Goal: Transaction & Acquisition: Purchase product/service

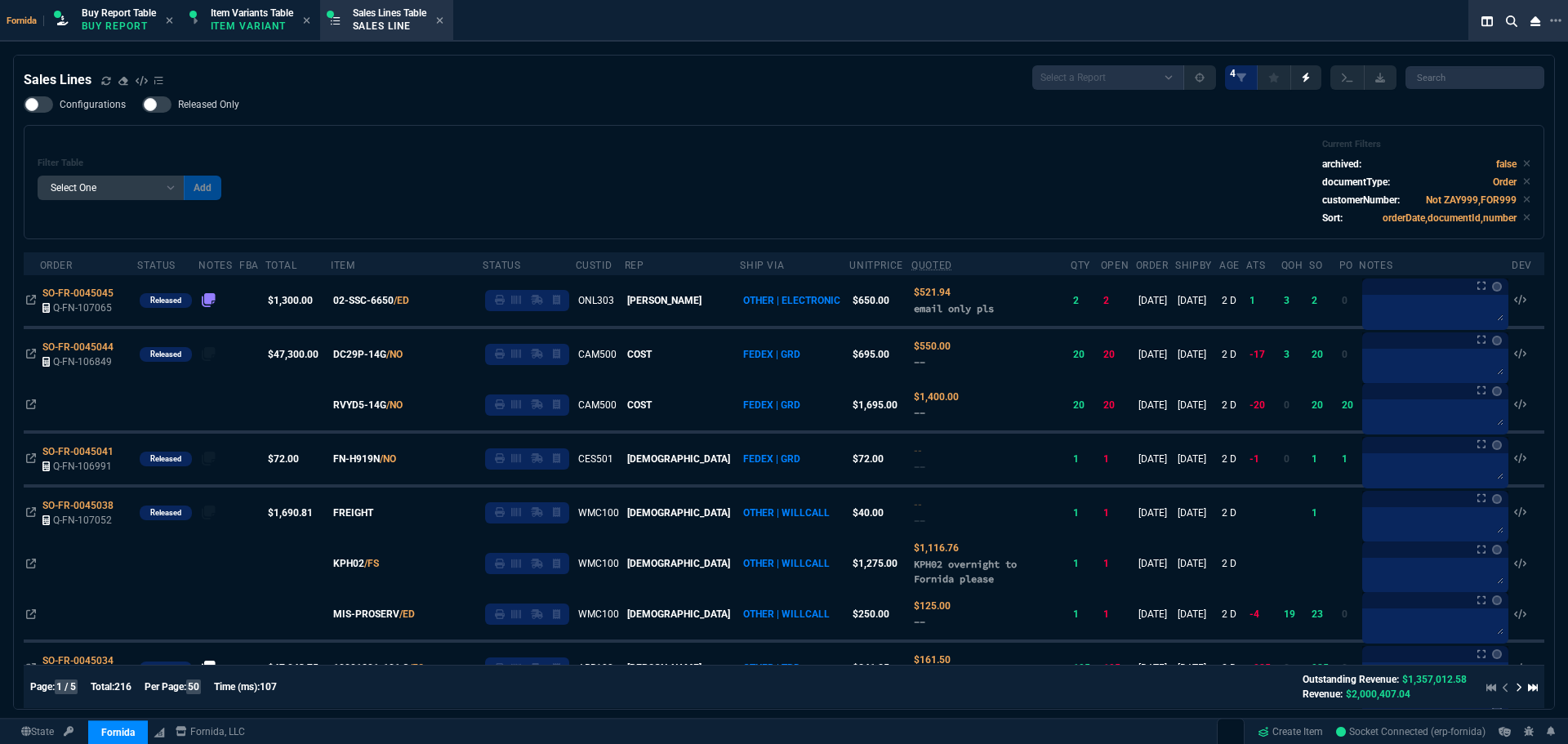
select select "1: BROV"
select select
click at [635, 171] on div "Filter Table Select One Add Filter () Age () ATS () Cond (itemVariantCode) Cust…" at bounding box center [784, 182] width 1493 height 86
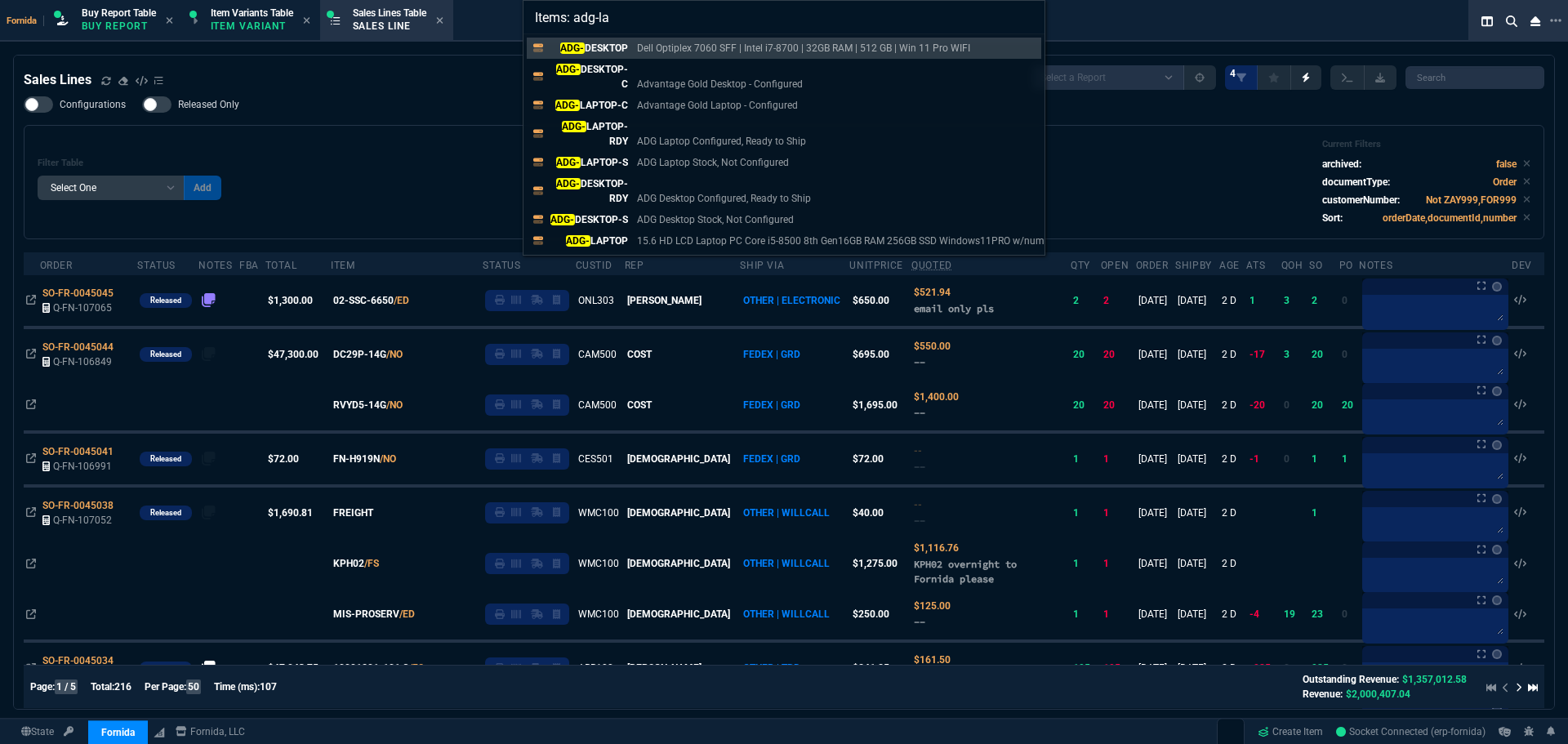
type input "Items: adg-lap"
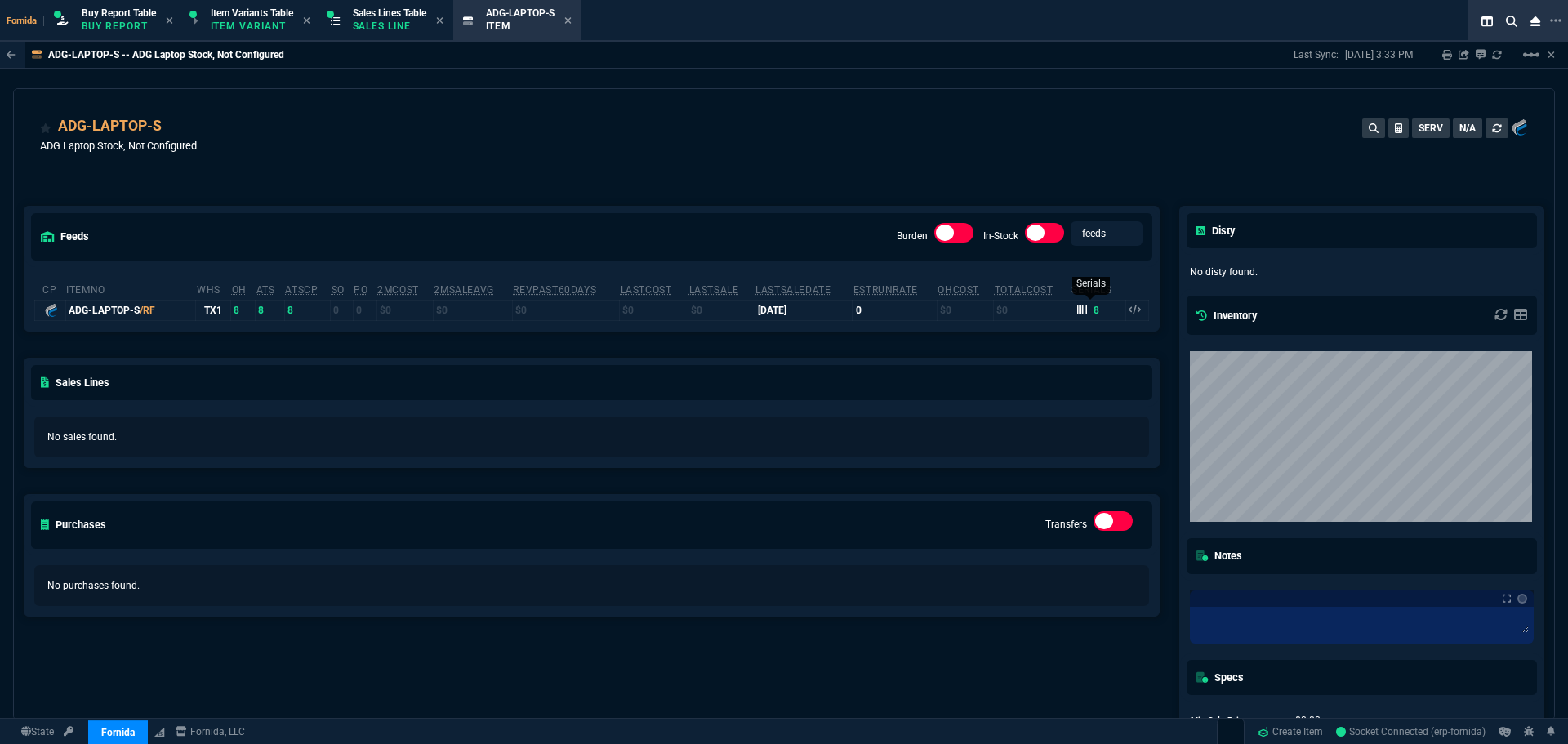
click at [1077, 309] on icon at bounding box center [1081, 309] width 10 height 10
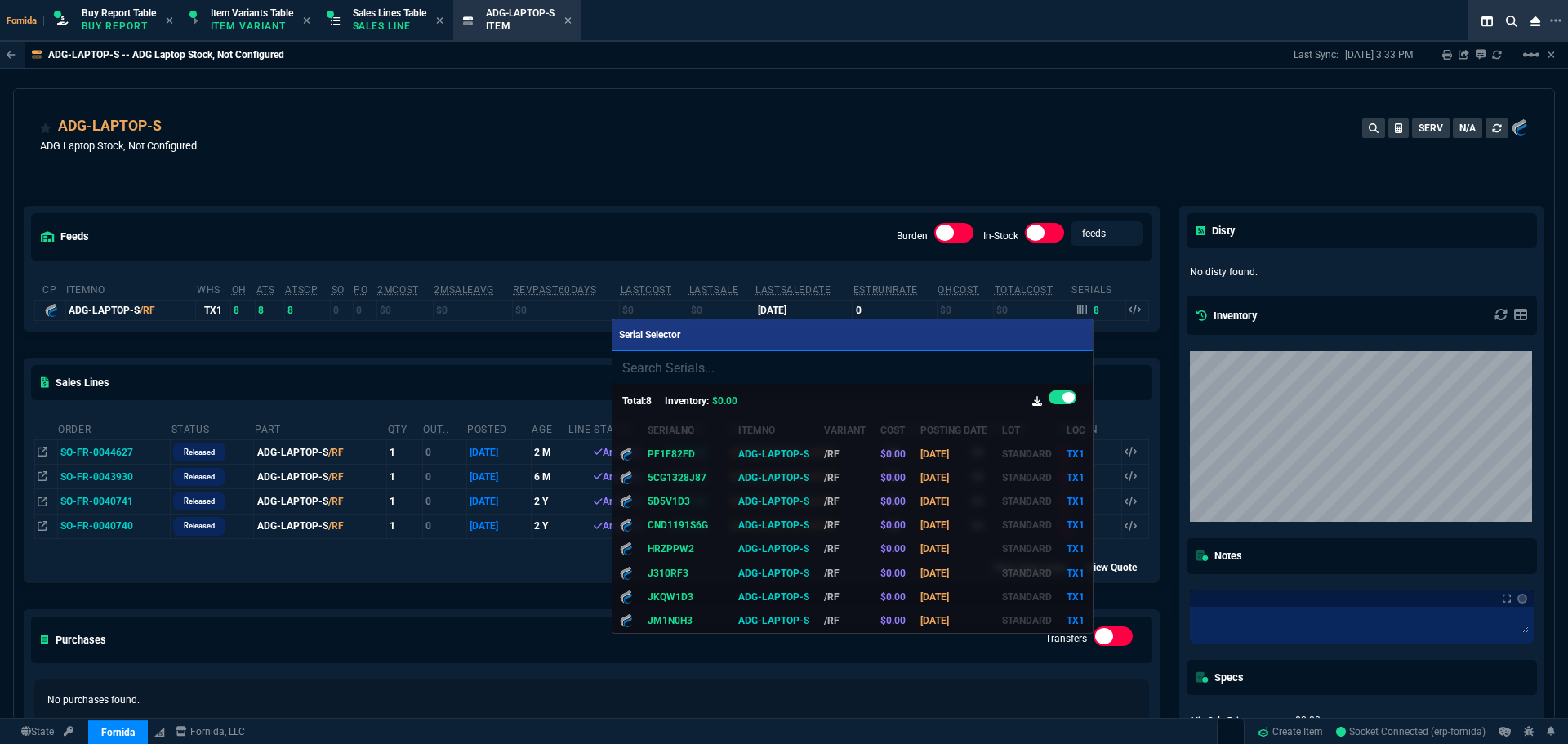
click at [721, 142] on div at bounding box center [784, 372] width 1568 height 744
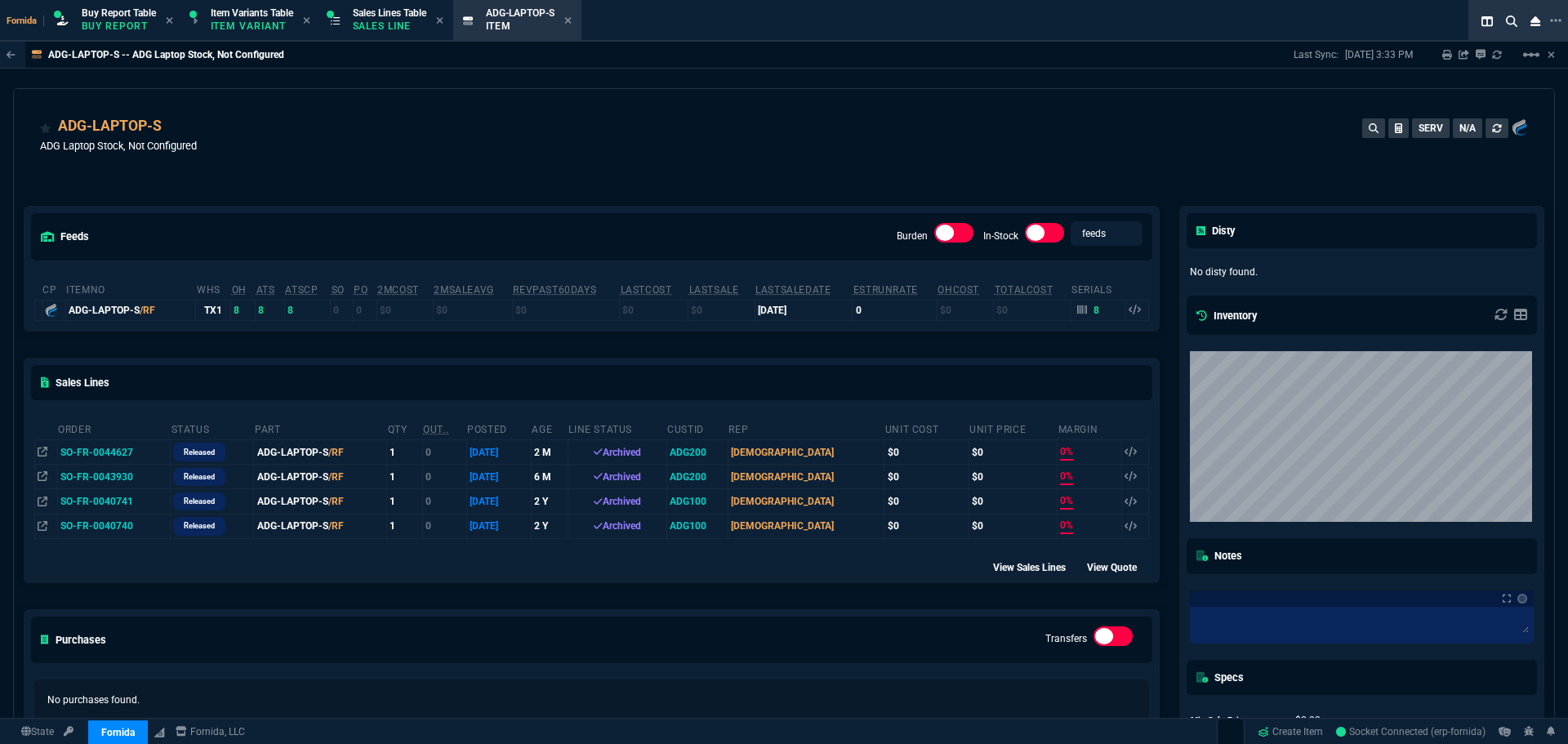
click at [572, 183] on div "feeds Burden In-Stock feeds prices cp ItemNo WHS OH ATS ATSCP SO PO 2MCost 2MSa…" at bounding box center [591, 496] width 1156 height 652
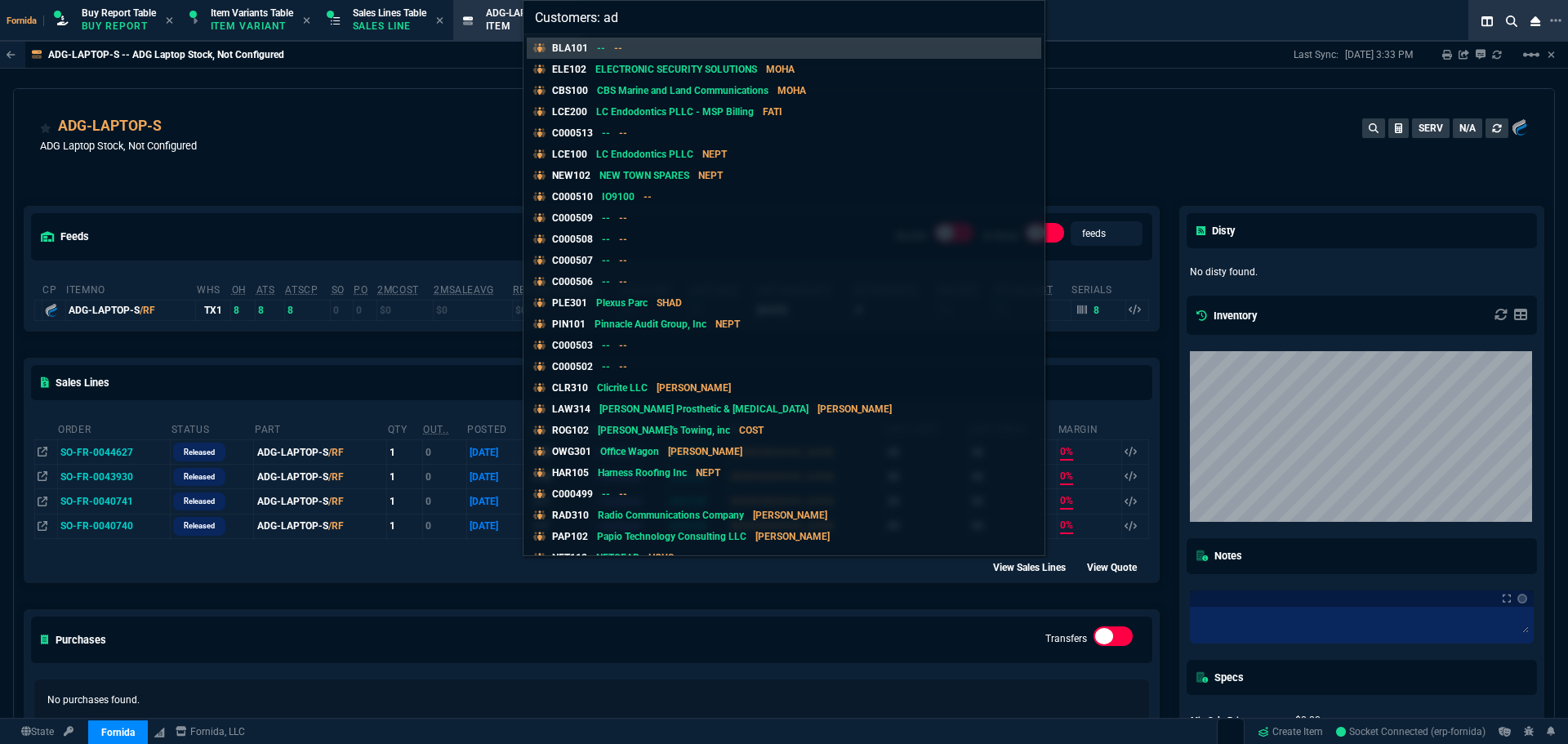
type input "Customers: adg"
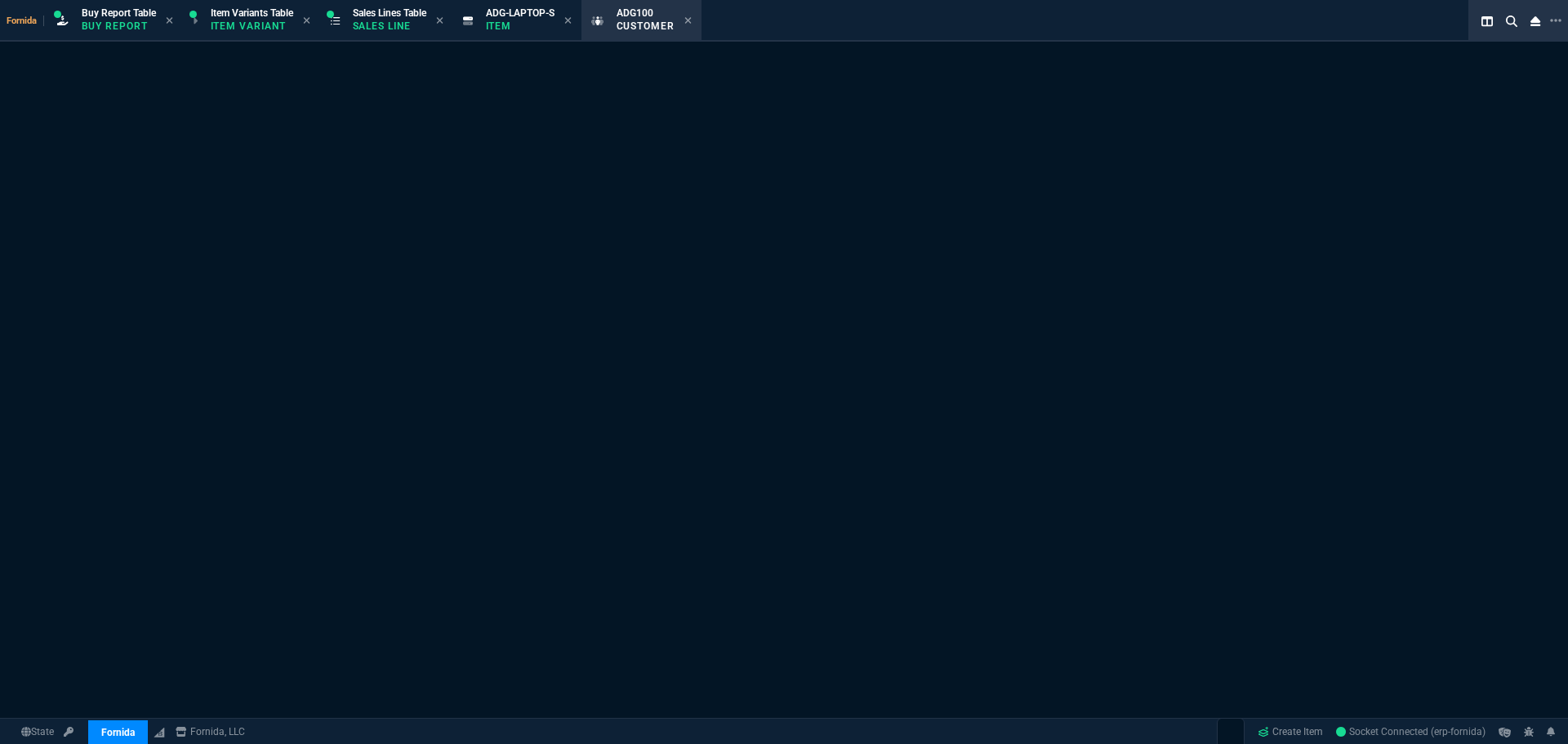
select select "1: quotes"
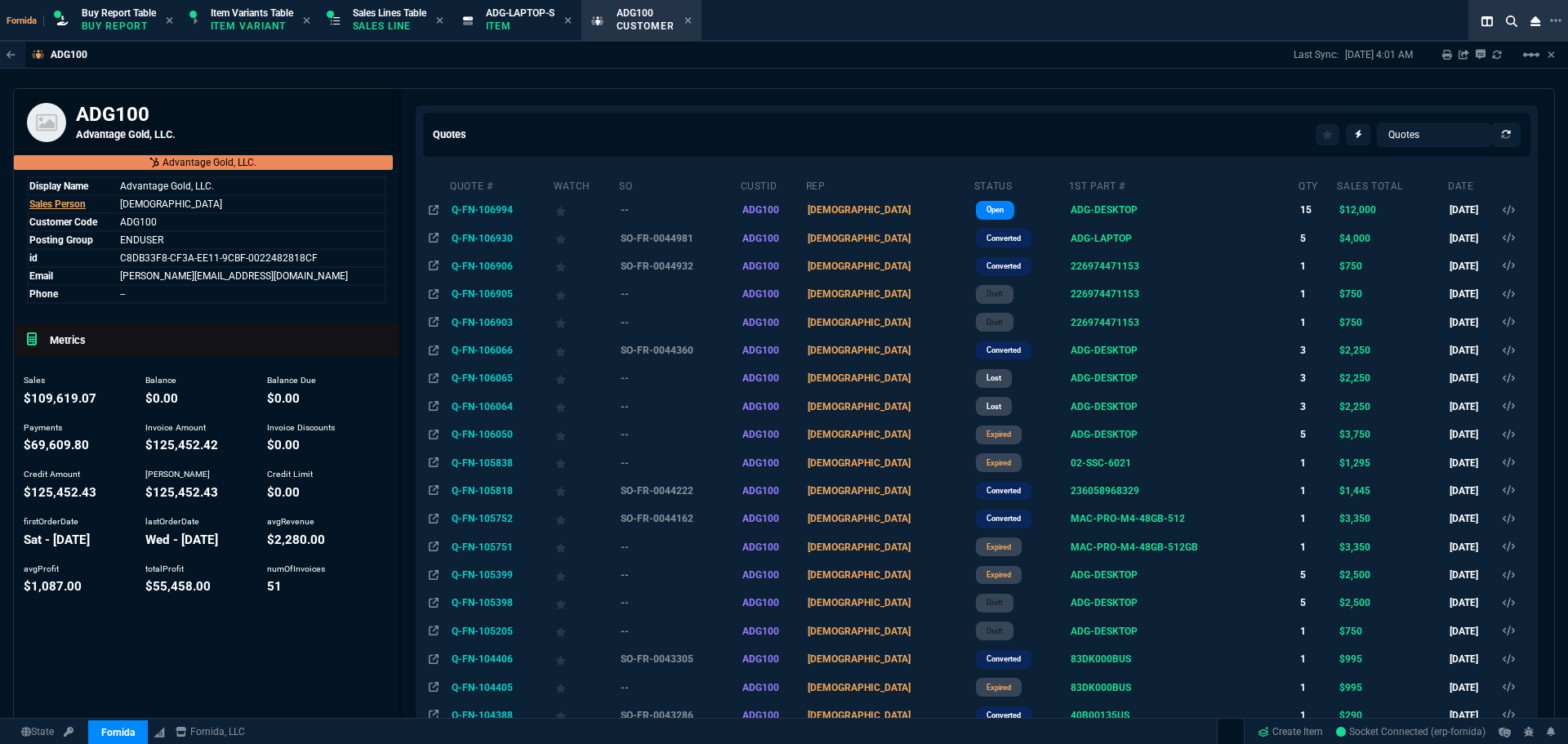
drag, startPoint x: 508, startPoint y: 203, endPoint x: 1258, endPoint y: 103, distance: 756.6
click at [508, 203] on td "Q-FN-106994" at bounding box center [502, 210] width 104 height 28
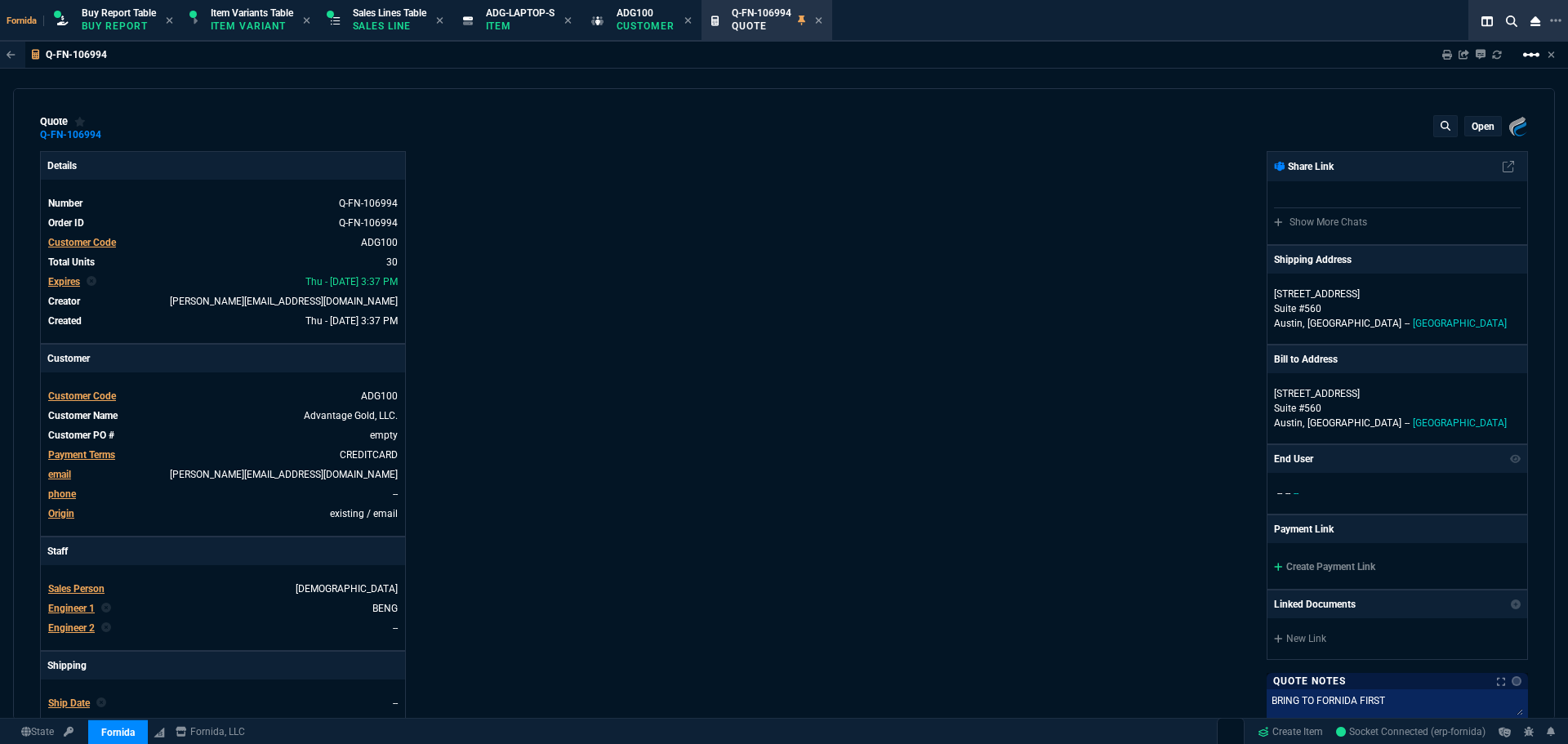
type input "9"
type input "51"
type input "100"
type input "250"
click at [1535, 66] on nx-icon "linear_scale" at bounding box center [1532, 61] width 19 height 11
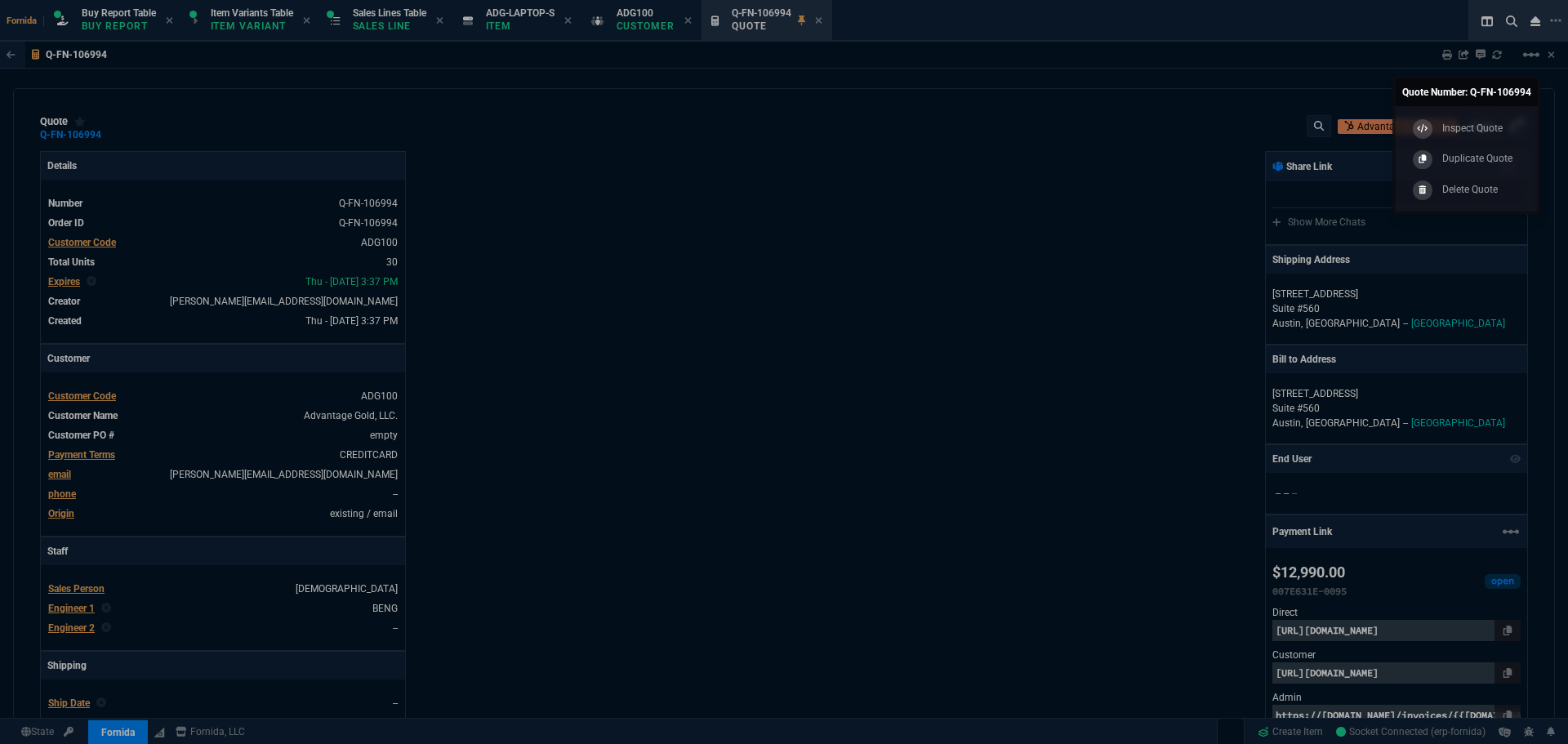
click at [1464, 161] on p "Duplicate Quote" at bounding box center [1478, 158] width 71 height 15
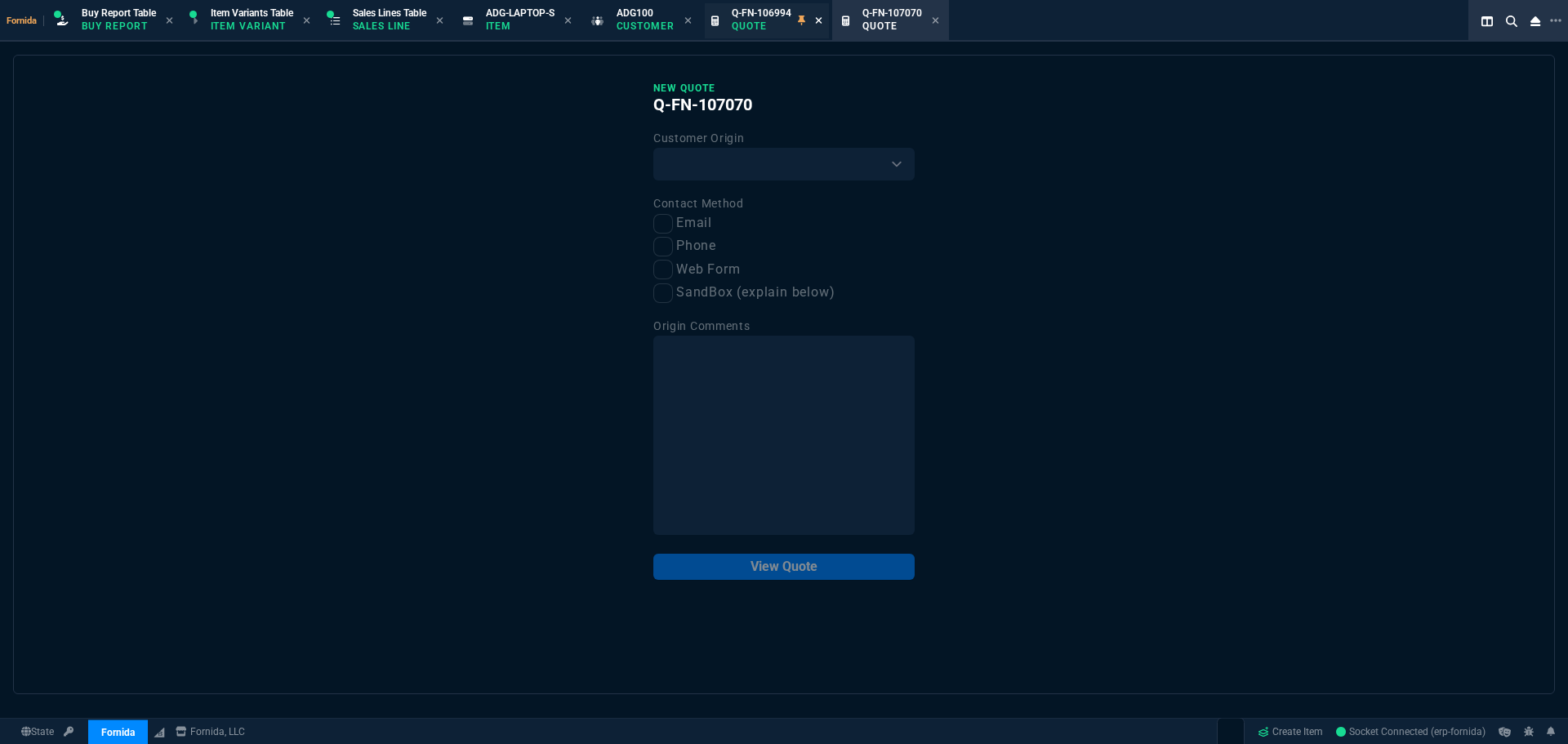
click at [822, 21] on icon at bounding box center [819, 20] width 7 height 10
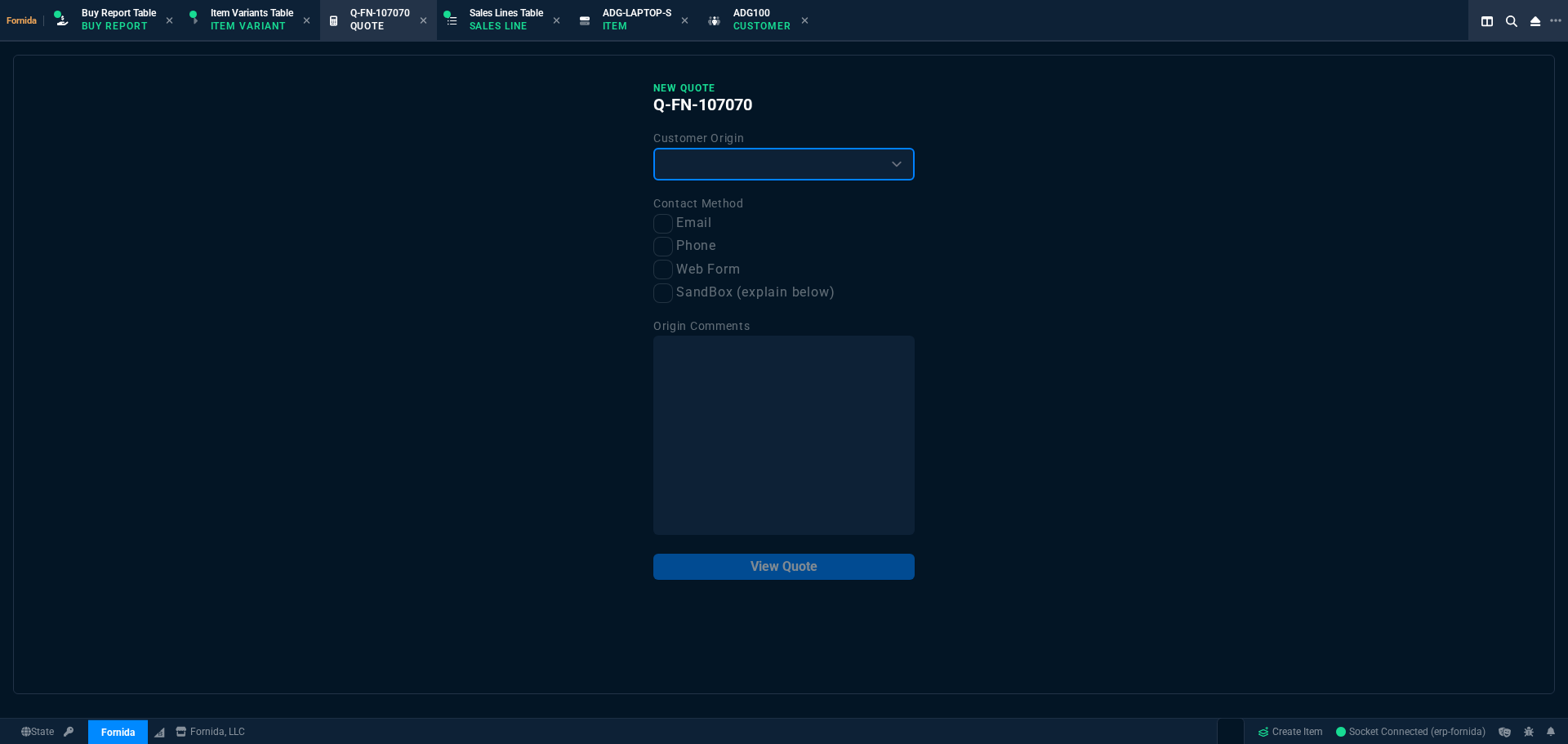
click at [724, 174] on select "Existing Customer Amazon Lead (first order) Website Lead (first order) Called (…" at bounding box center [784, 164] width 262 height 33
click at [653, 149] on select "Existing Customer Amazon Lead (first order) Website Lead (first order) Called (…" at bounding box center [784, 164] width 262 height 33
click at [709, 173] on select "Existing Customer Amazon Lead (first order) Website Lead (first order) Called (…" at bounding box center [784, 164] width 262 height 33
select select "existing"
click at [653, 149] on select "Existing Customer Amazon Lead (first order) Website Lead (first order) Called (…" at bounding box center [784, 164] width 262 height 33
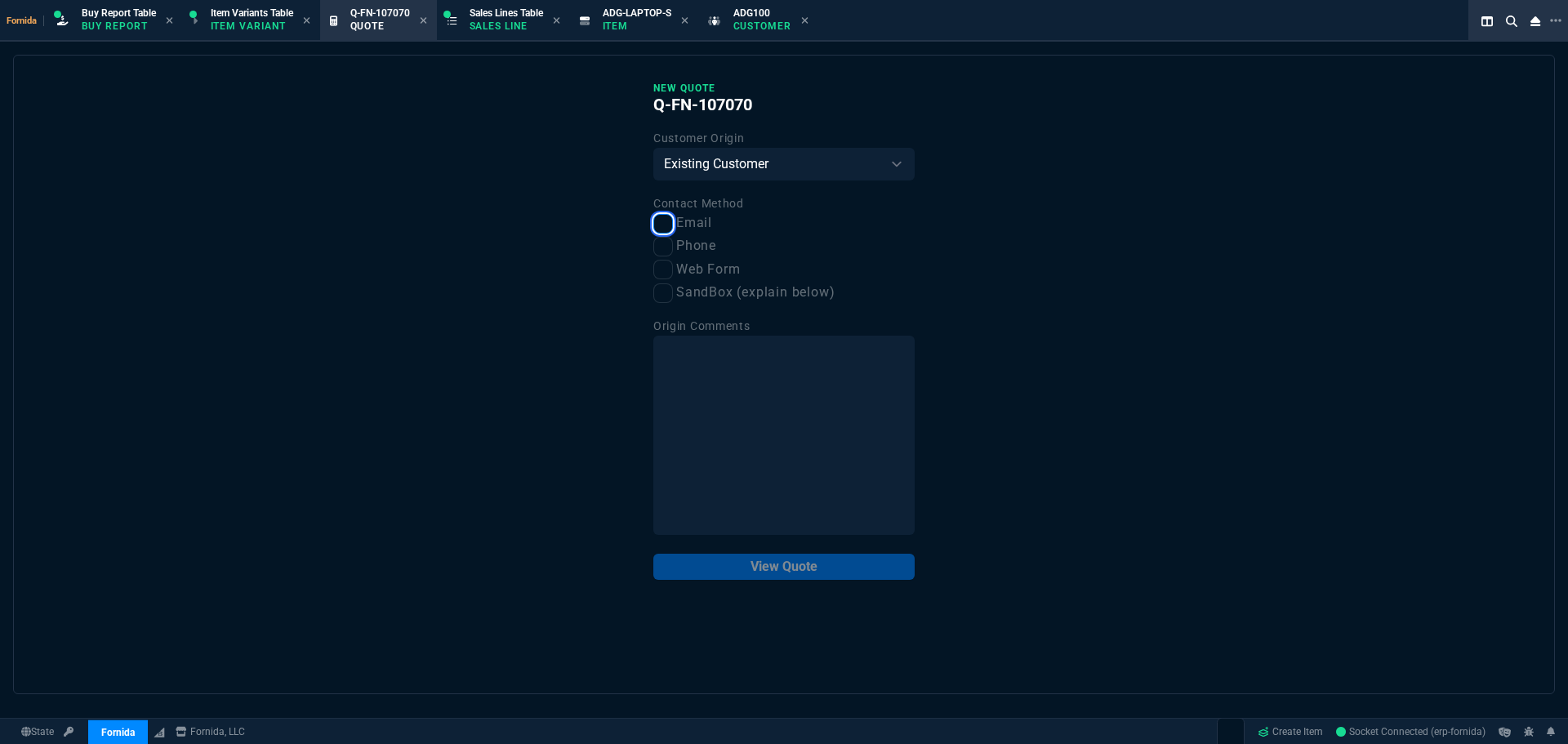
click at [668, 228] on input "Email" at bounding box center [663, 224] width 19 height 19
checkbox input "true"
click at [773, 557] on button "View Quote" at bounding box center [784, 567] width 262 height 26
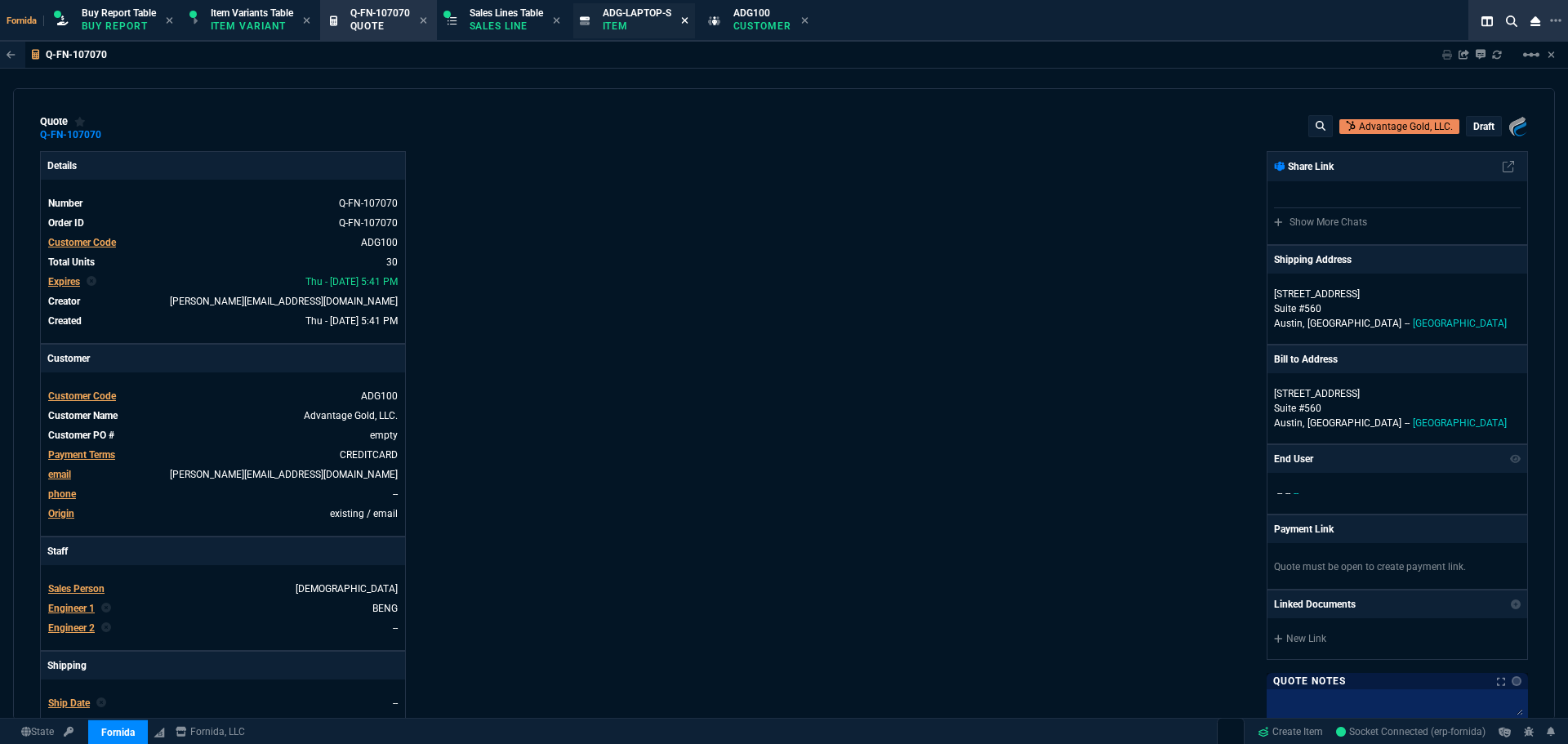
type input "9"
type input "51"
type input "100"
type input "250"
click at [687, 21] on icon at bounding box center [684, 19] width 6 height 6
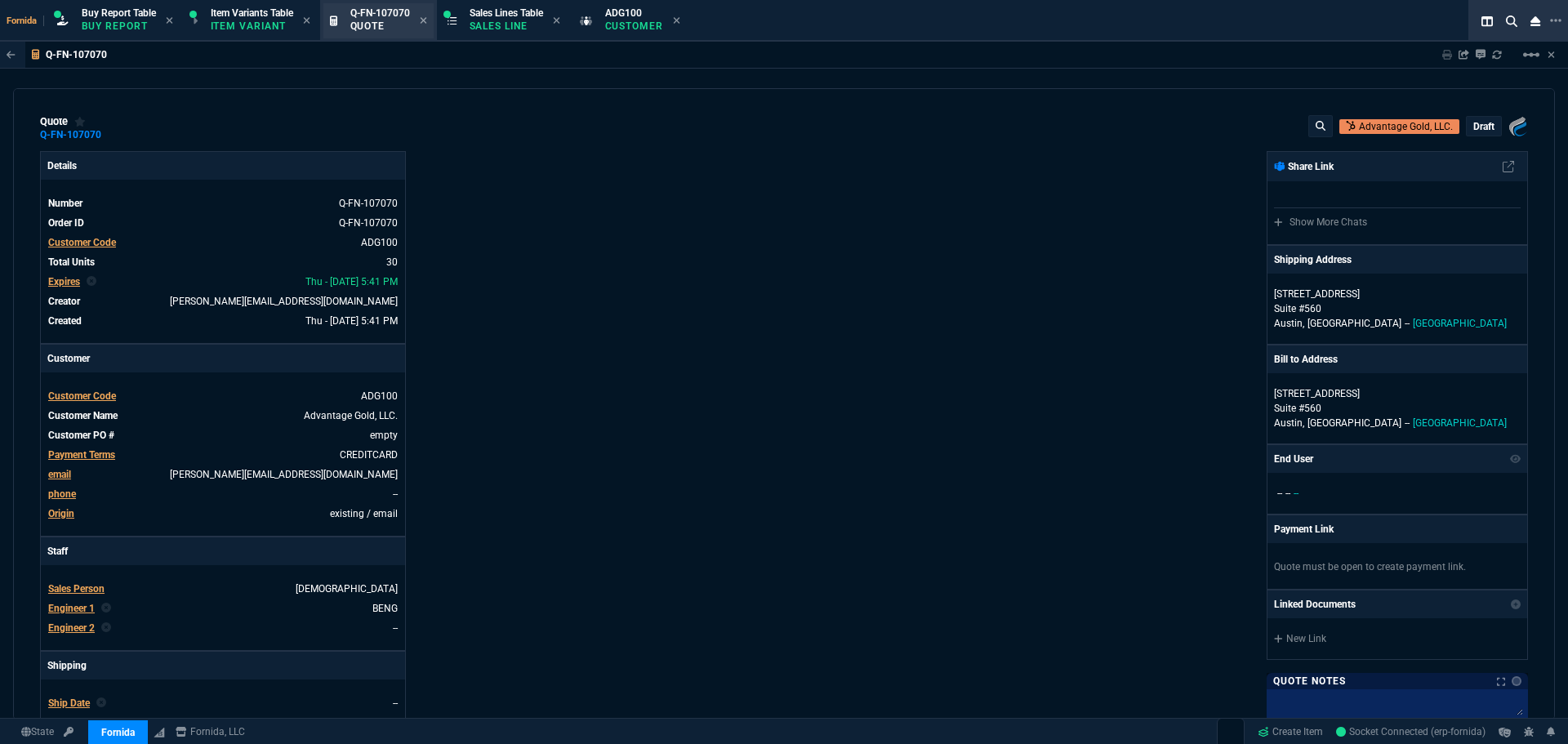
drag, startPoint x: 684, startPoint y: 23, endPoint x: 419, endPoint y: 19, distance: 265.0
click at [680, 22] on icon at bounding box center [677, 20] width 7 height 10
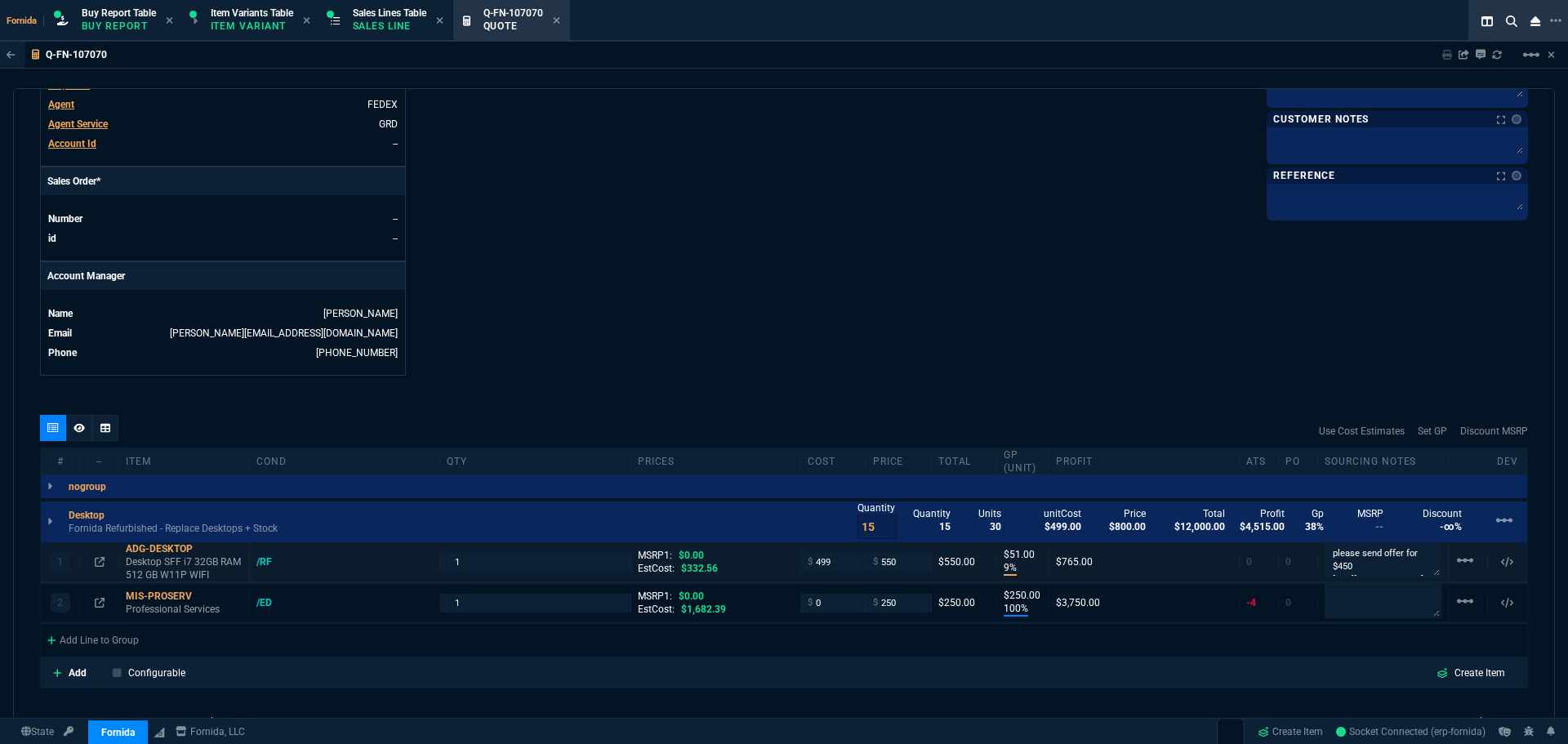
scroll to position [735, 0]
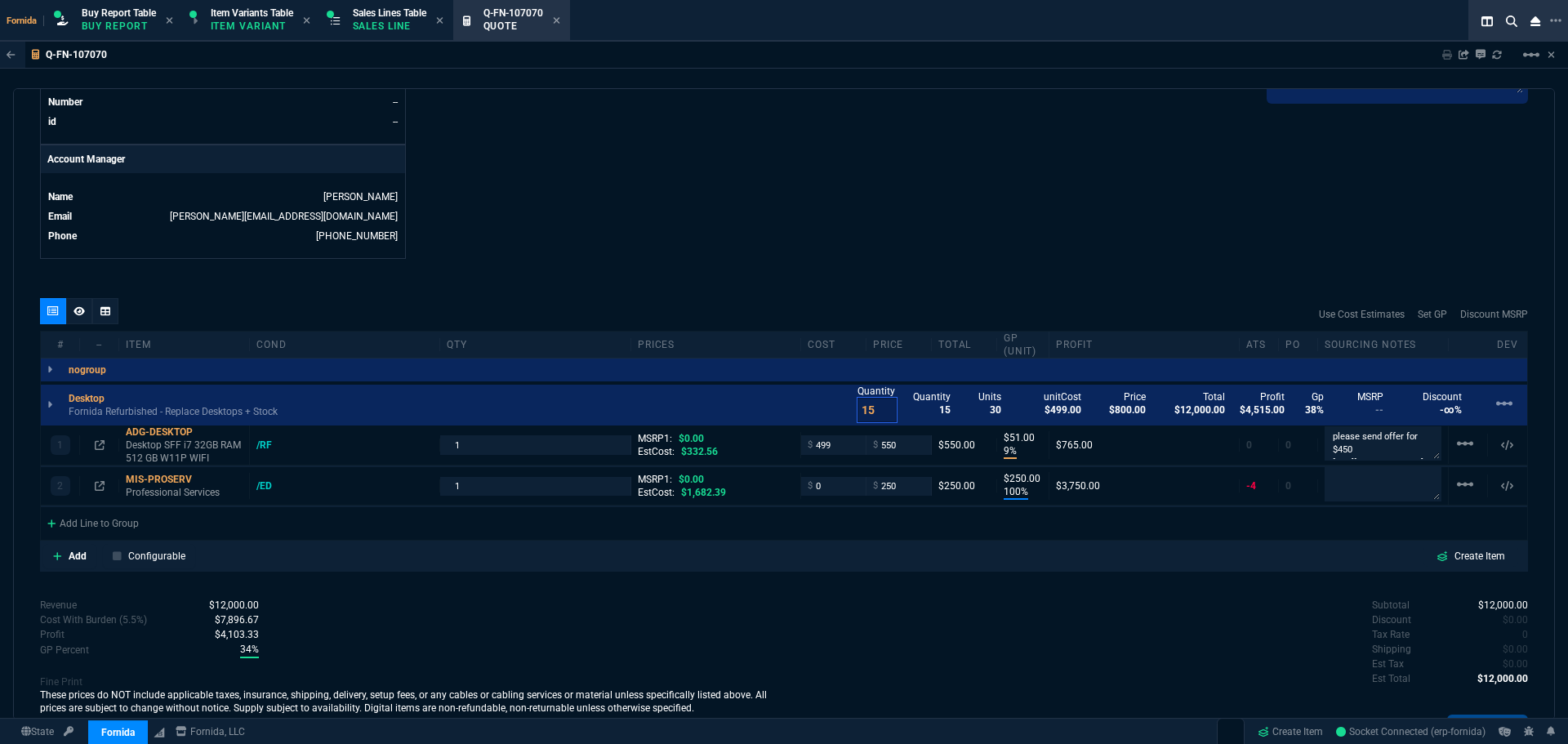
drag, startPoint x: 865, startPoint y: 413, endPoint x: 818, endPoint y: 413, distance: 47.0
click at [818, 413] on div "Desktop Fornida Refurbished - Replace Desktops + Stock Quantity 15 Quantity 15 …" at bounding box center [784, 405] width 1487 height 41
type input "10"
drag, startPoint x: 1260, startPoint y: 659, endPoint x: 1494, endPoint y: 629, distance: 235.9
click at [1265, 659] on div "Subtotal $8,000.00 Discount $0.00 Tax Rate 0 Shipping $0.00 Est Tax $0.00 Est T…" at bounding box center [1156, 643] width 744 height 90
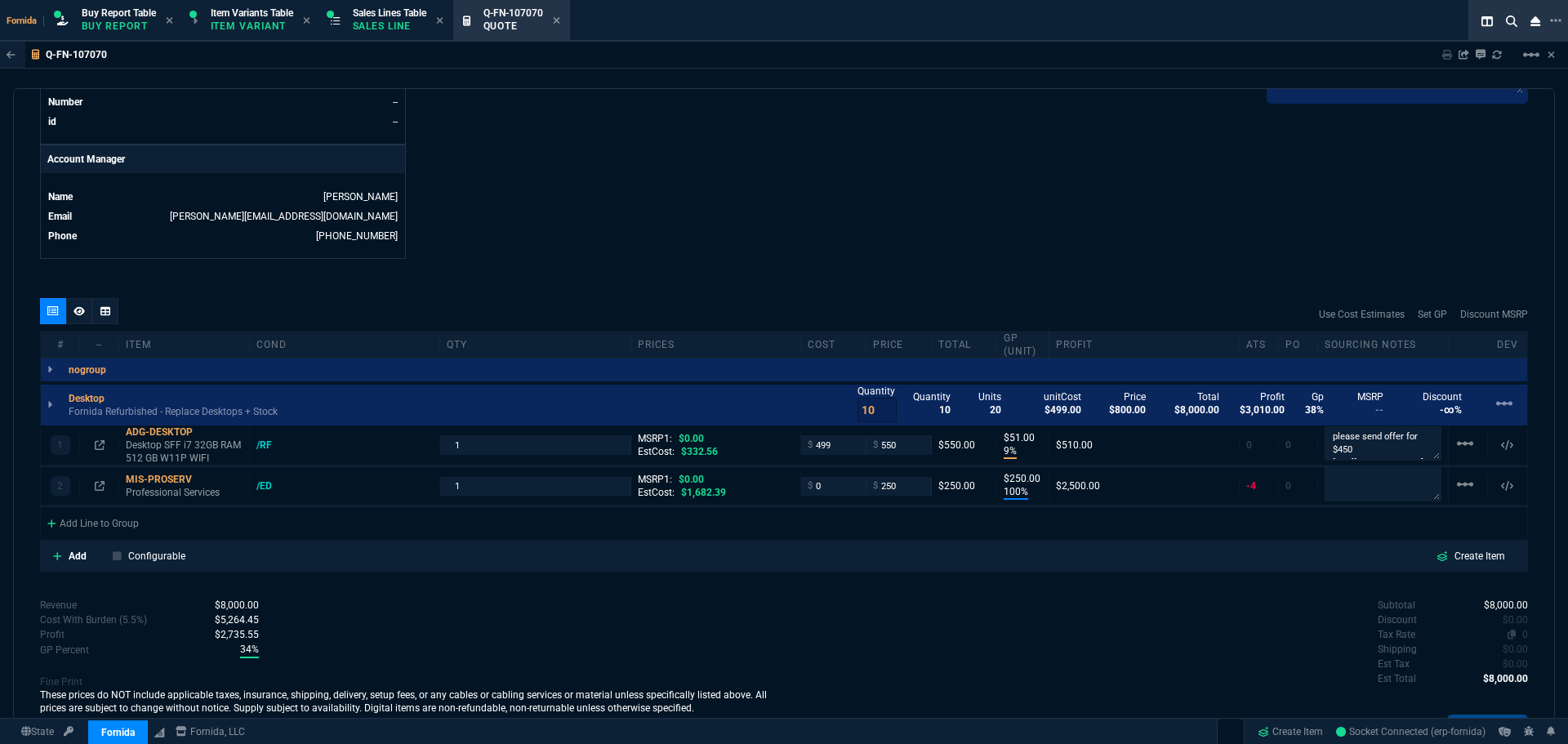
click at [1522, 633] on span "0" at bounding box center [1525, 635] width 5 height 11
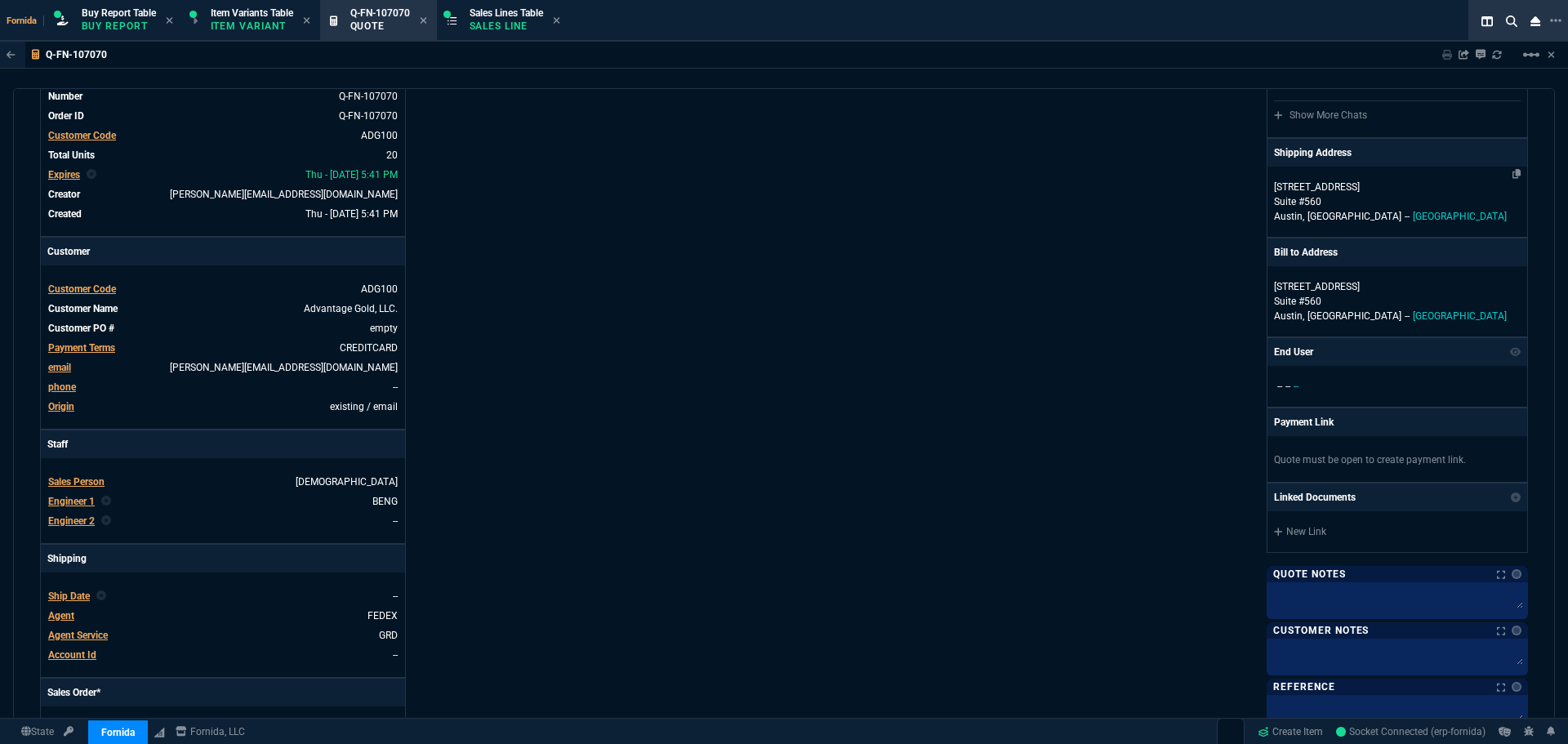
scroll to position [0, 0]
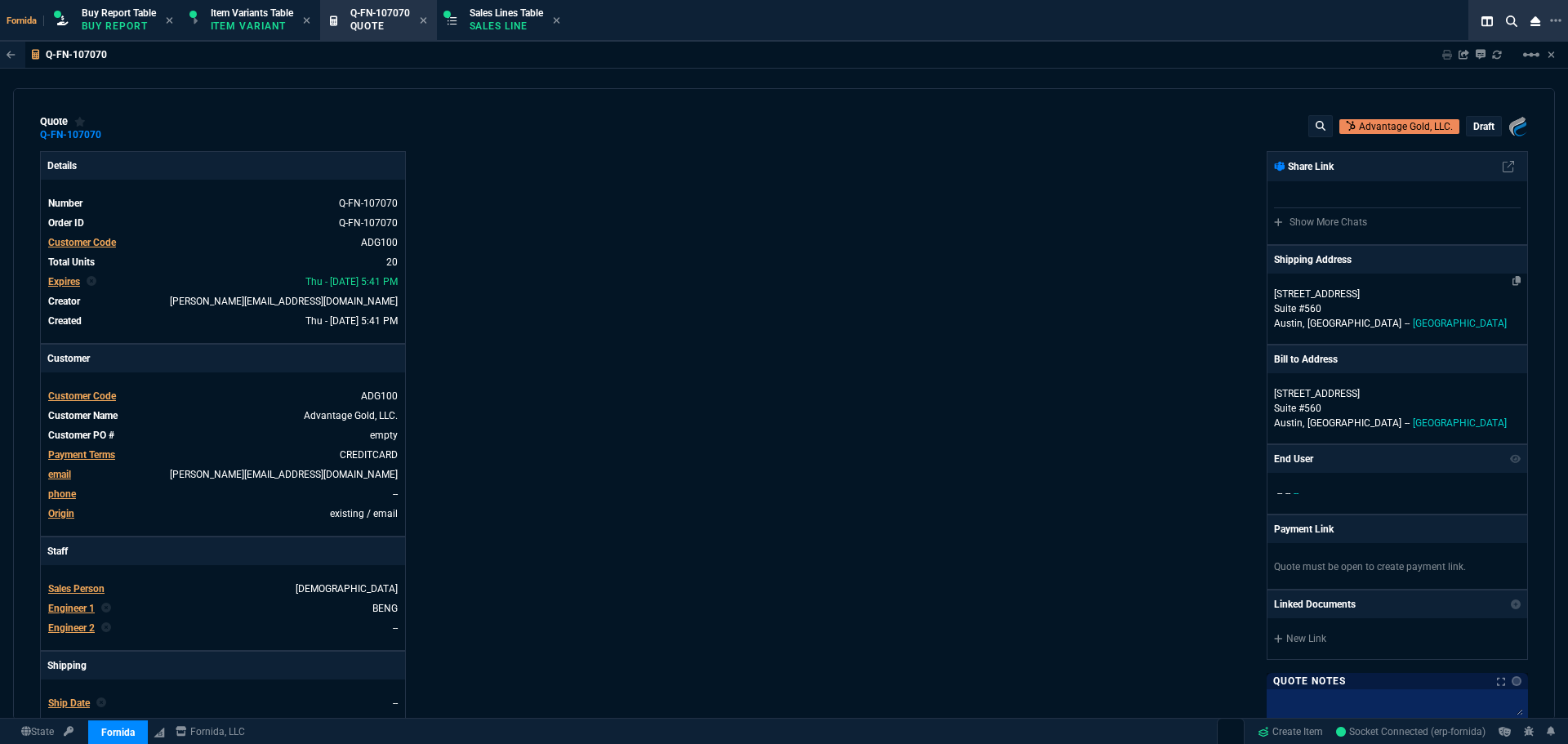
click at [1352, 311] on p "Suite #560" at bounding box center [1398, 309] width 247 height 15
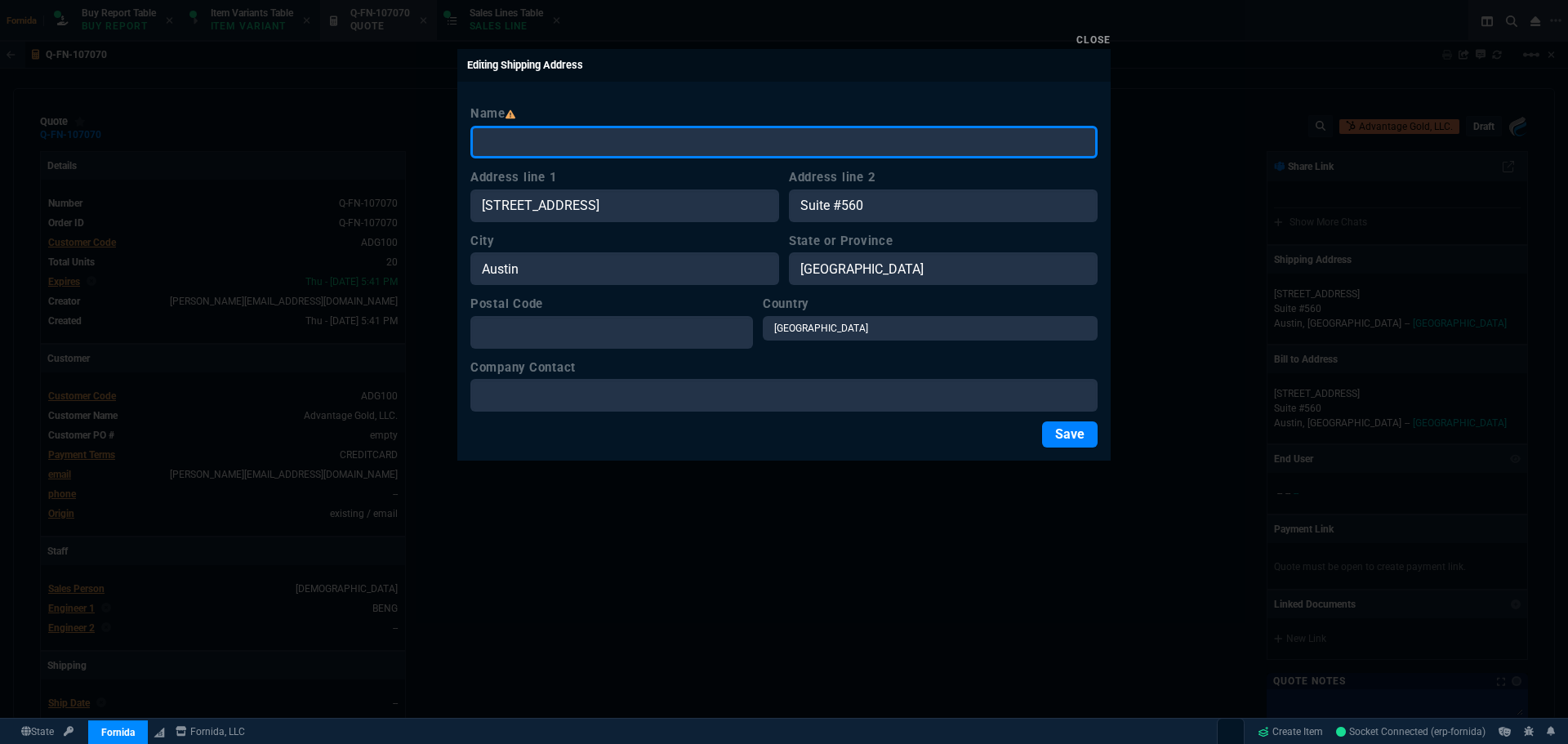
click at [576, 146] on input "Name" at bounding box center [784, 142] width 628 height 33
drag, startPoint x: 464, startPoint y: 148, endPoint x: 194, endPoint y: 182, distance: 272.1
click at [212, 177] on div "Close Editing Shipping Address Name TBD Address line 1 [GEOGRAPHIC_DATA] Addres…" at bounding box center [784, 372] width 1568 height 744
type input "TBD"
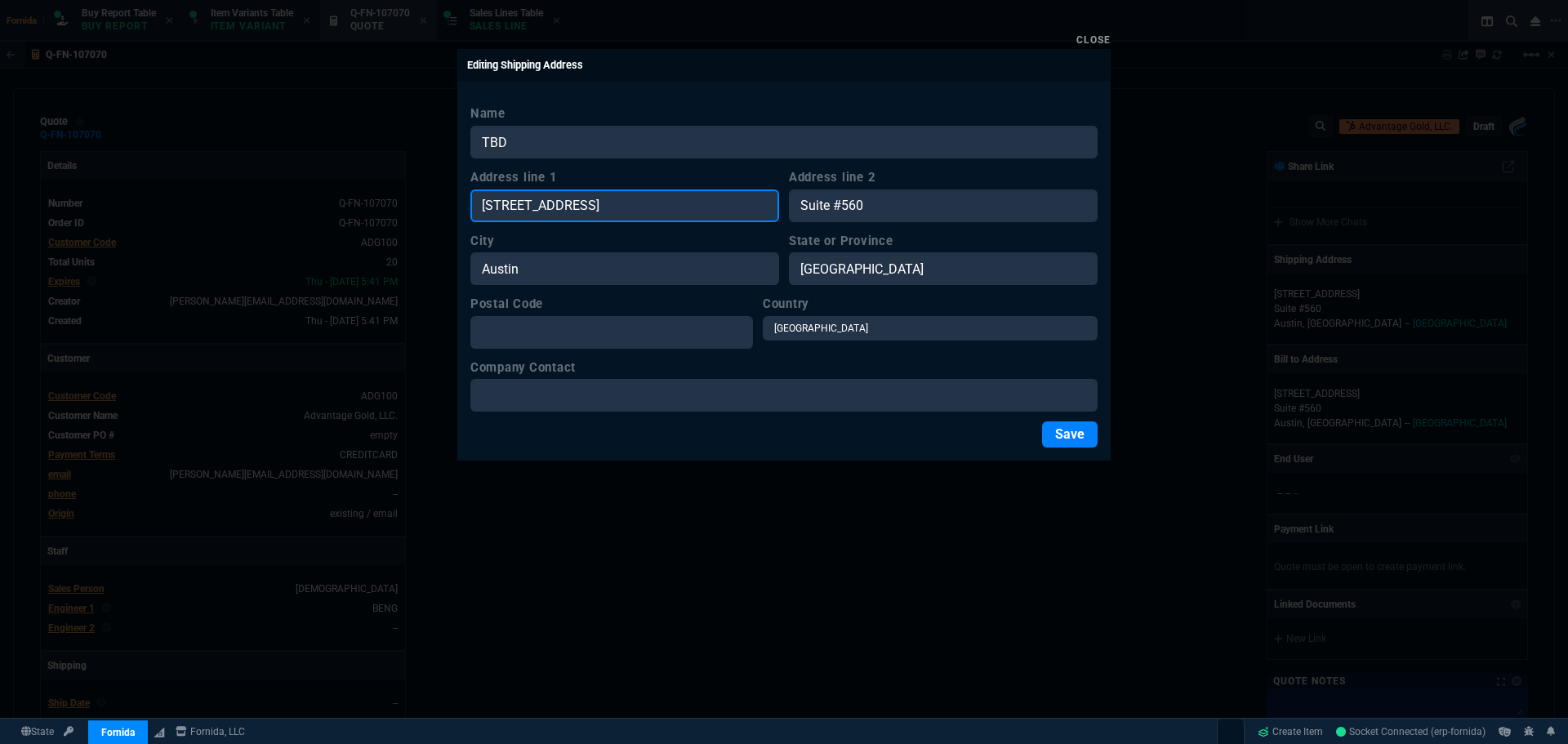
click at [634, 205] on input "[STREET_ADDRESS]" at bounding box center [625, 205] width 308 height 33
paste input "TB"
type input "TBD"
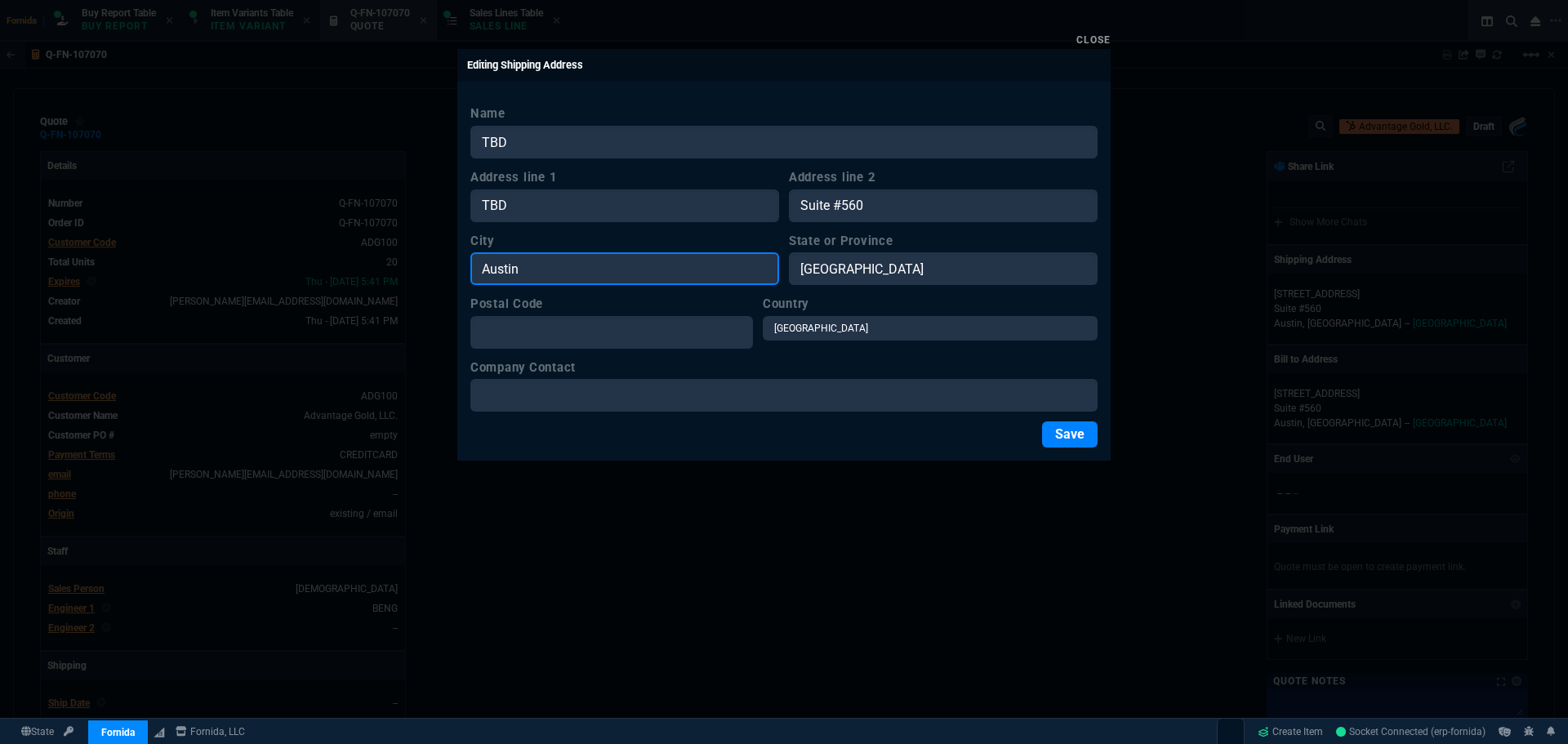
click at [580, 257] on input "Austin" at bounding box center [625, 268] width 308 height 33
paste input "TBD"
type input "TBD"
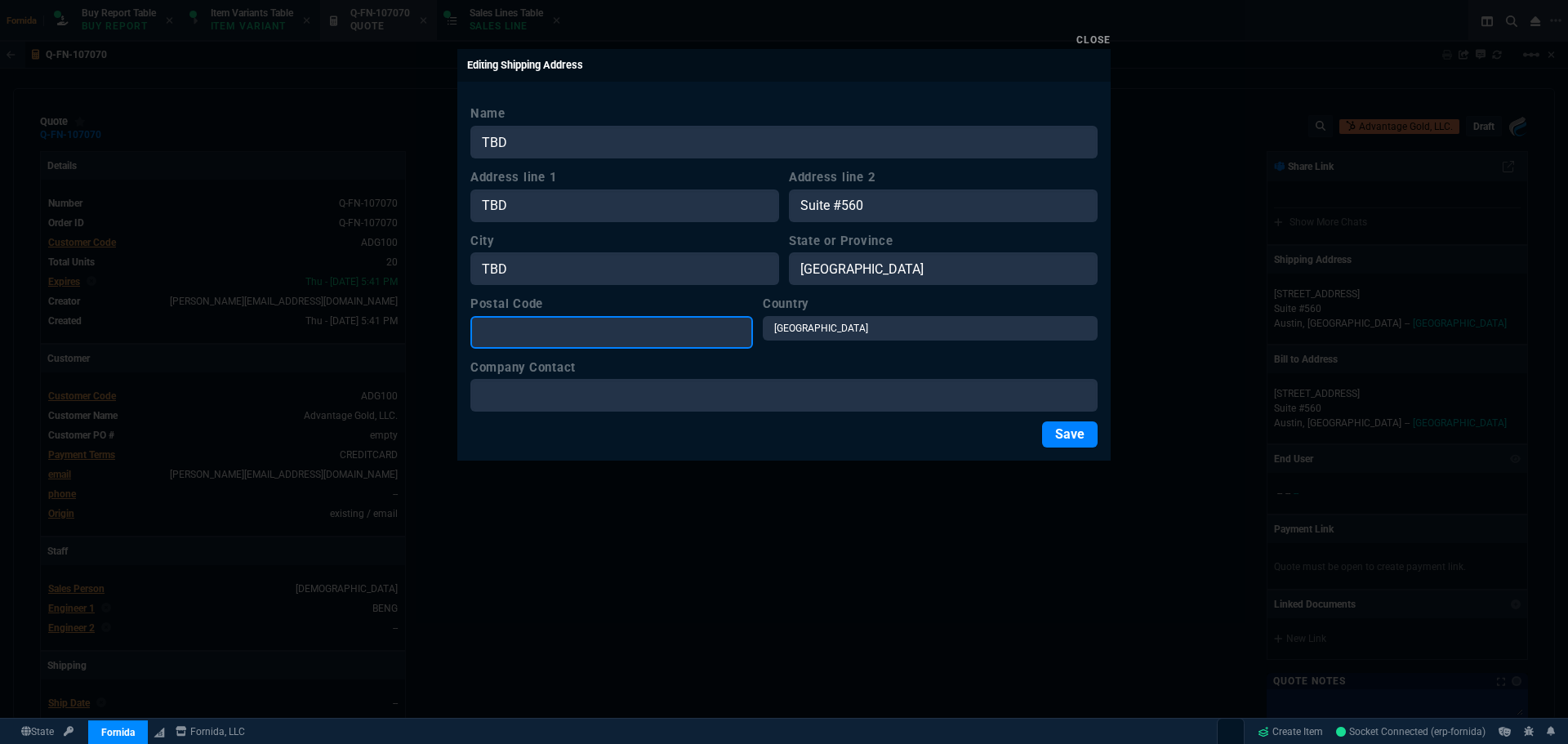
click at [602, 339] on input "Postal Code" at bounding box center [612, 332] width 283 height 33
paste input "TBD"
type input "TBD"
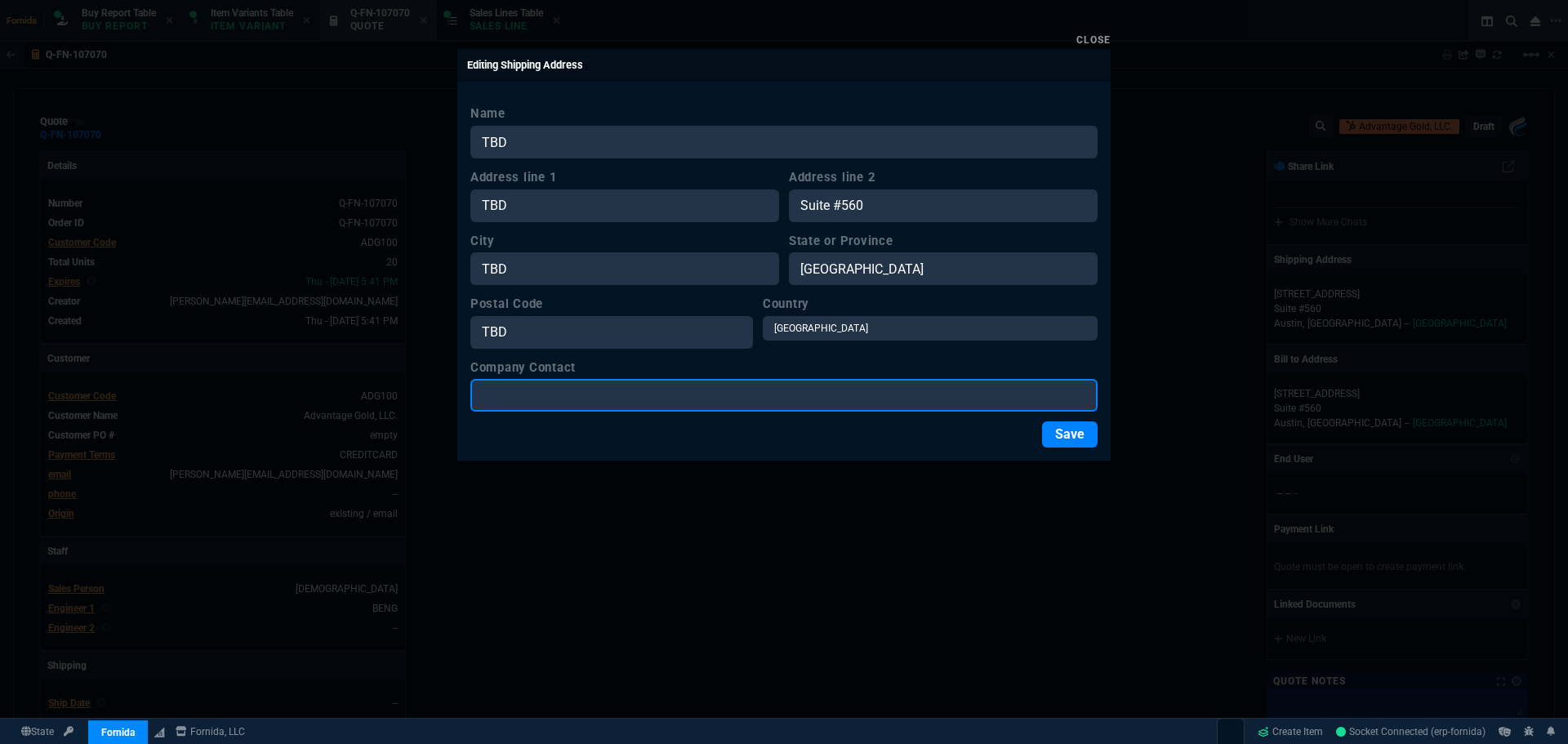
click at [654, 400] on input "Company Contact" at bounding box center [784, 395] width 628 height 33
paste input "TBD"
type input "TBD"
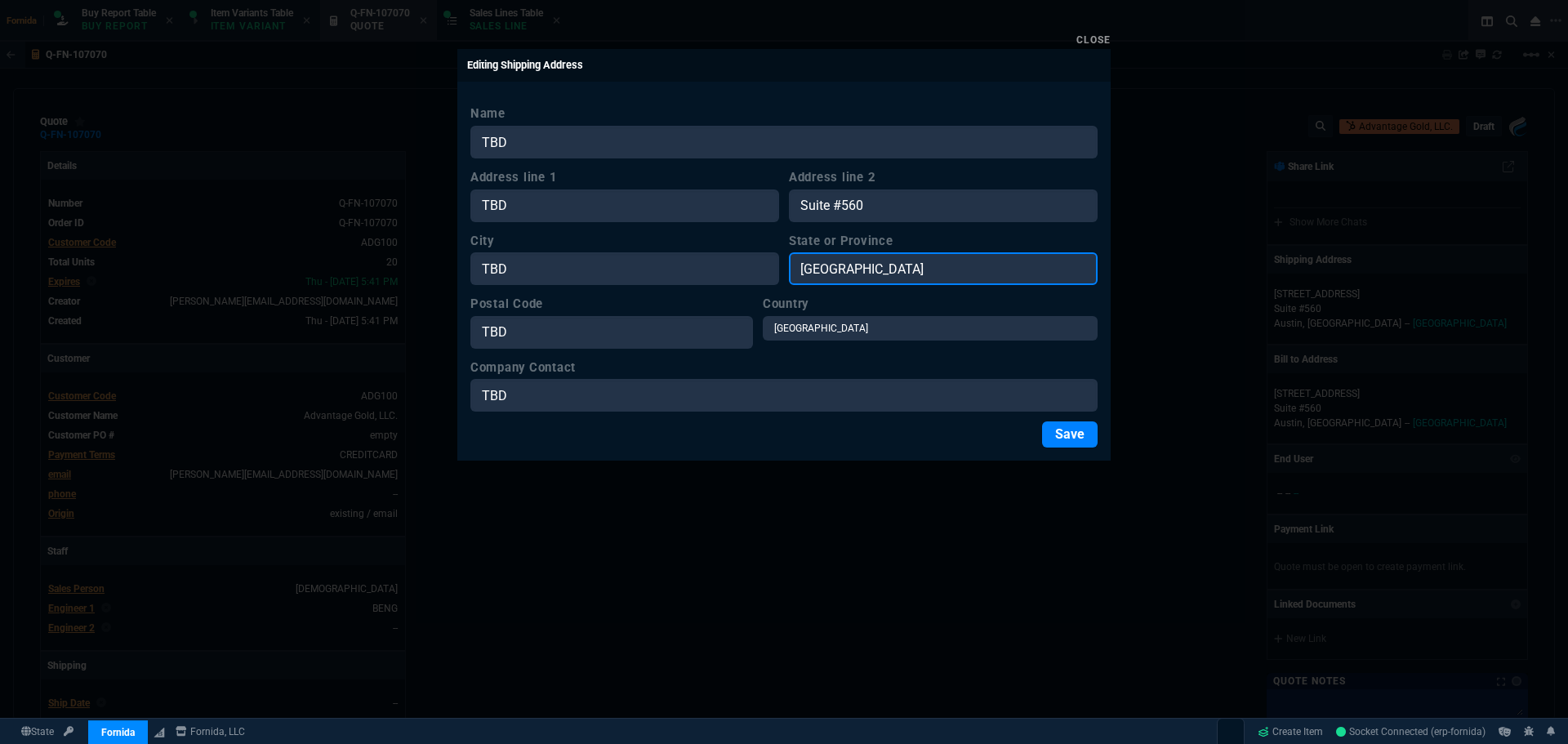
click at [897, 261] on input "[GEOGRAPHIC_DATA]" at bounding box center [943, 268] width 308 height 33
paste input "BD"
type input "TBD"
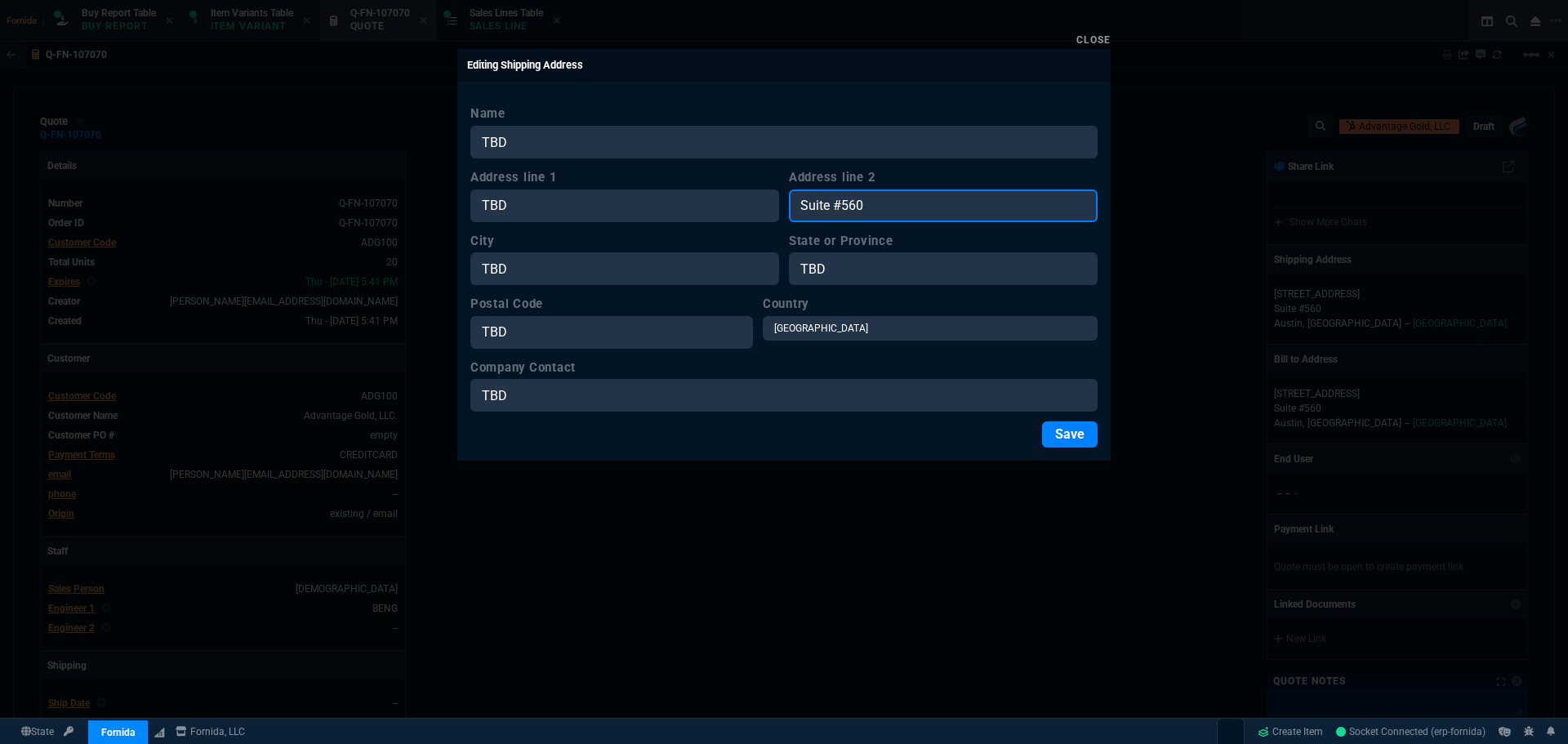
click at [902, 197] on input "Suite #560" at bounding box center [943, 205] width 308 height 33
paste input "TBD"
type input "TBD"
click at [1065, 428] on button "Save" at bounding box center [1070, 435] width 56 height 26
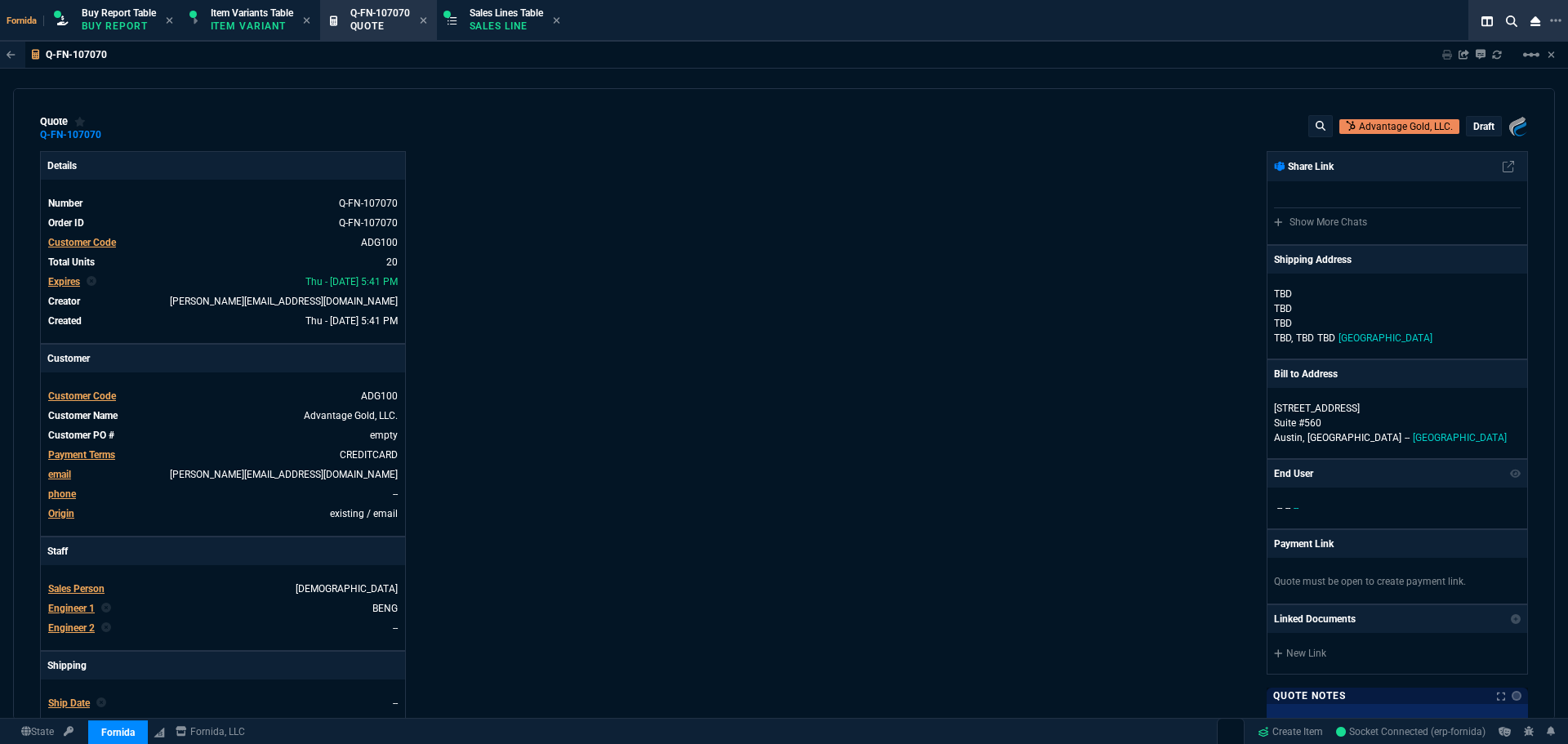
scroll to position [327, 0]
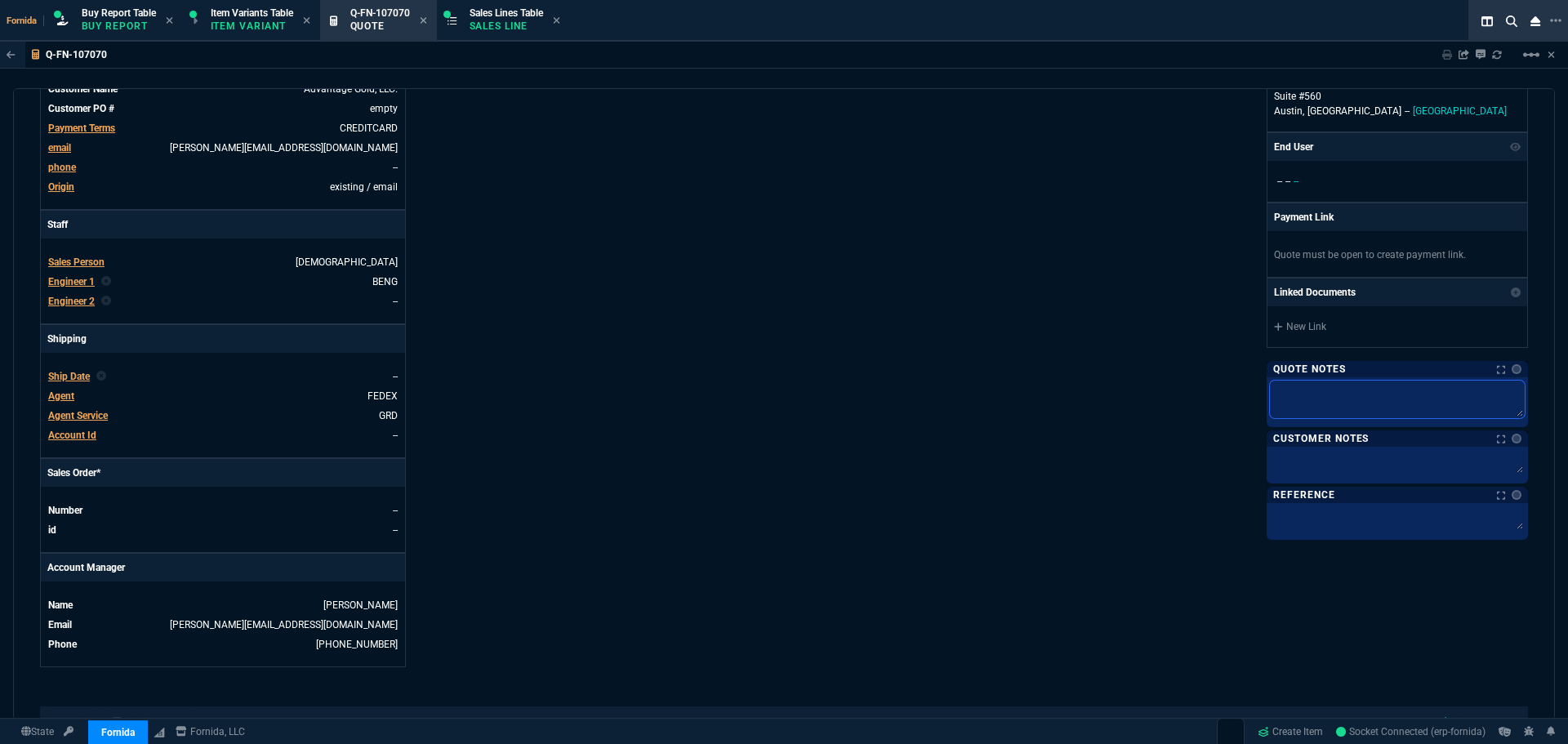
click at [1350, 396] on textarea at bounding box center [1397, 399] width 255 height 38
type textarea "B"
type textarea "BR"
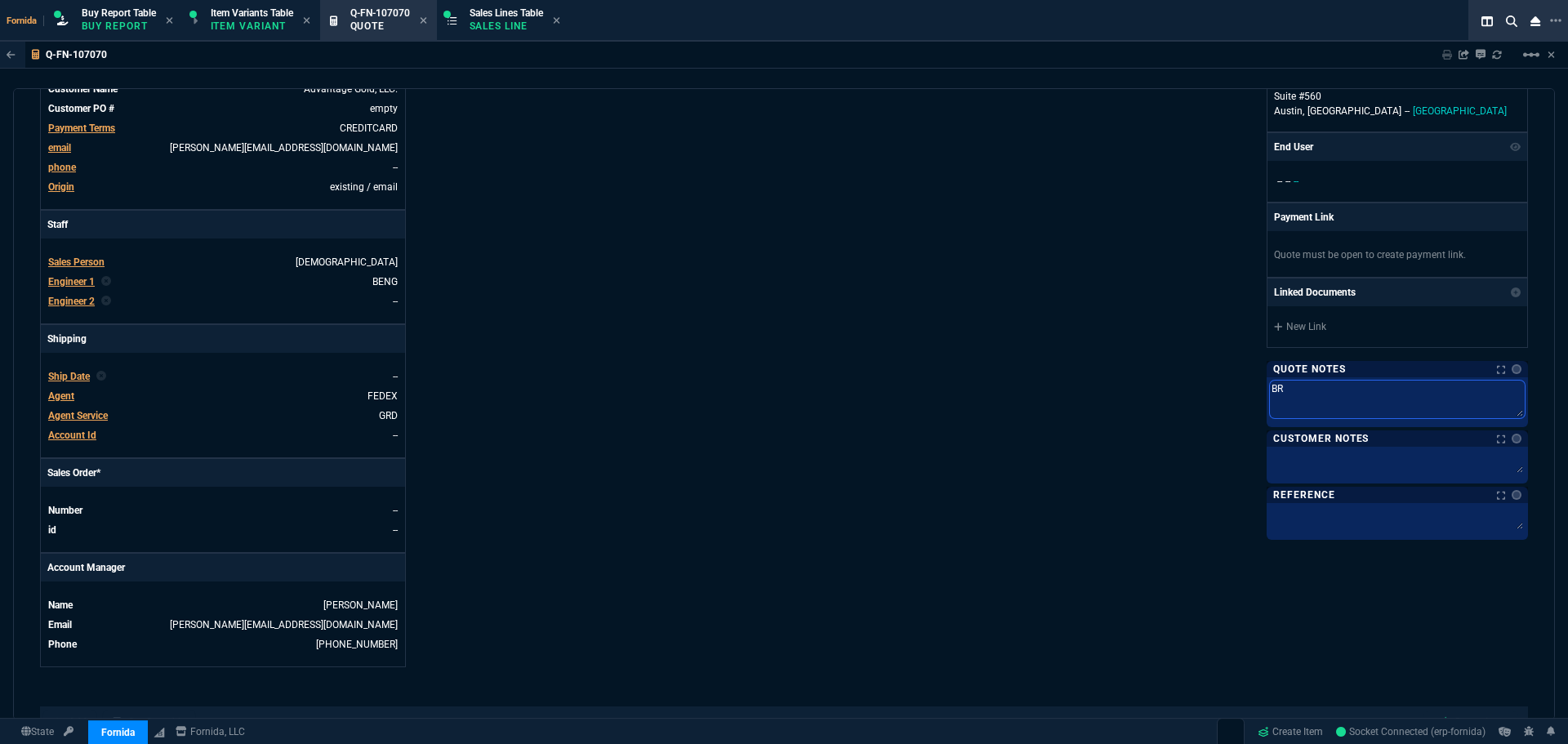
type textarea "BRI"
type textarea "BRIN"
type textarea "BRING"
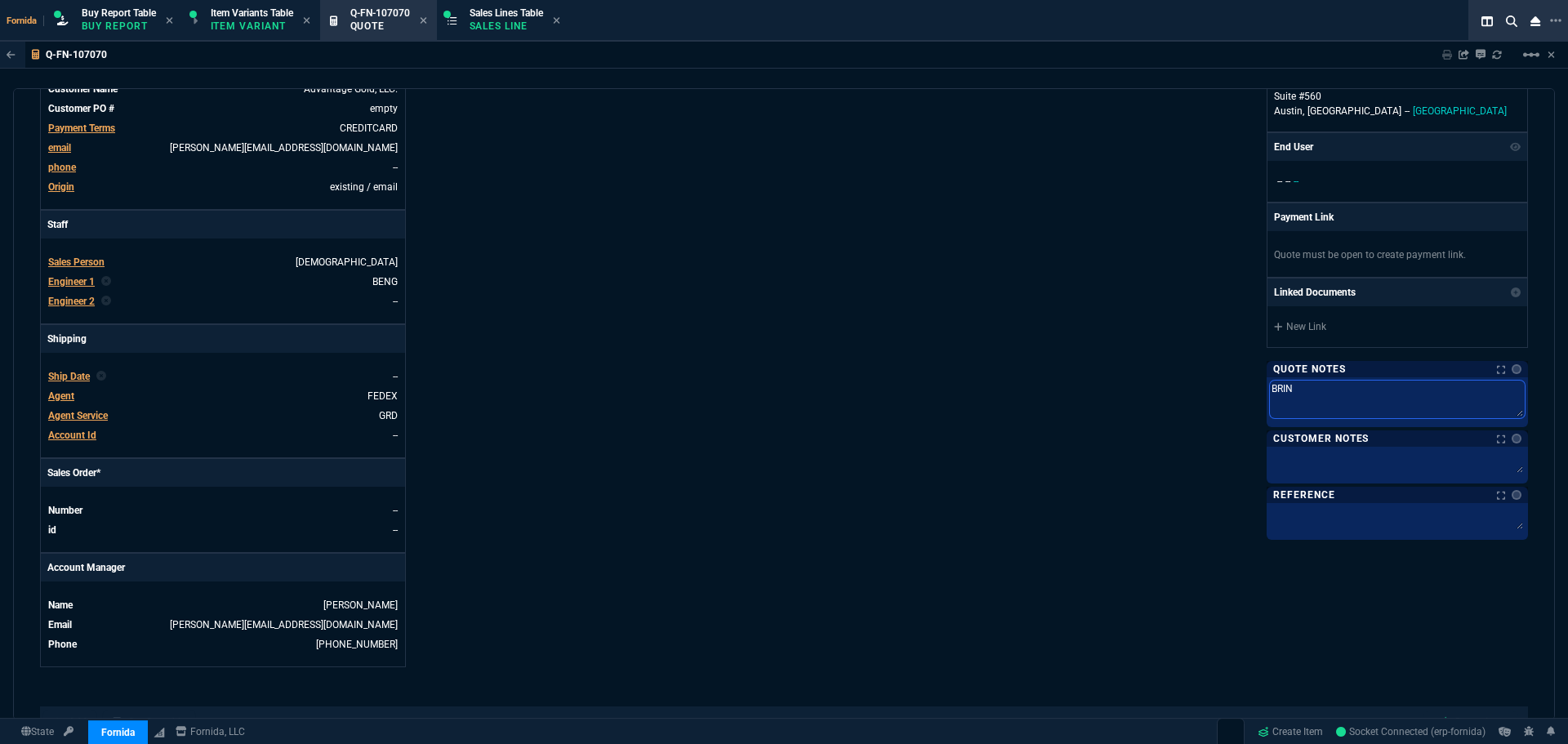
type textarea "BRING"
type textarea "BRING T"
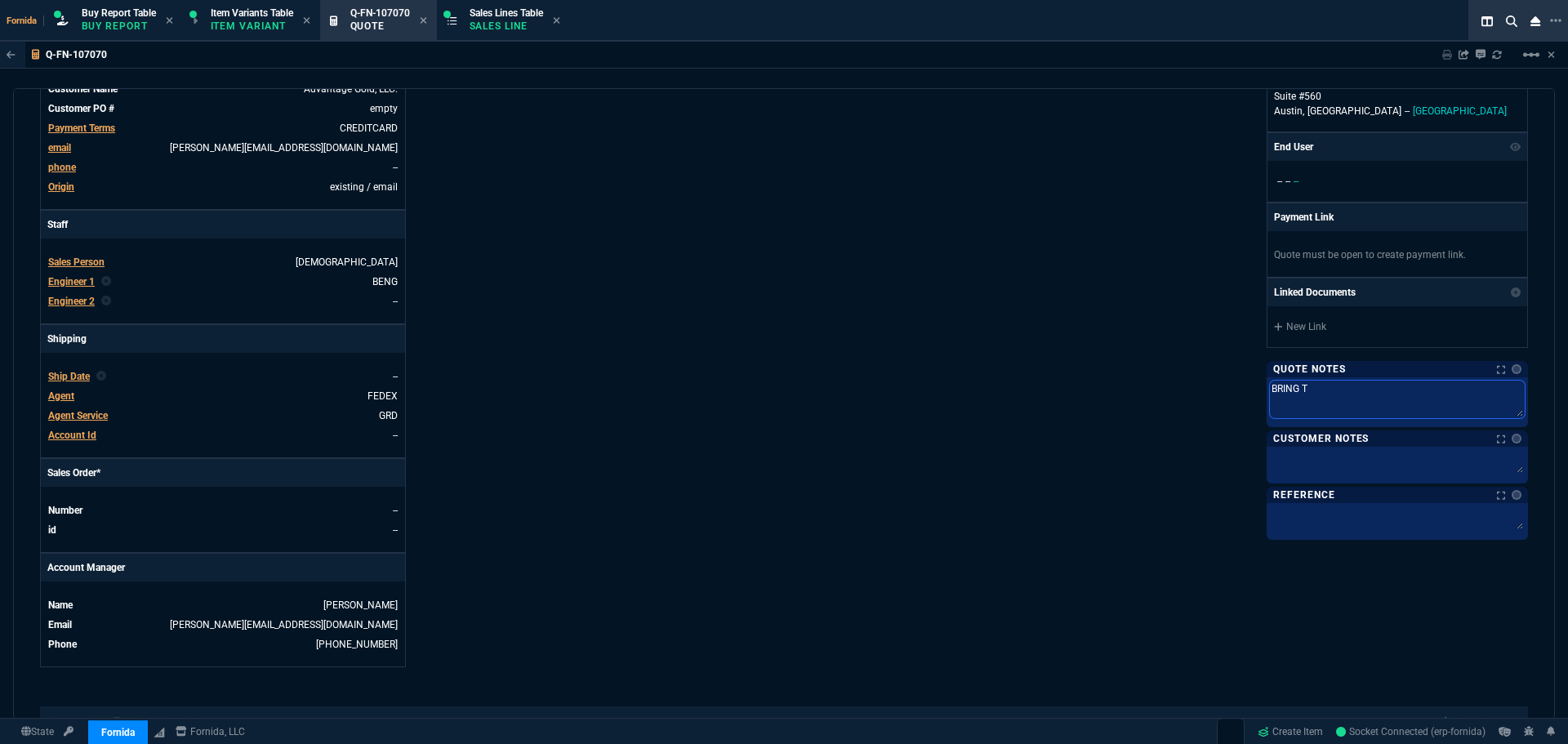
type textarea "BRING TO"
type textarea "BRING TO F"
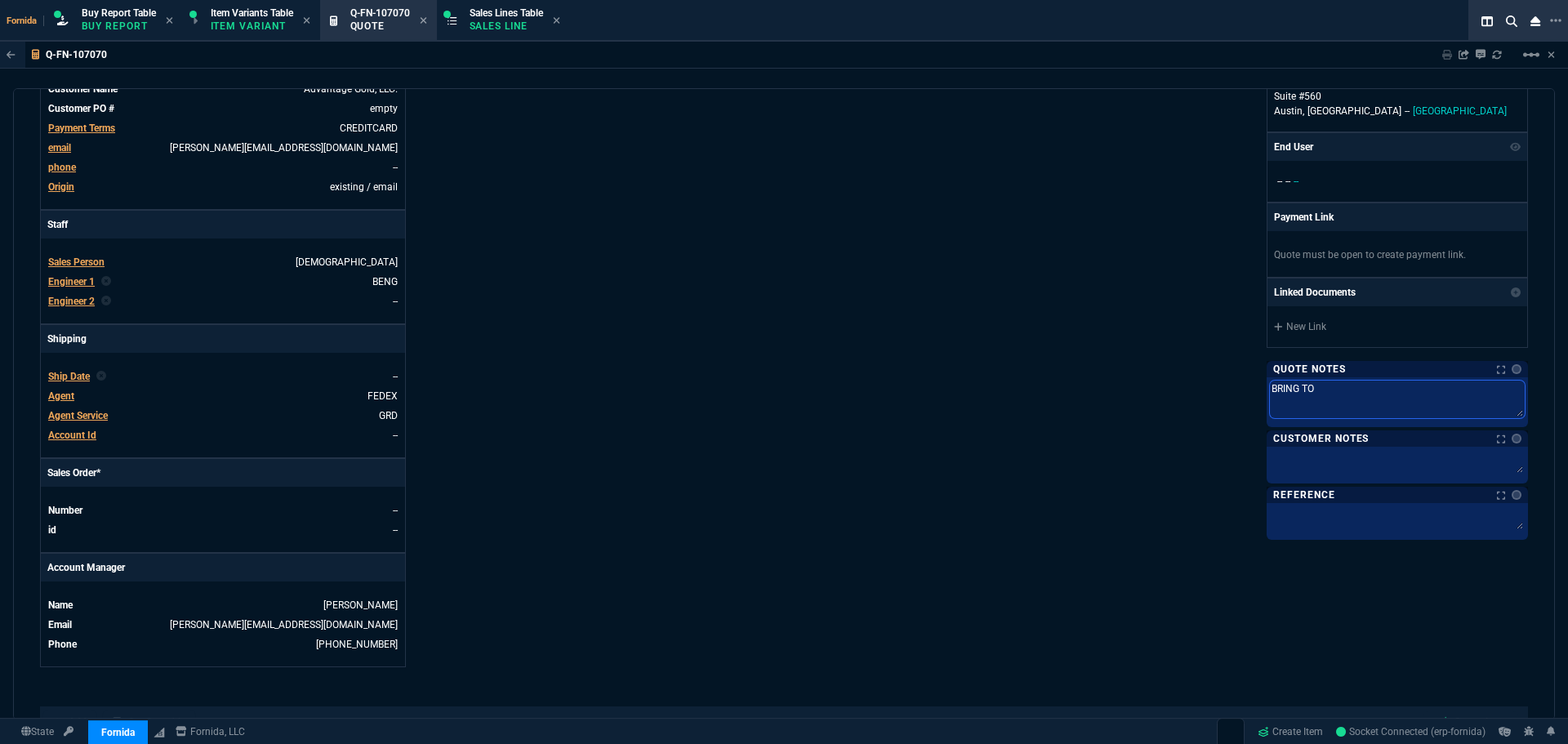
type textarea "BRING TO F"
type textarea "BRING TO FO"
type textarea "BRING TO FOR"
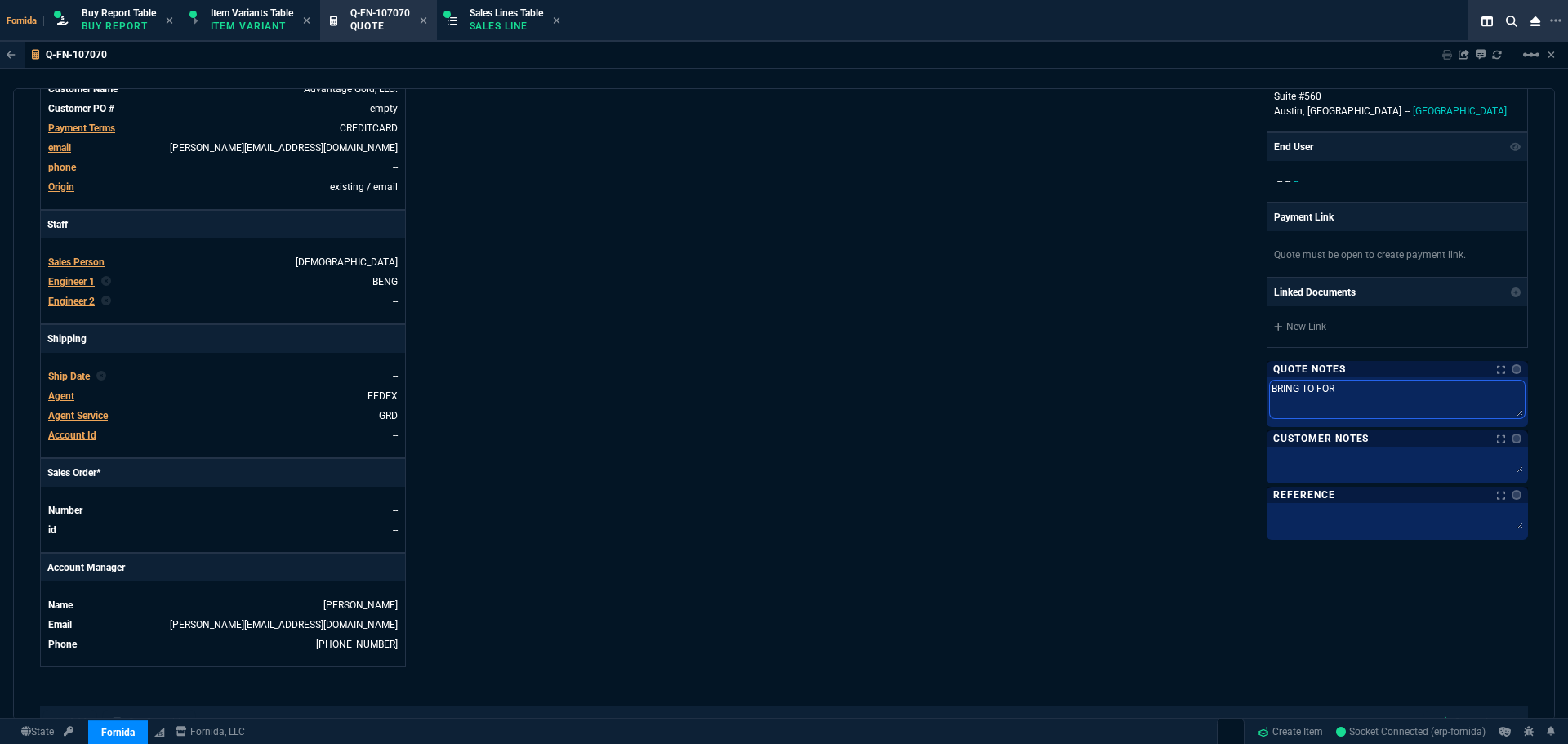
type textarea "BRING TO FORN"
type textarea "BRING TO [PERSON_NAME]"
type textarea "BRING TO FORNID"
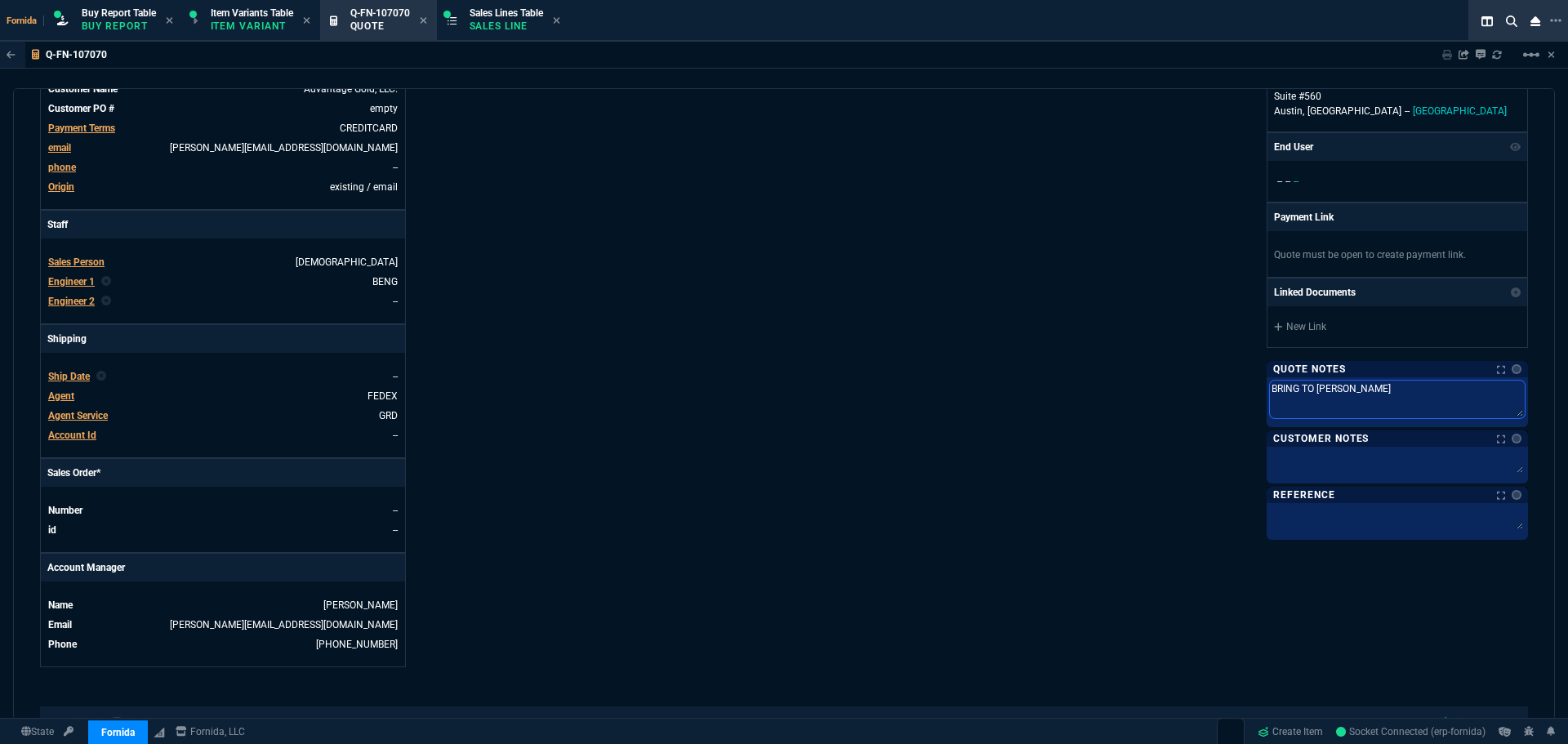
type textarea "BRING TO FORNID"
type textarea "BRING TO FORNIDA"
type textarea "BRING TO FORNIDA F"
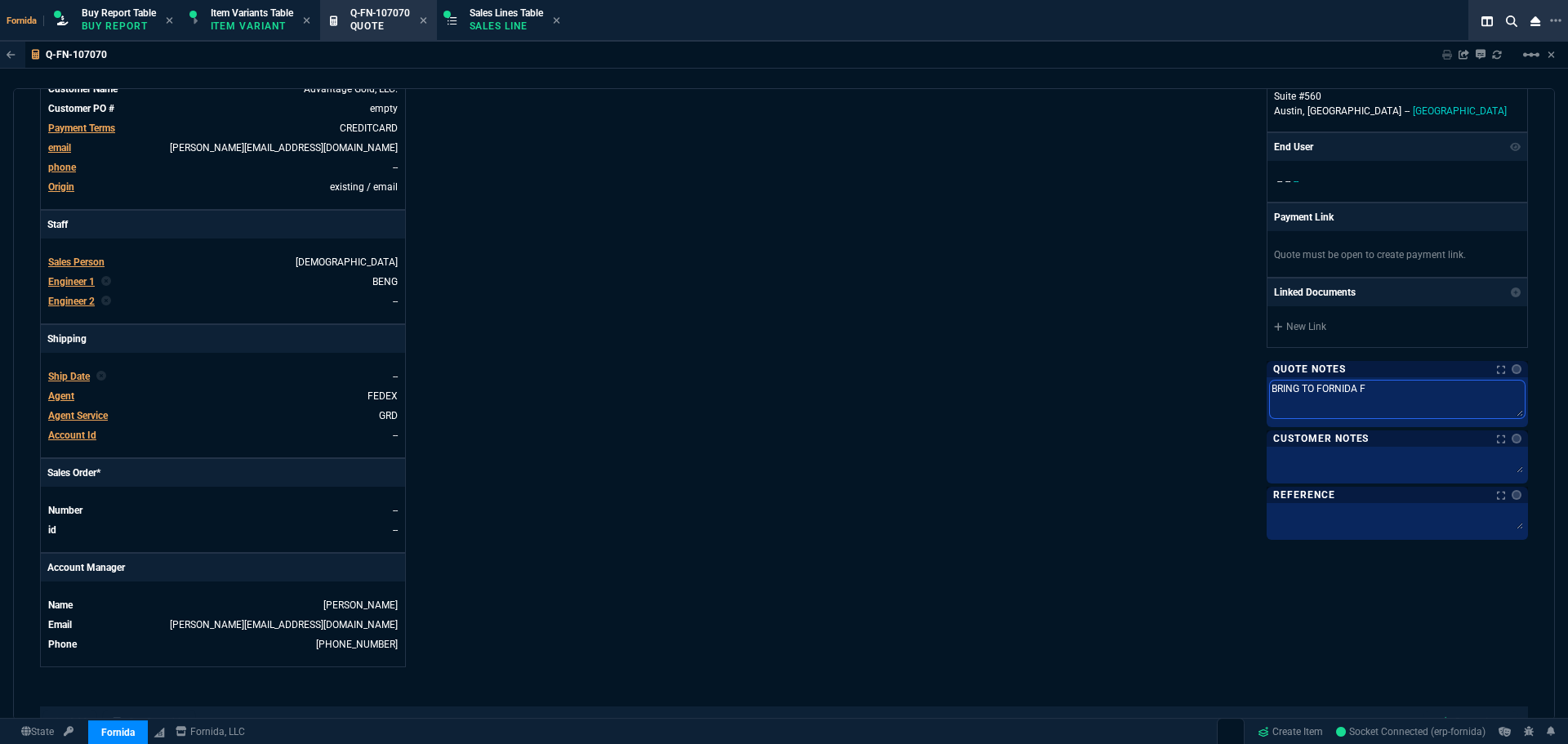
type textarea "BRING TO FORNIDA FI"
type textarea "BRING TO FORNIDA FIR"
type textarea "BRING TO FORNIDA FIRS"
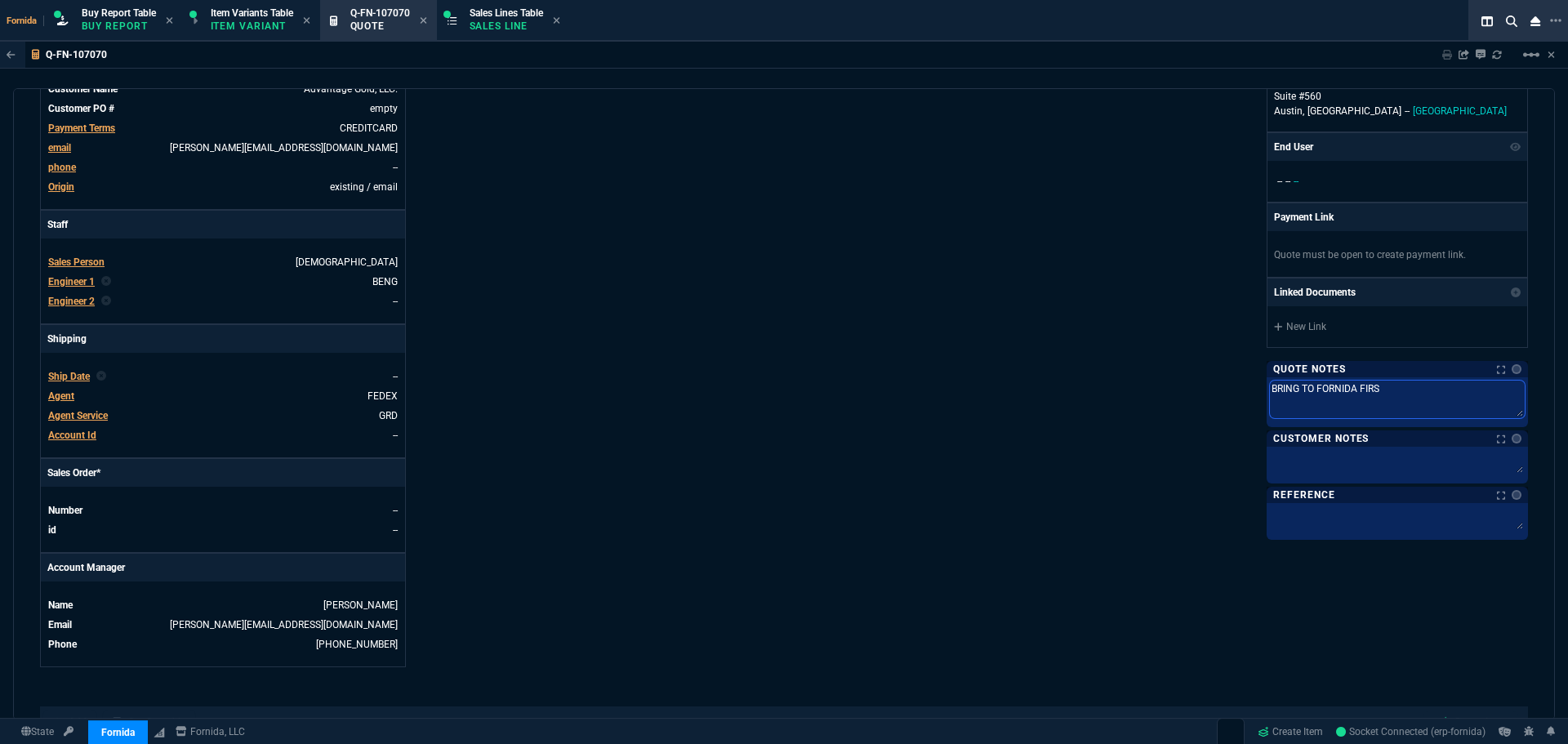
type textarea "BRING TO FORNIDA FIRST"
click at [1167, 395] on div "Fornida, LLC [STREET_ADDRESS] Share Link Show More Chats Shipping Address [PERS…" at bounding box center [1156, 246] width 744 height 843
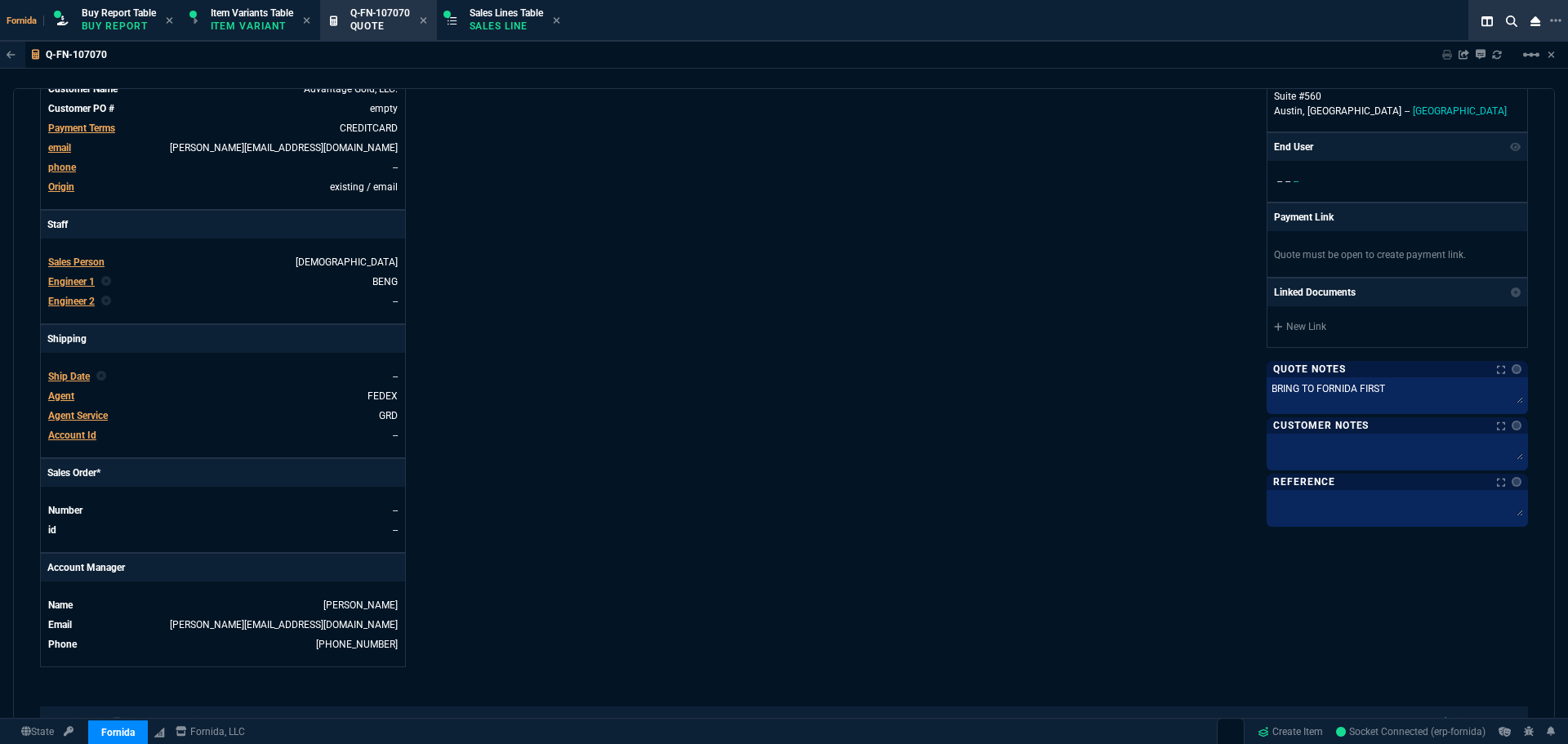
click at [90, 410] on span "Agent Service" at bounding box center [78, 415] width 60 height 11
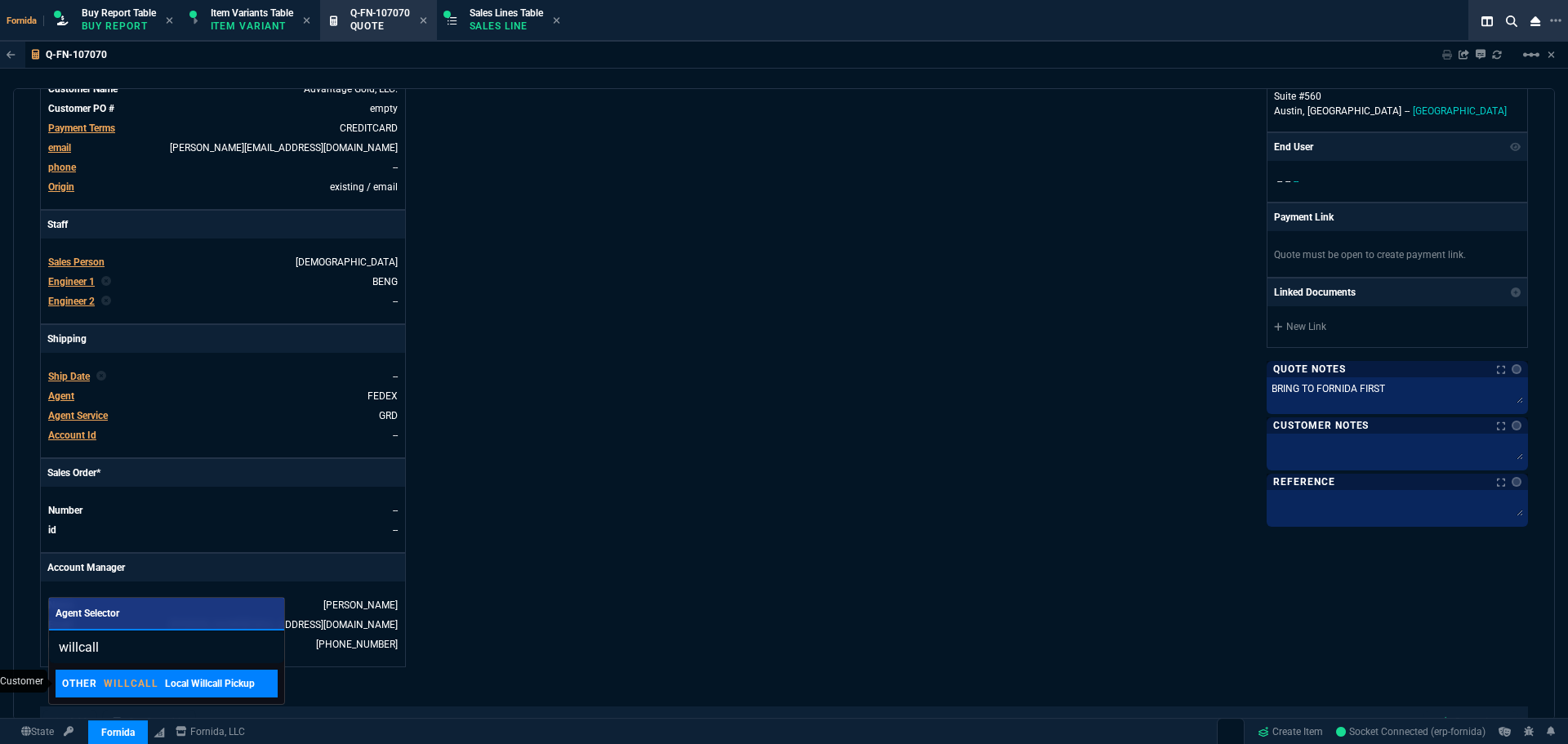
type input "willcall"
click at [212, 677] on p "Local Willcall Pickup" at bounding box center [210, 683] width 90 height 15
click at [748, 512] on div "Details Number Q-FN-107070 Order ID Q-FN-107070 Customer Code ADG100 Total Unit…" at bounding box center [412, 246] width 744 height 843
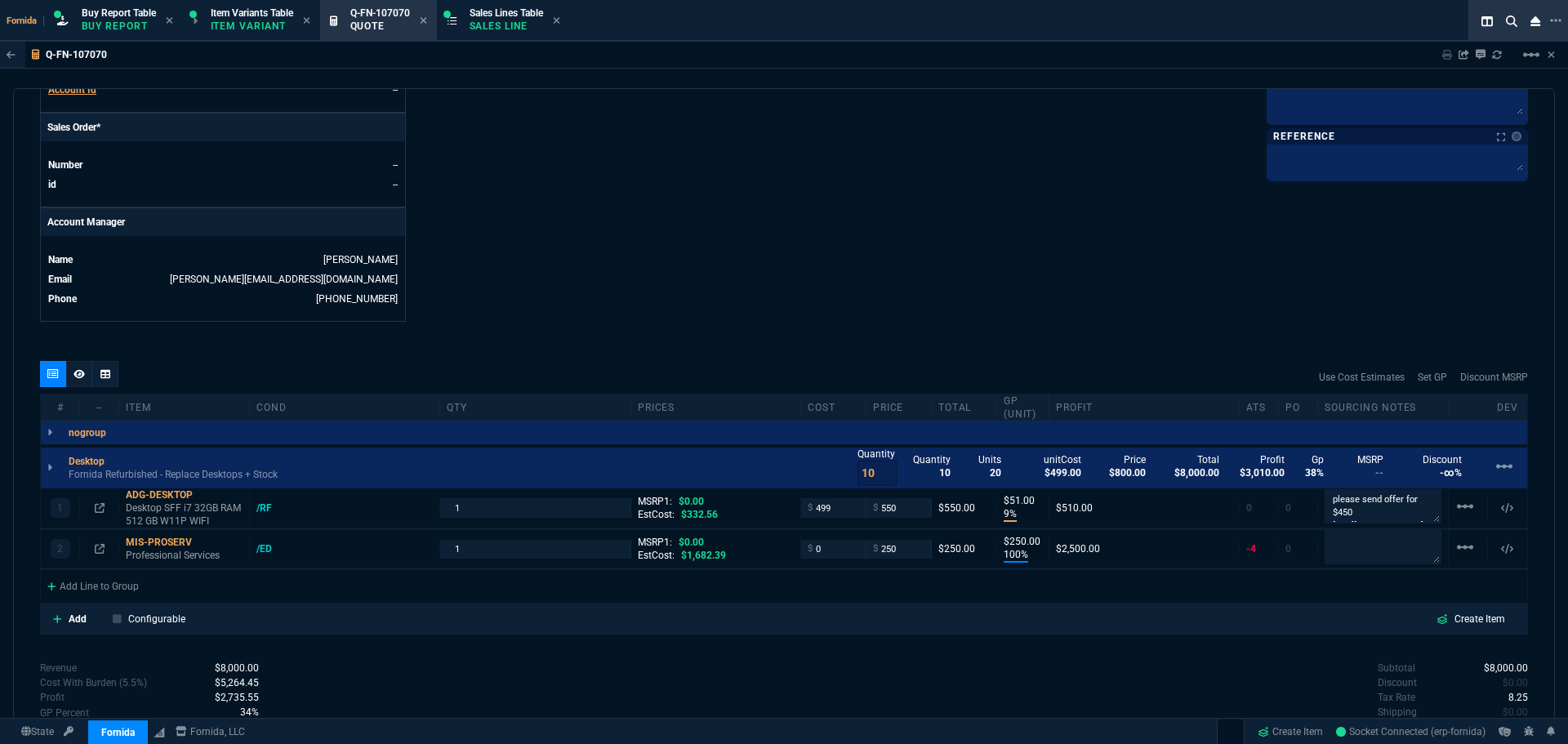
scroll to position [487, 0]
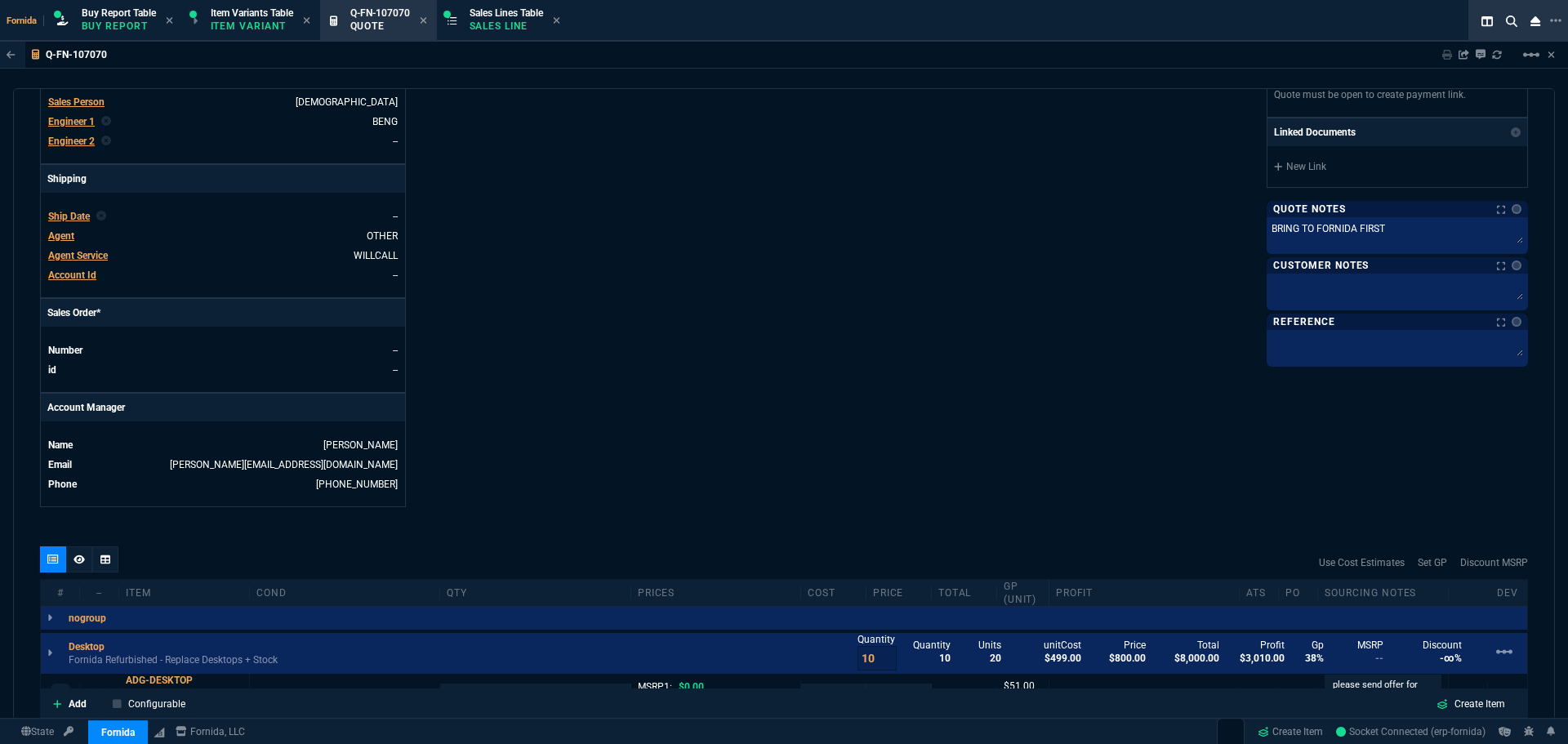
click at [104, 255] on span "Agent Service" at bounding box center [78, 256] width 60 height 11
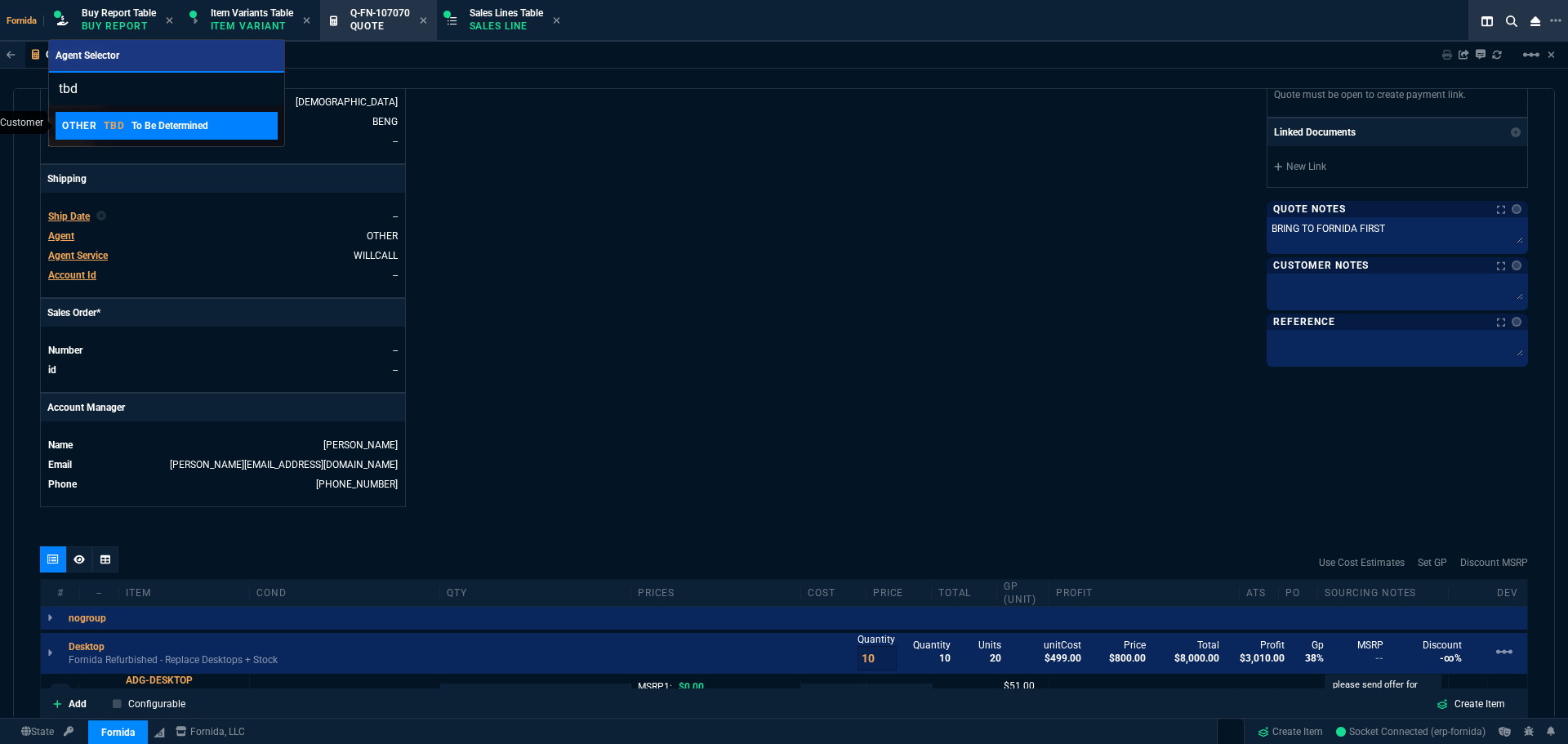
type input "tbd"
click at [91, 115] on link "OTHER TBD To Be Determined" at bounding box center [167, 126] width 222 height 28
click at [934, 284] on div "Fornida, LLC [STREET_ADDRESS] Share Link Show More Chats Shipping Address [PERS…" at bounding box center [1156, 86] width 744 height 843
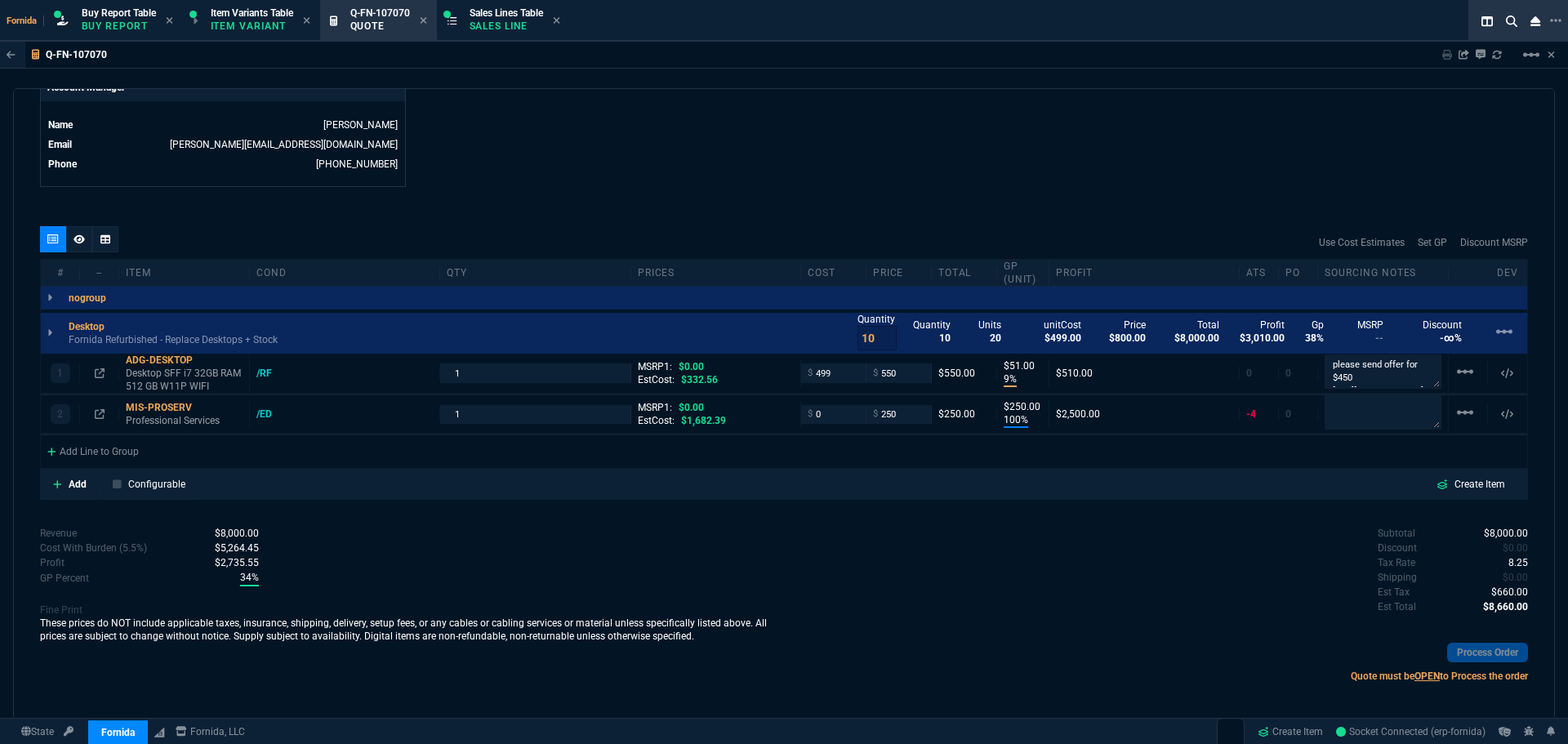
scroll to position [814, 0]
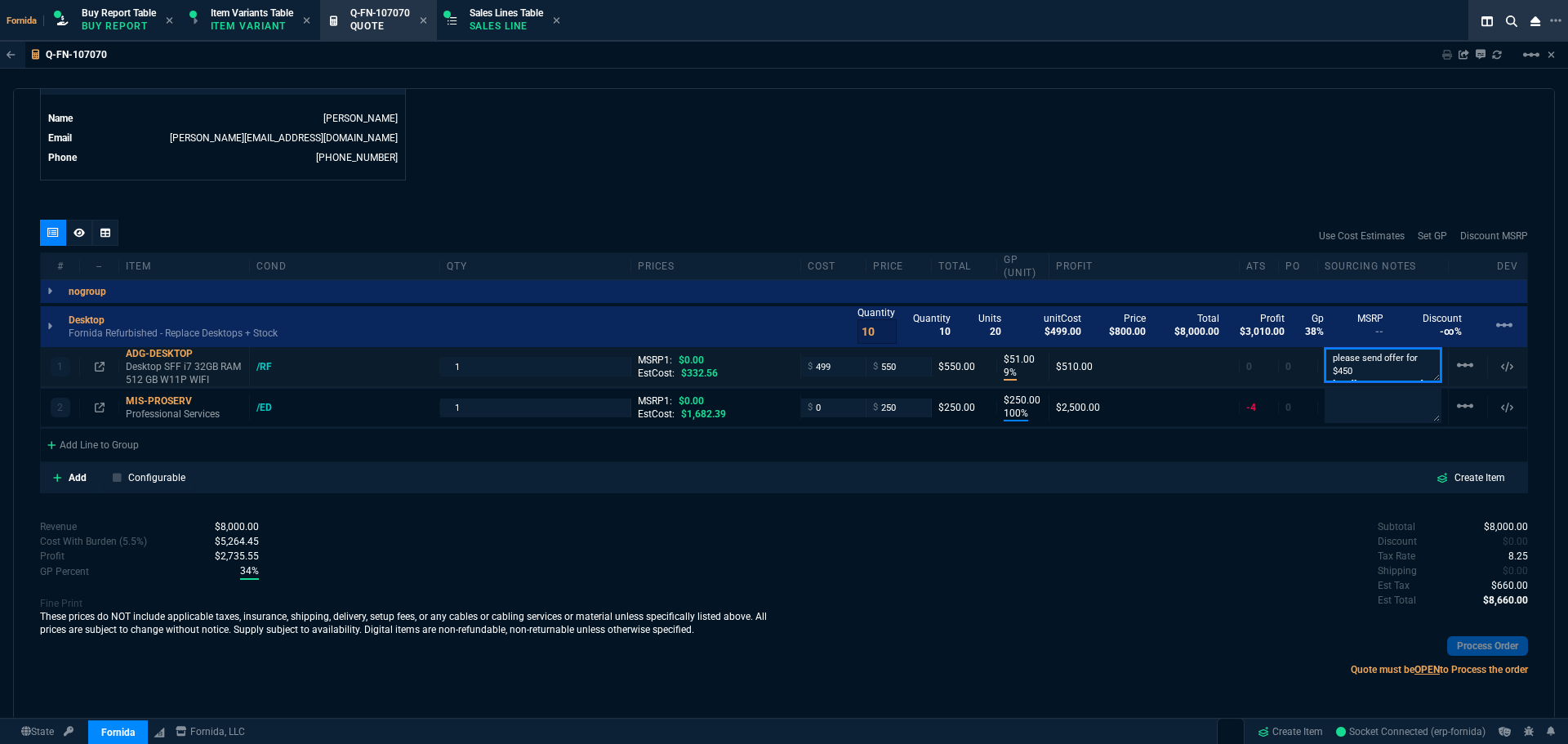
click at [1380, 374] on textarea "please send offer for $450 [URL][DOMAIN_NAME]" at bounding box center [1383, 365] width 117 height 34
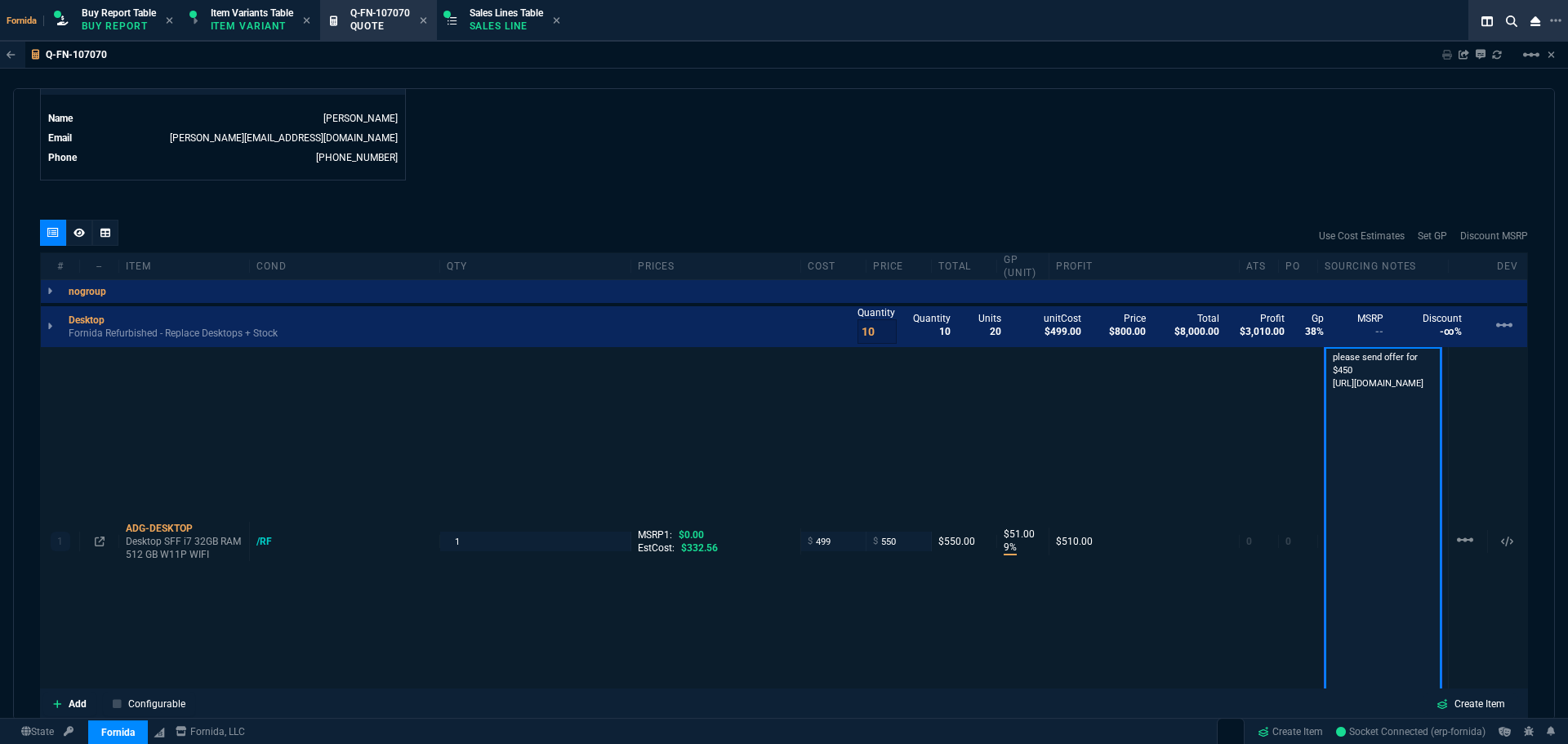
scroll to position [2, 0]
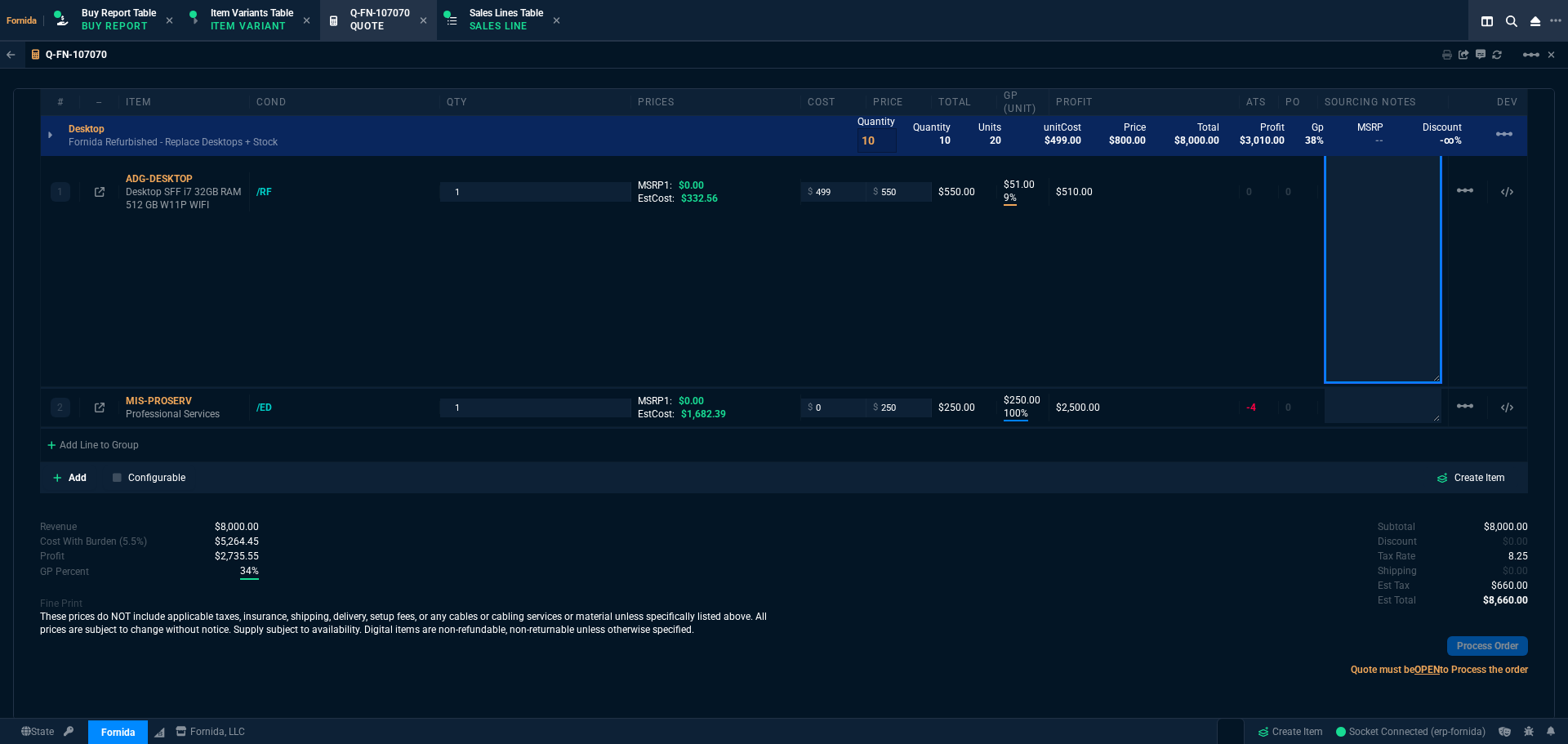
drag, startPoint x: 1328, startPoint y: 385, endPoint x: 1418, endPoint y: 733, distance: 359.4
click at [996, 533] on div "Subtotal $8,000.00 Discount $0.00 Tax Rate 8.25 Shipping $0.00 Est Tax $660.00 …" at bounding box center [1156, 564] width 744 height 90
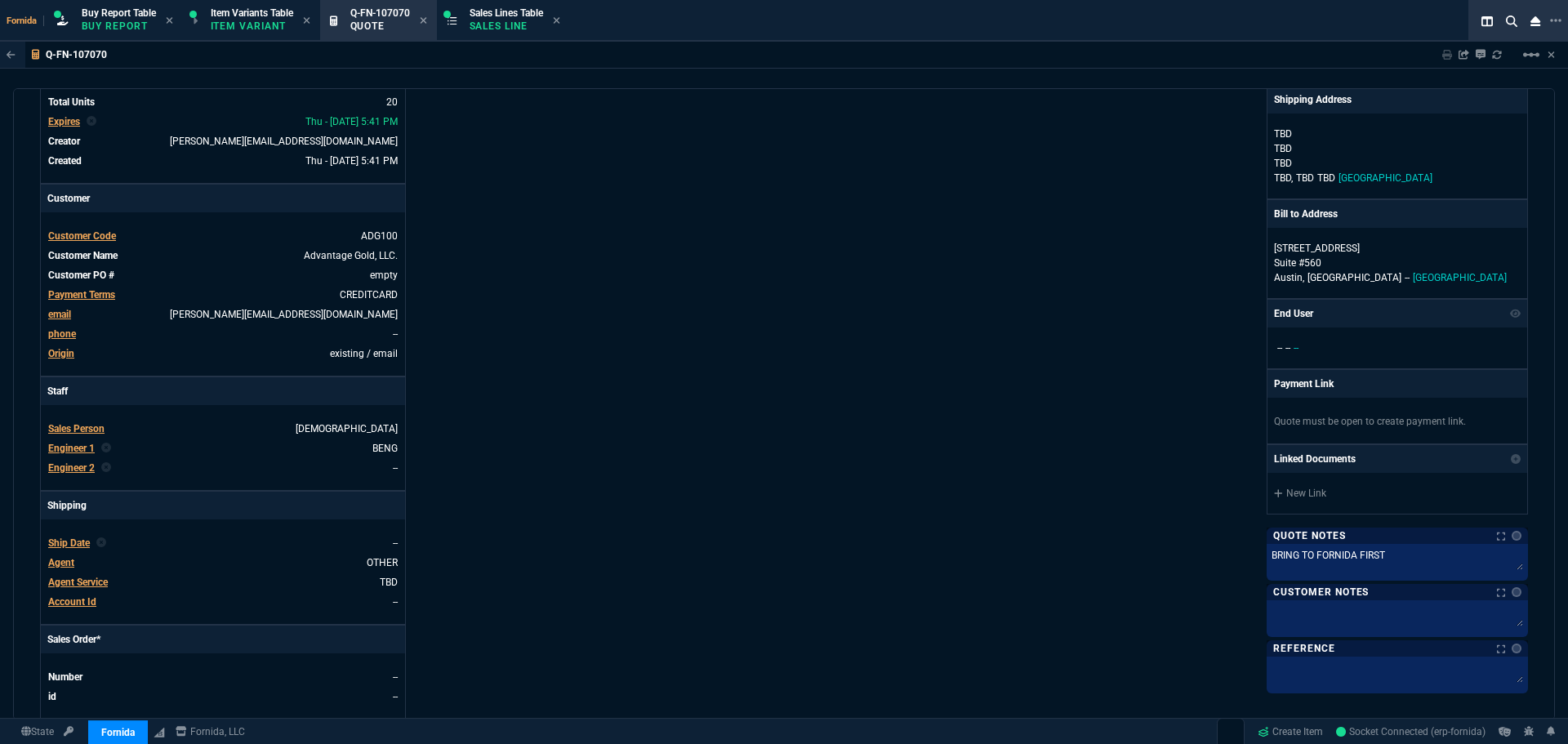
scroll to position [0, 0]
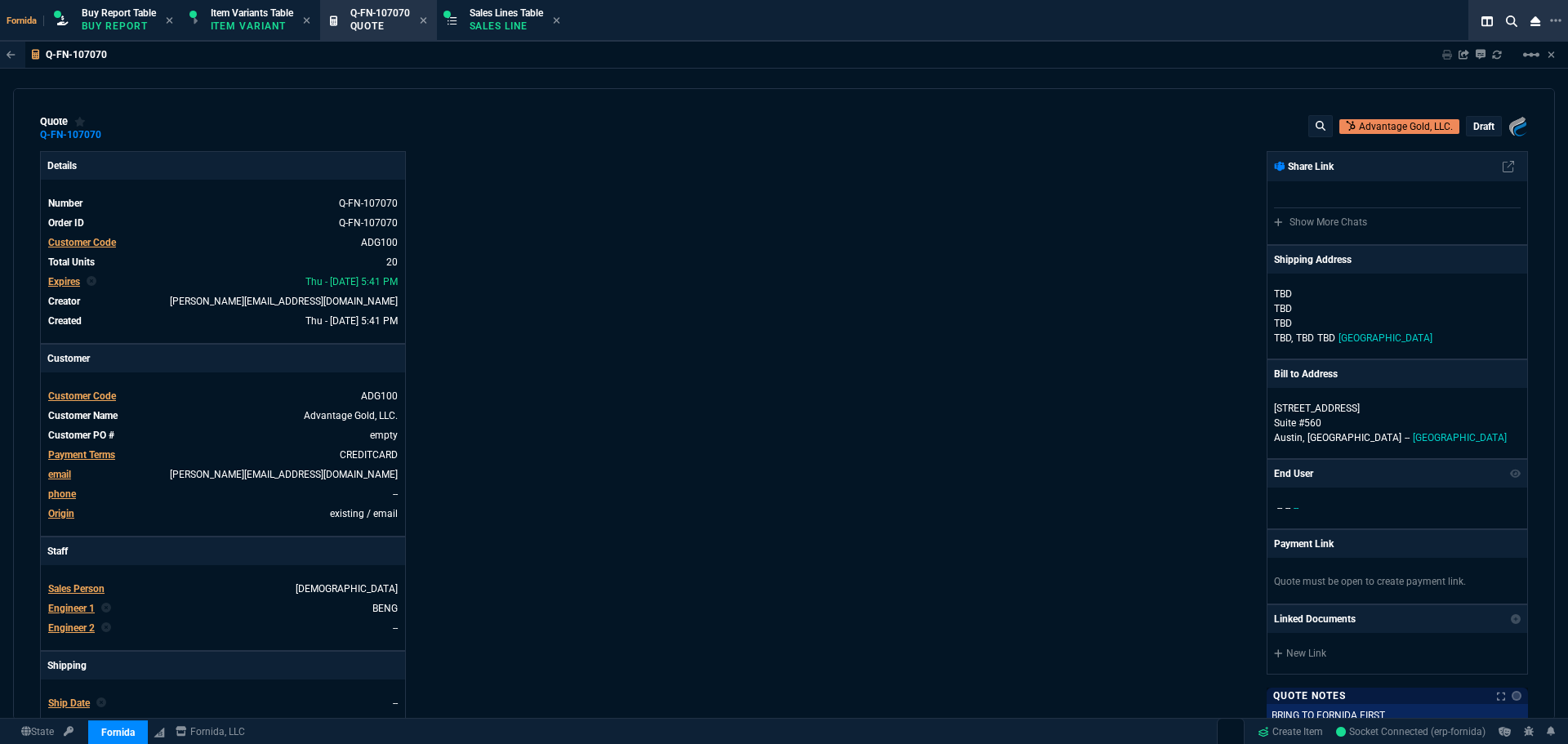
click at [1474, 130] on p "draft" at bounding box center [1484, 126] width 21 height 13
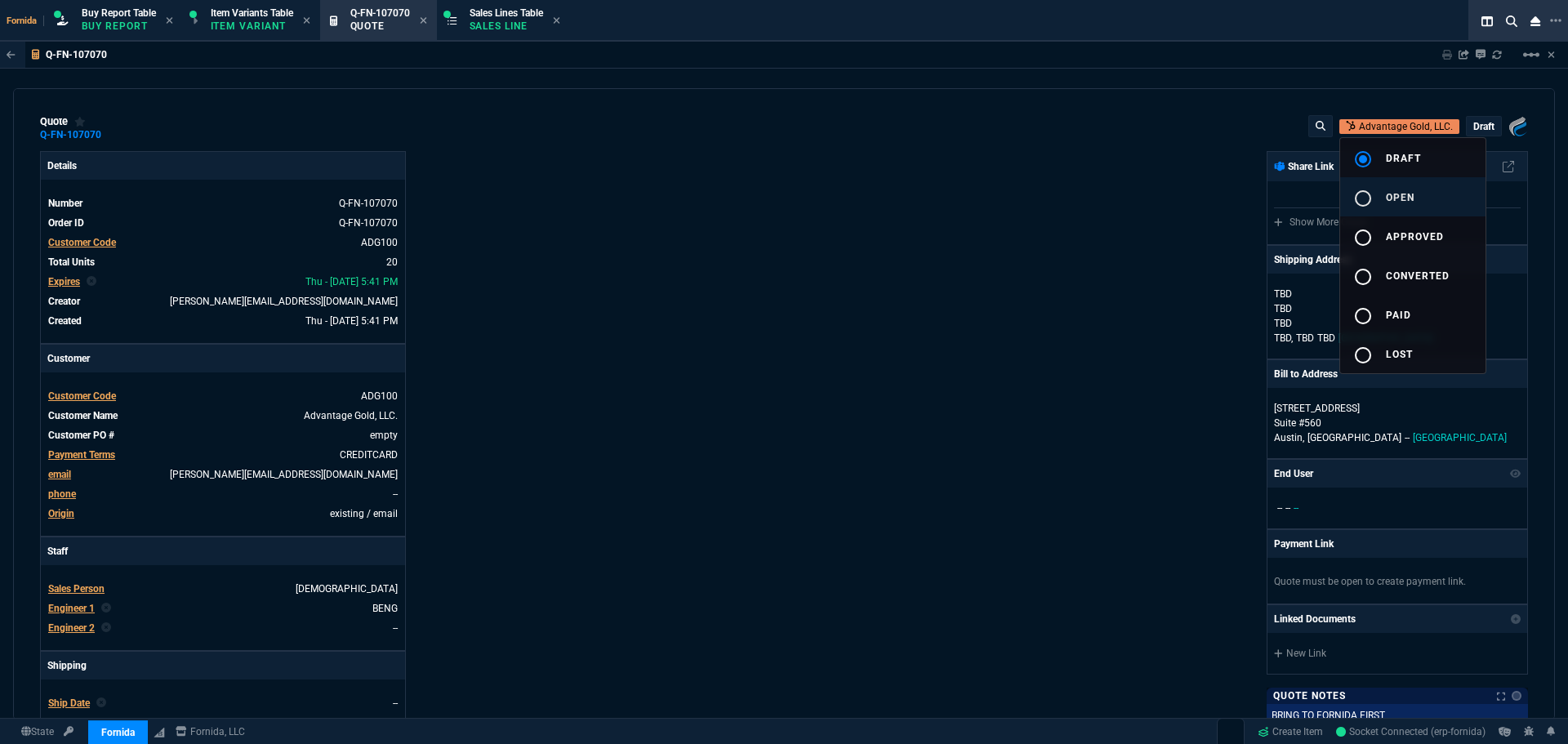
click at [1418, 205] on button "radio_button_unchecked open" at bounding box center [1413, 197] width 145 height 39
click at [975, 224] on div at bounding box center [784, 372] width 1568 height 744
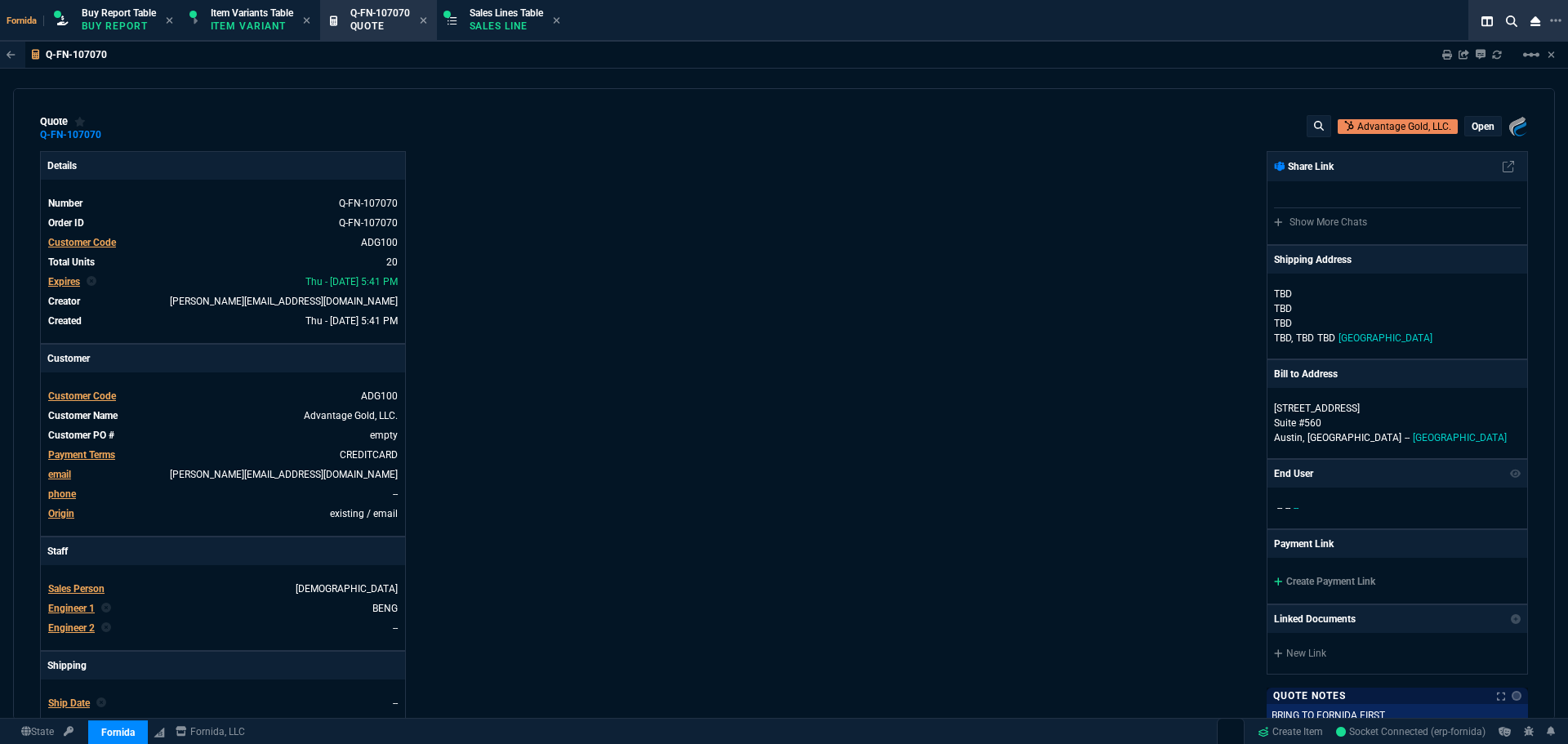
type input "9"
type input "51"
type input "100"
type input "250"
drag, startPoint x: 1067, startPoint y: 358, endPoint x: 1089, endPoint y: 363, distance: 22.6
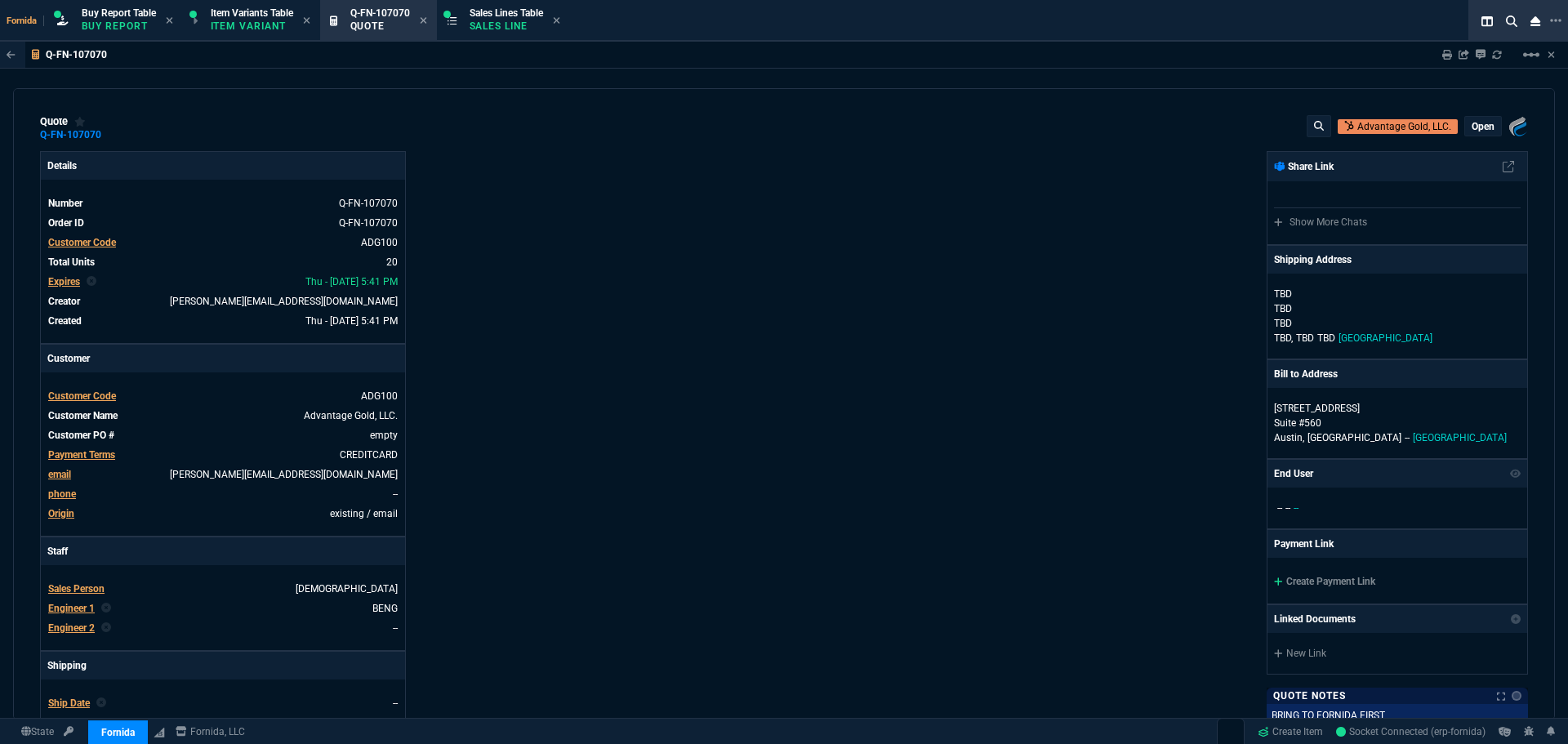
click at [1073, 360] on div "Fornida, LLC [STREET_ADDRESS] Share Link Show More Chats Shipping Address [PERS…" at bounding box center [1156, 572] width 744 height 843
drag, startPoint x: 1301, startPoint y: 584, endPoint x: 877, endPoint y: 434, distance: 449.8
click at [1301, 583] on link "Create Payment Link" at bounding box center [1325, 581] width 101 height 11
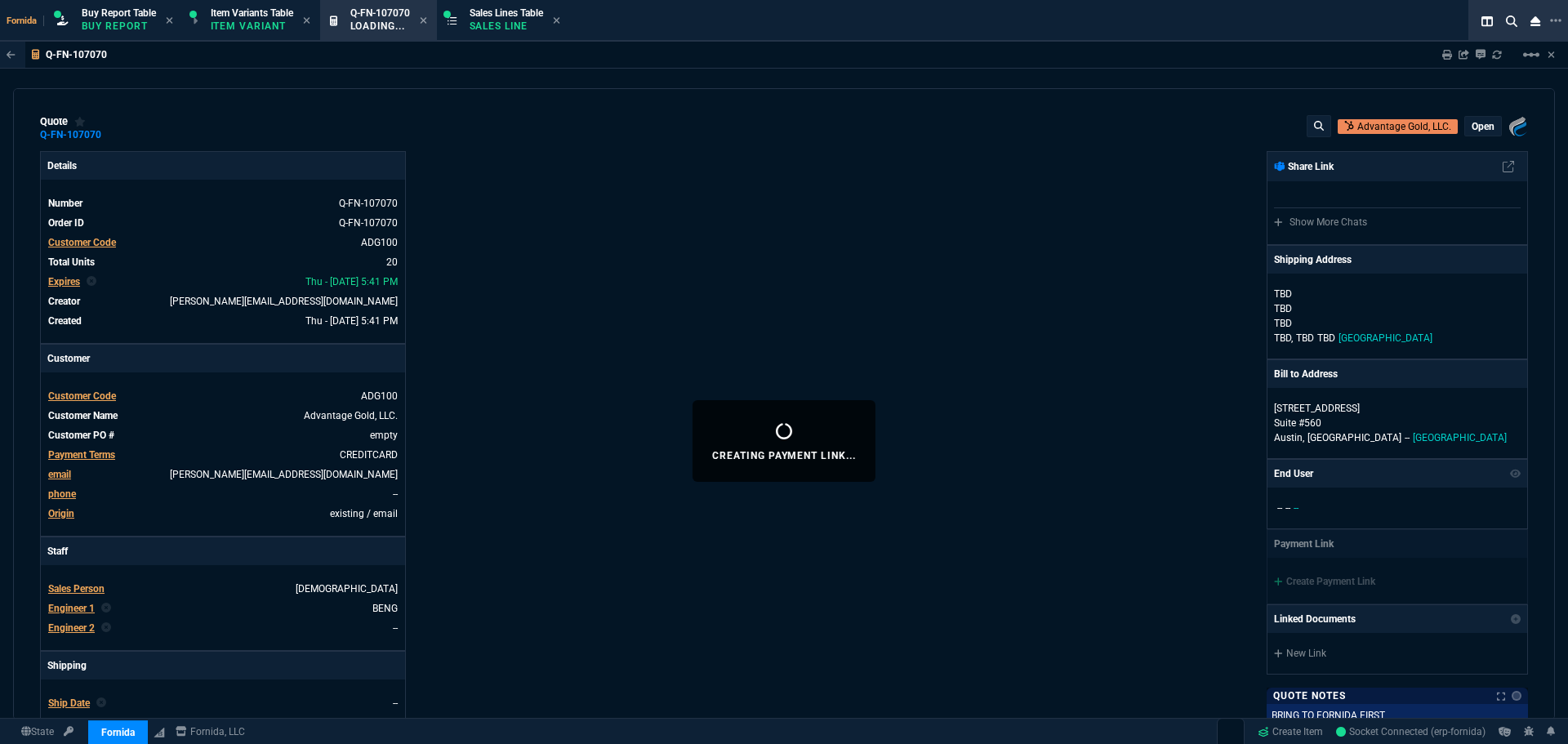
click at [875, 432] on div "Creating Payment Link..." at bounding box center [784, 441] width 183 height 82
click at [102, 136] on div "Q-FN-107070" at bounding box center [78, 135] width 77 height 13
click at [109, 136] on icon at bounding box center [112, 134] width 9 height 10
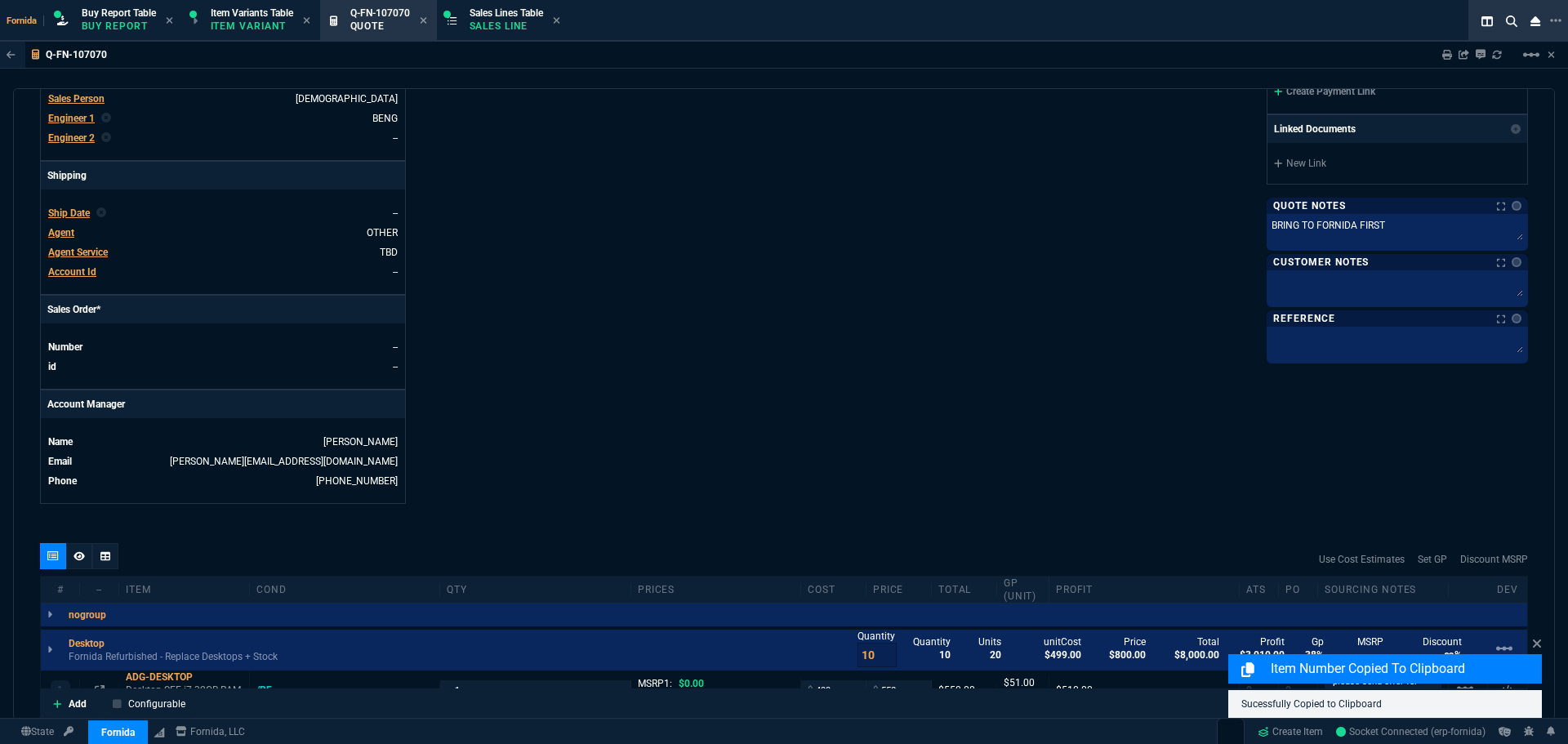
scroll to position [82, 0]
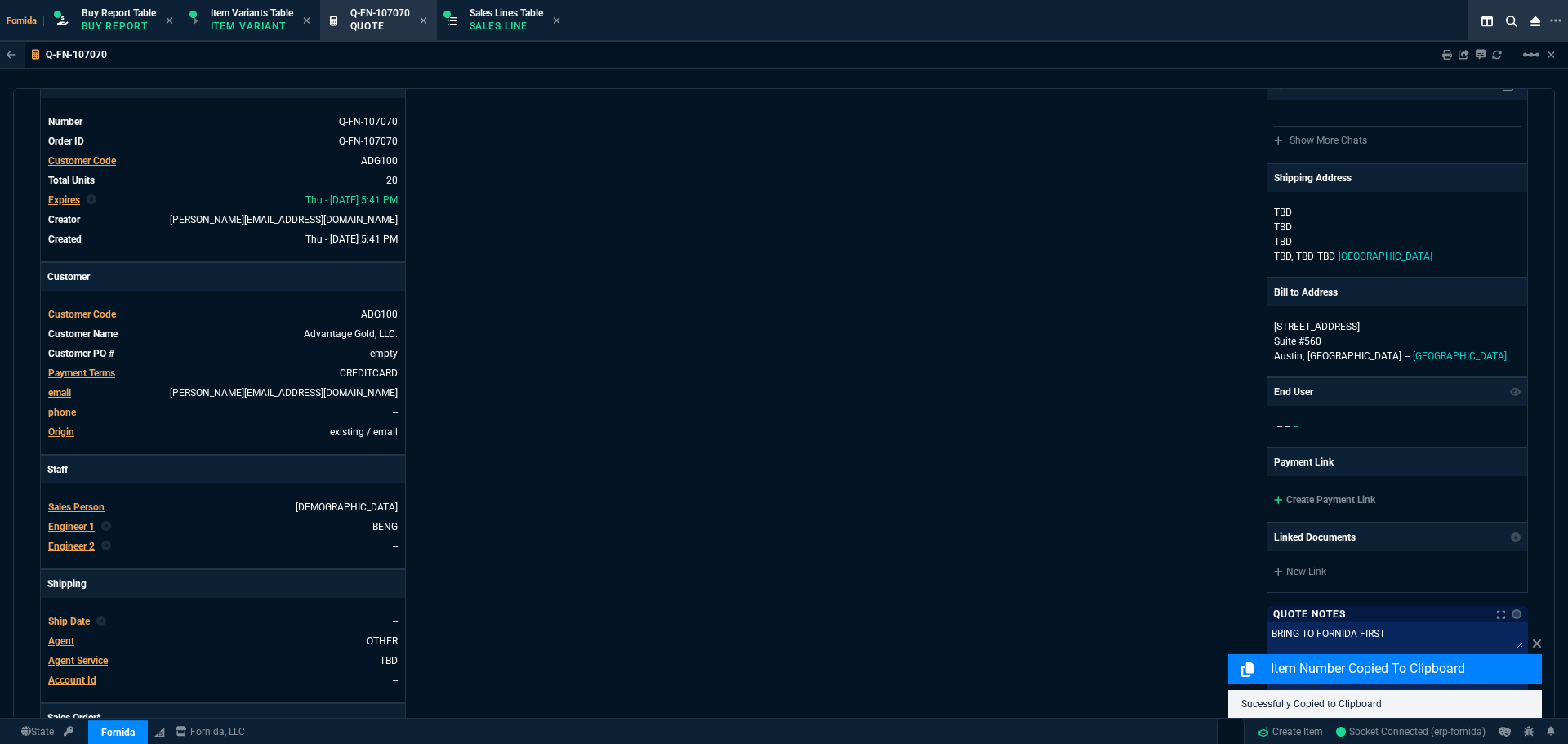
drag, startPoint x: 1319, startPoint y: 495, endPoint x: 931, endPoint y: 422, distance: 394.8
click at [1319, 495] on link "Create Payment Link" at bounding box center [1325, 500] width 101 height 11
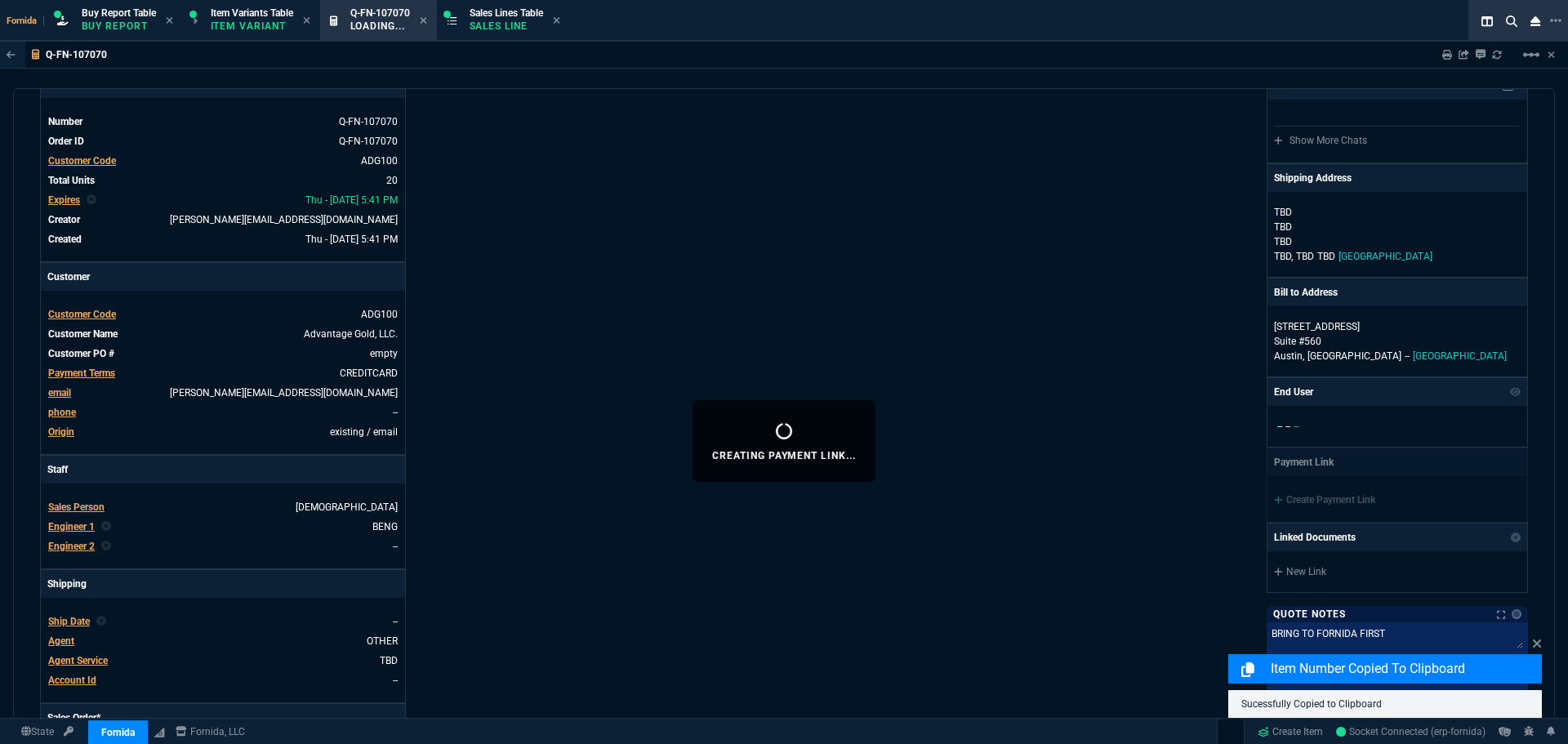
drag, startPoint x: 931, startPoint y: 422, endPoint x: 939, endPoint y: 414, distance: 11.3
click at [937, 415] on div "Fornida, LLC [STREET_ADDRESS] Share Link Show More Chats Shipping Address [PERS…" at bounding box center [1156, 491] width 744 height 843
drag, startPoint x: 677, startPoint y: 311, endPoint x: 521, endPoint y: 352, distance: 161.3
click at [674, 308] on div "Details Number Q-FN-107070 Order ID Q-FN-107070 Customer Code ADG100 Total Unit…" at bounding box center [412, 491] width 744 height 843
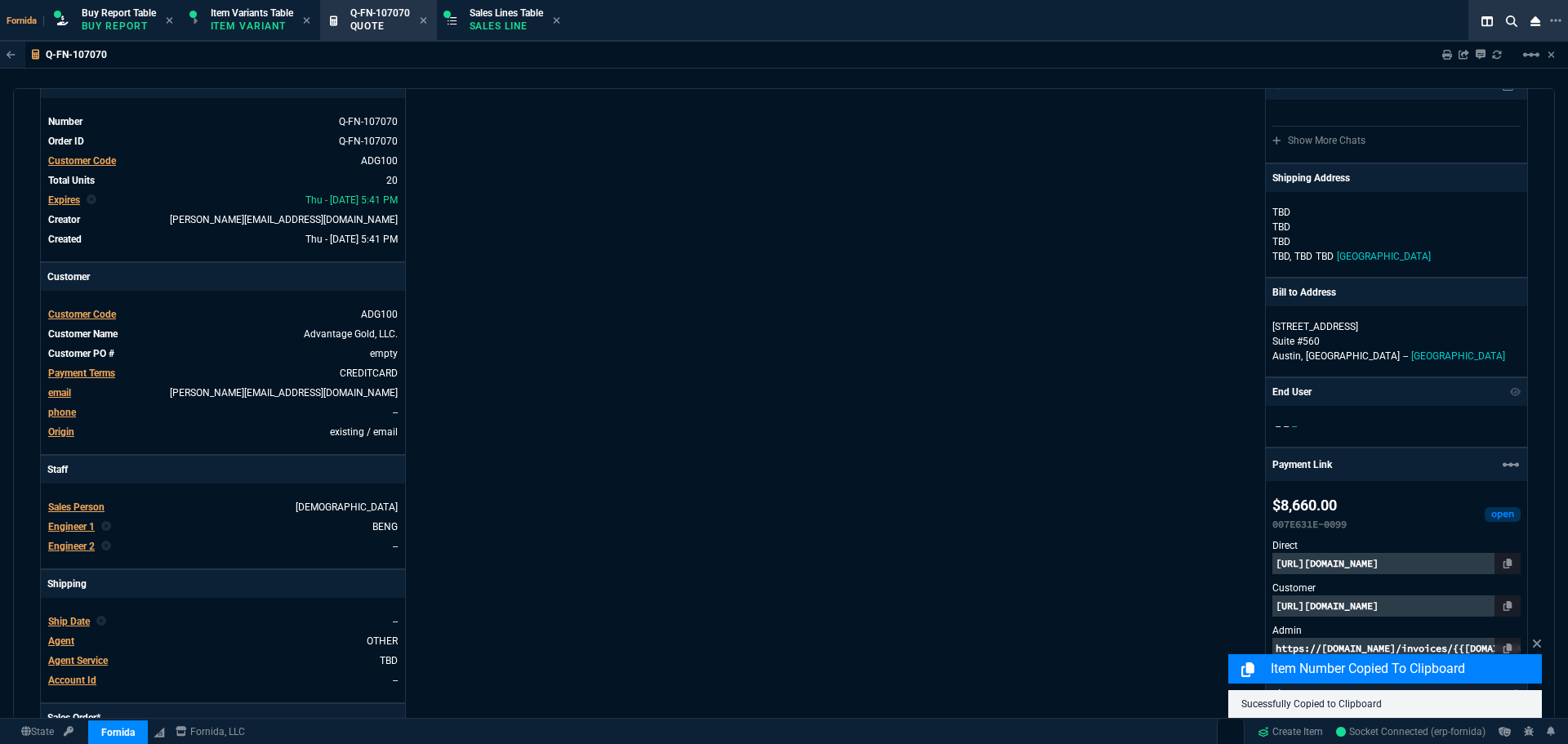
drag, startPoint x: 1081, startPoint y: 379, endPoint x: 1206, endPoint y: 446, distance: 141.8
click at [1081, 380] on div "Fornida, LLC [STREET_ADDRESS] Share Link Show More Chats Shipping Address [PERS…" at bounding box center [1156, 497] width 744 height 856
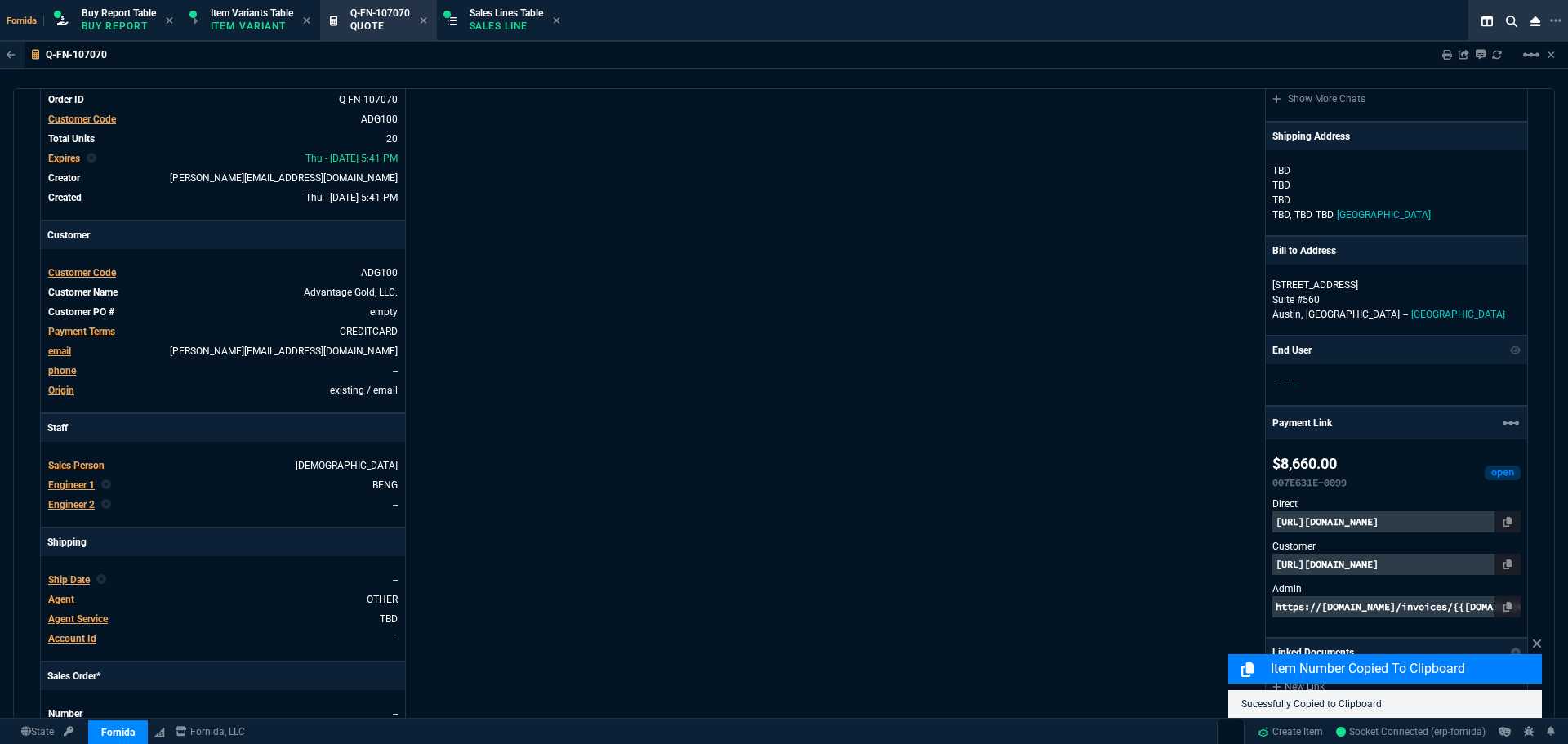
scroll to position [163, 0]
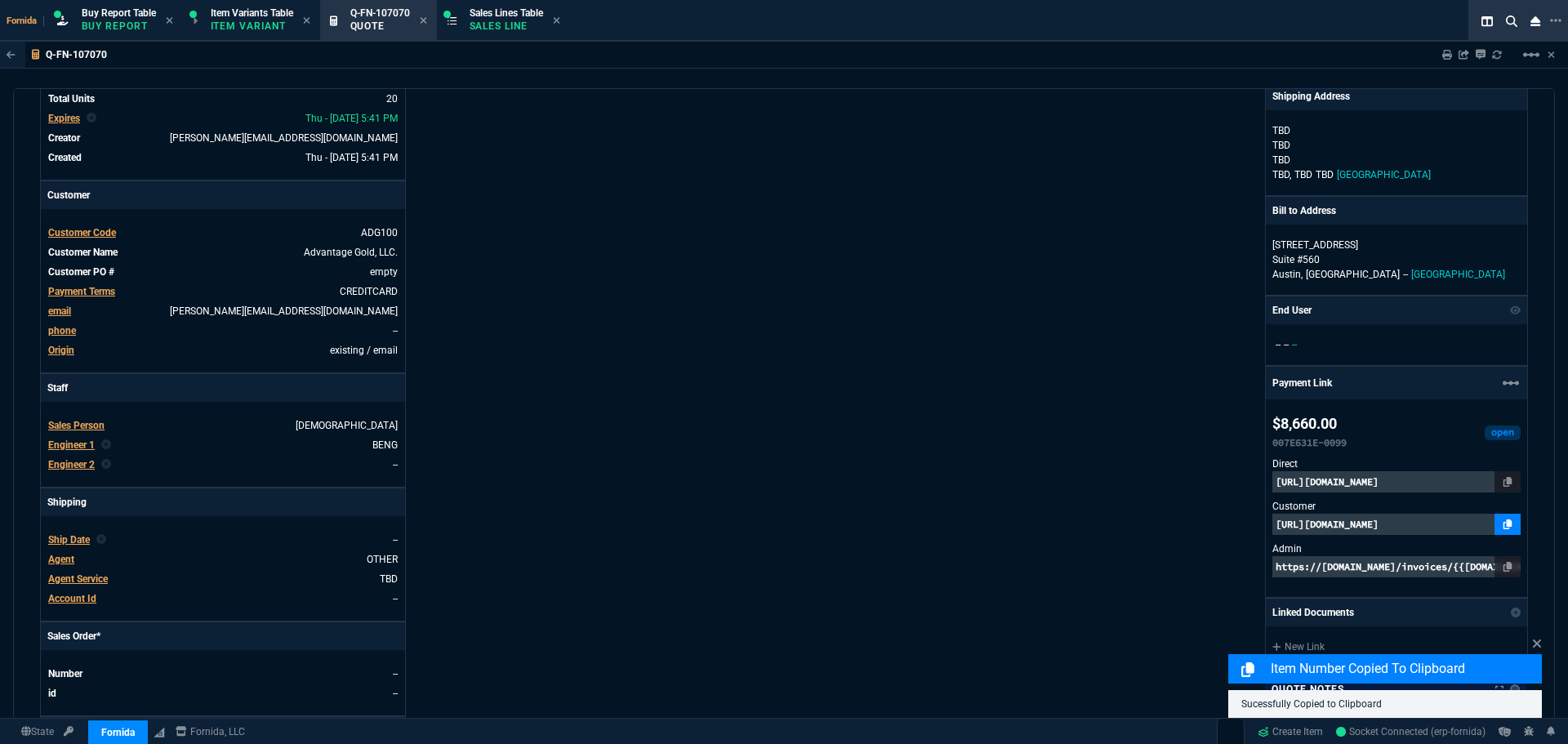
click at [1495, 530] on link at bounding box center [1508, 525] width 26 height 21
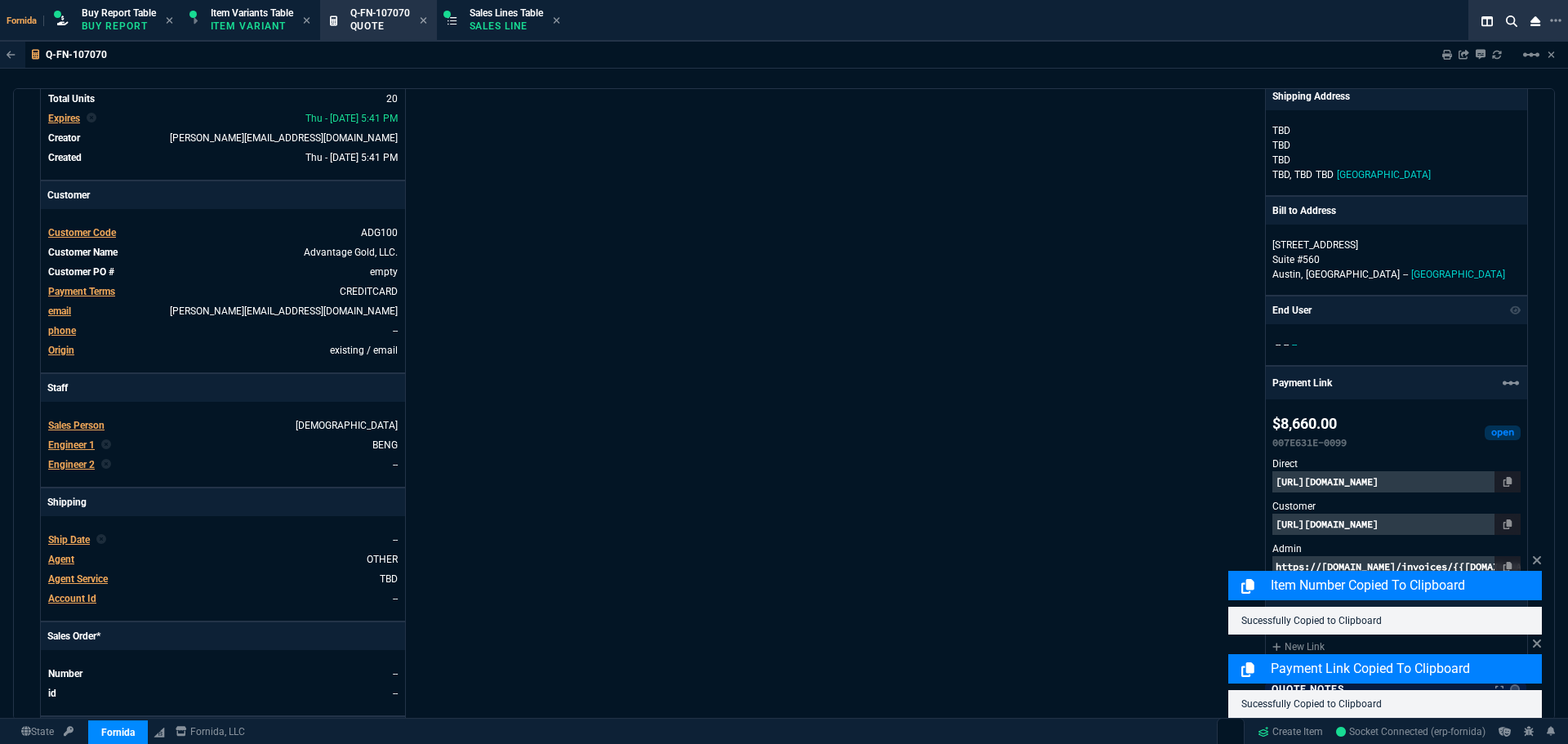
click at [1005, 480] on div "Fornida, LLC [STREET_ADDRESS] Share Link Show More Chats Shipping Address [PERS…" at bounding box center [1156, 415] width 744 height 856
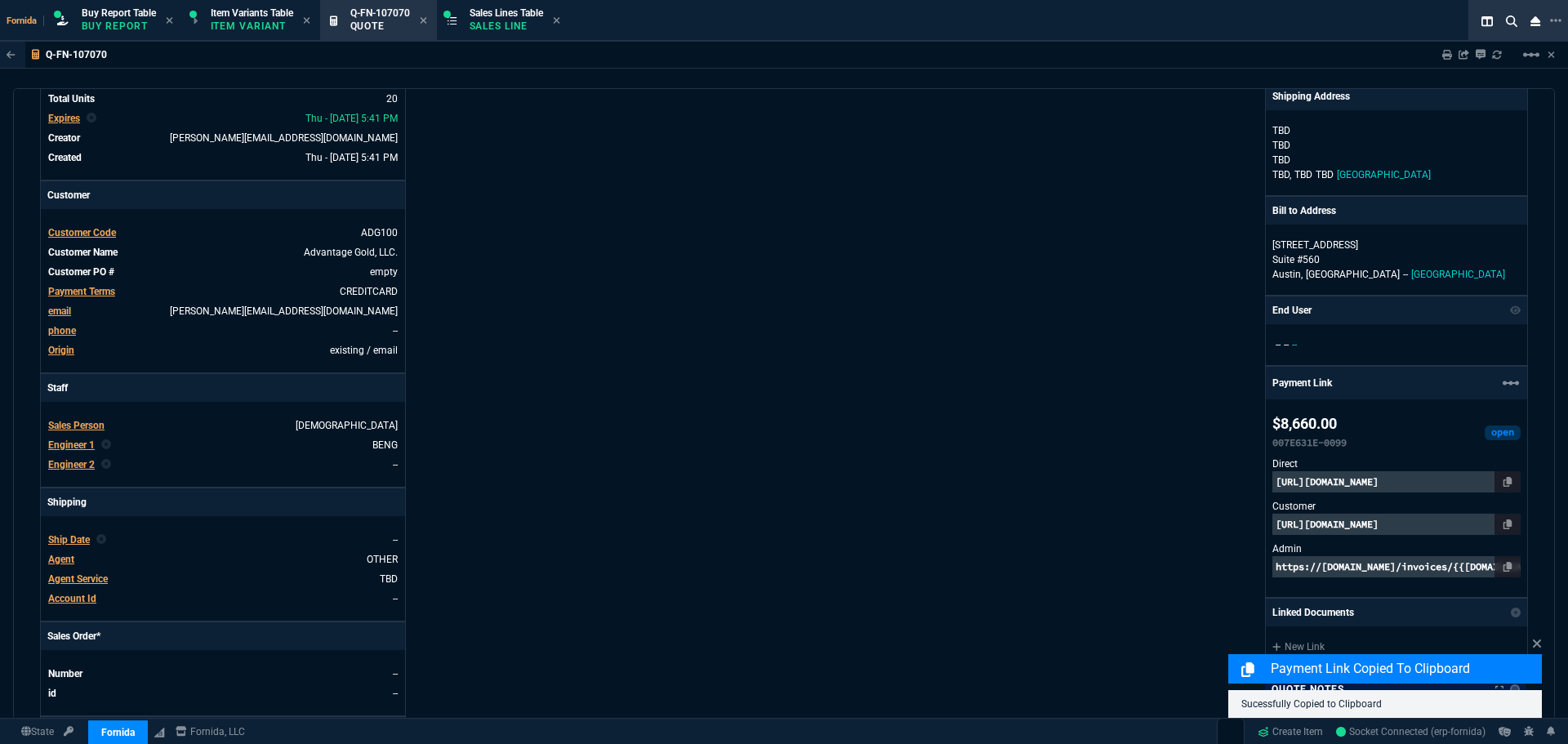
drag, startPoint x: 628, startPoint y: 450, endPoint x: 609, endPoint y: 468, distance: 26.2
click at [626, 450] on div "Details Number Q-FN-107070 Order ID Q-FN-107070 Customer Code ADG100 Total Unit…" at bounding box center [412, 415] width 744 height 856
click at [683, 352] on div "Details Number Q-FN-107070 Order ID Q-FN-107070 Customer Code ADG100 Total Unit…" at bounding box center [412, 415] width 744 height 856
drag, startPoint x: 1497, startPoint y: 56, endPoint x: 875, endPoint y: 315, distance: 673.8
click at [1497, 55] on icon at bounding box center [1497, 55] width 10 height 10
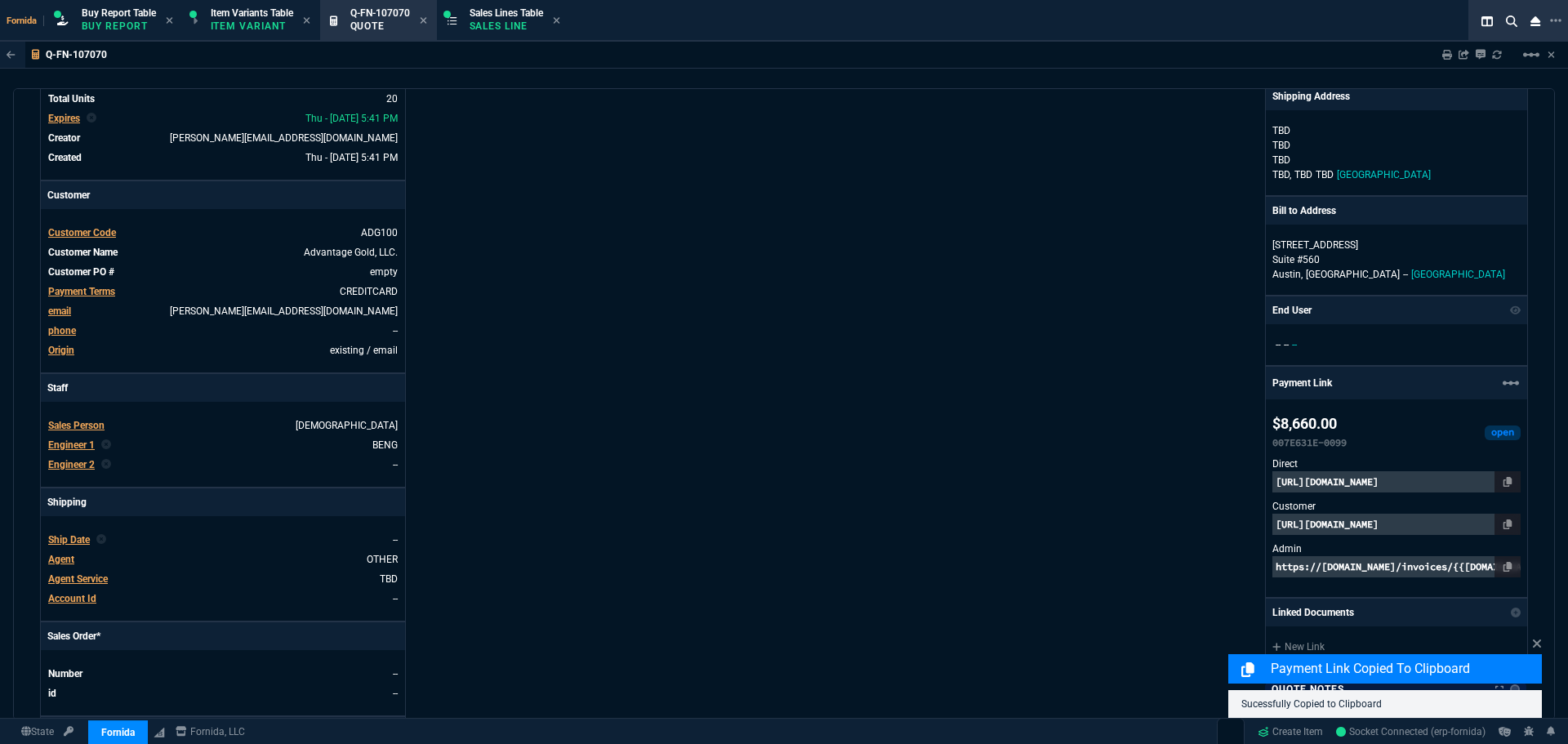
click at [875, 315] on nx-fornida-erp-document "Q-FN-107070 Sharing Q-FN-107070 Link Dev Link Share on Teams linear_scale quote…" at bounding box center [784, 420] width 1568 height 757
type input "9"
type input "51"
type input "100"
type input "250"
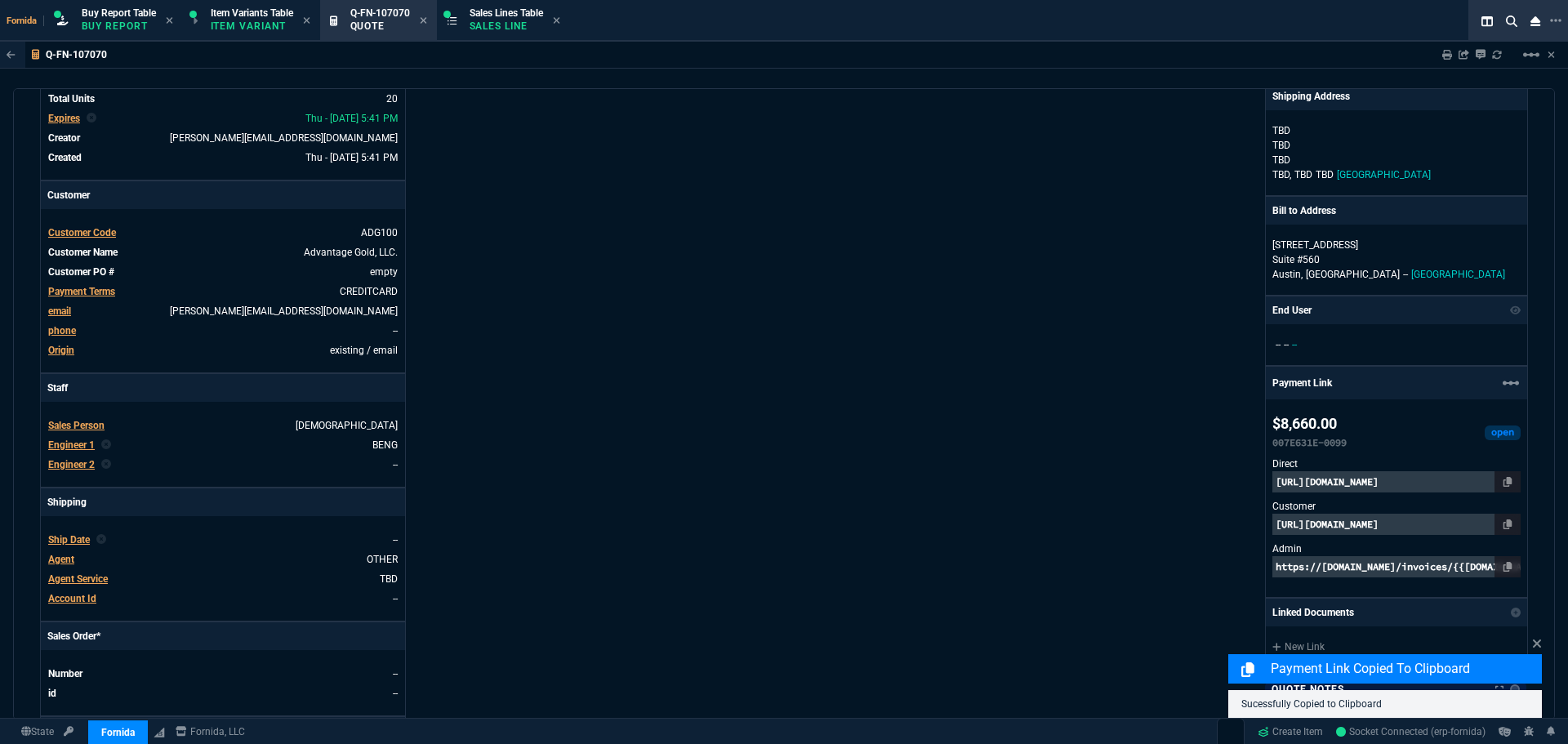
click at [575, 431] on div "Details Number Q-FN-107070 Order ID Q-FN-107070 Customer Code ADG100 Total Unit…" at bounding box center [412, 415] width 744 height 856
